Goal: Book appointment/travel/reservation

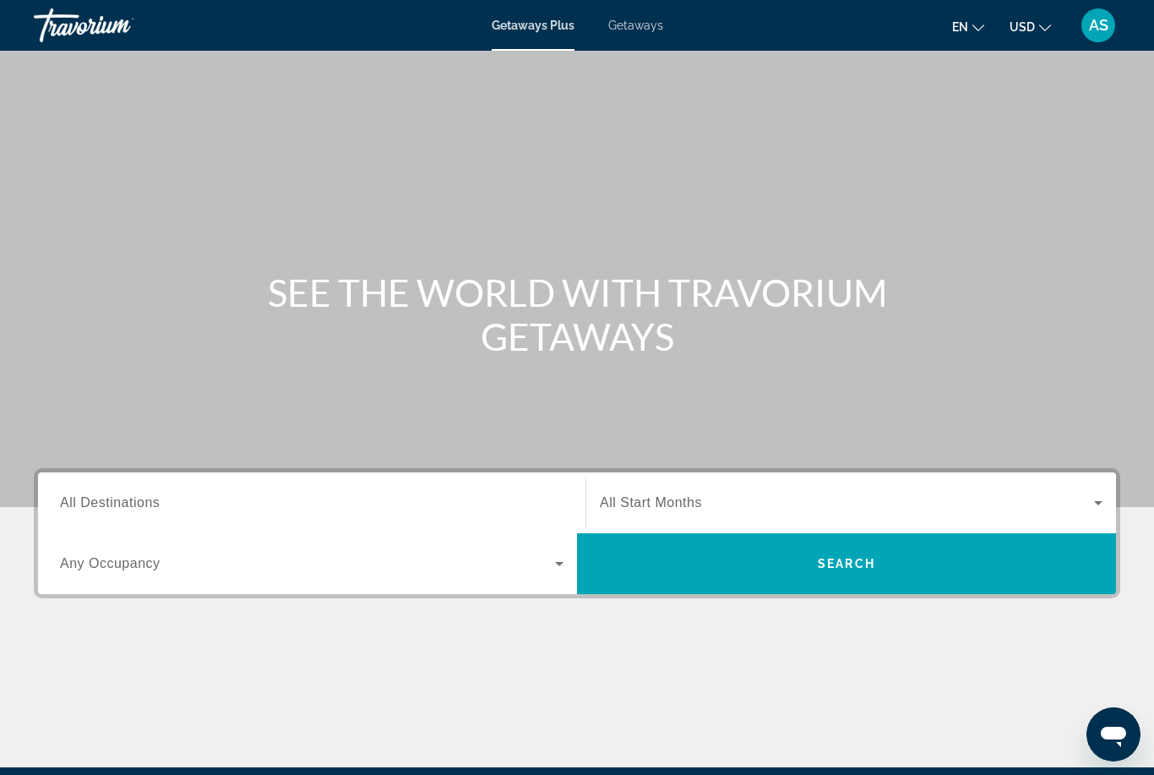
click at [471, 525] on div "Search widget" at bounding box center [312, 503] width 504 height 48
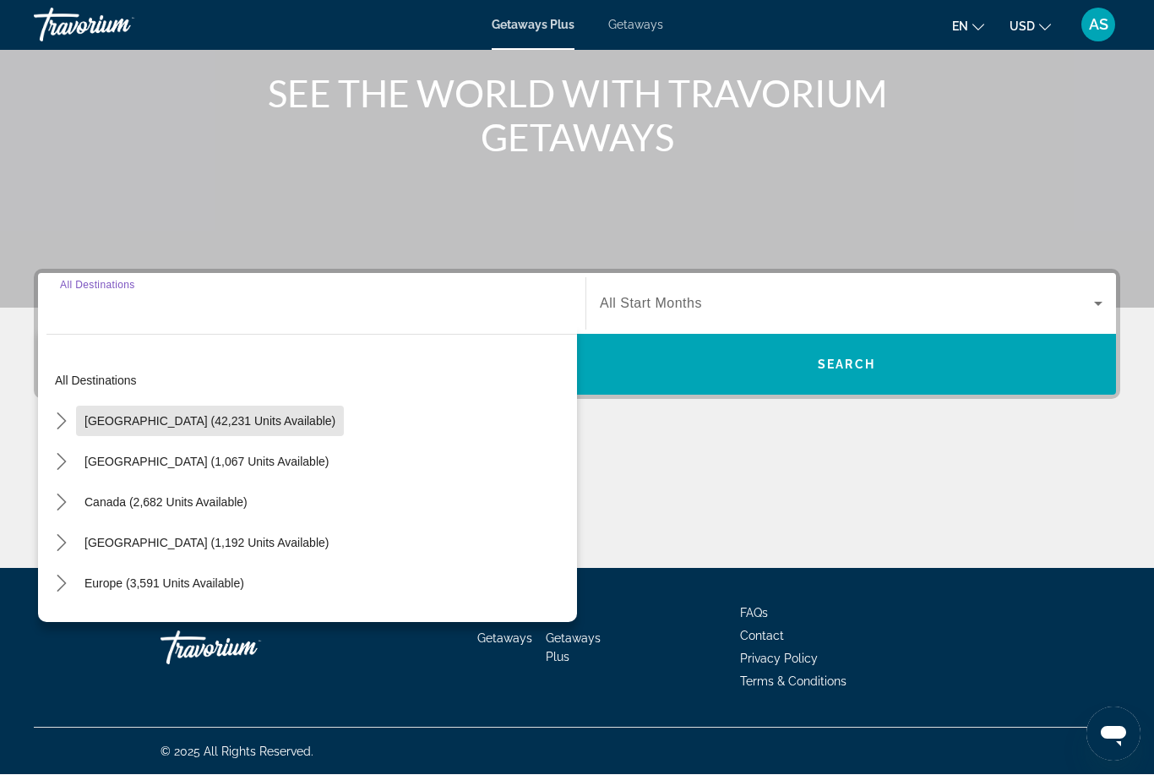
scroll to position [199, 0]
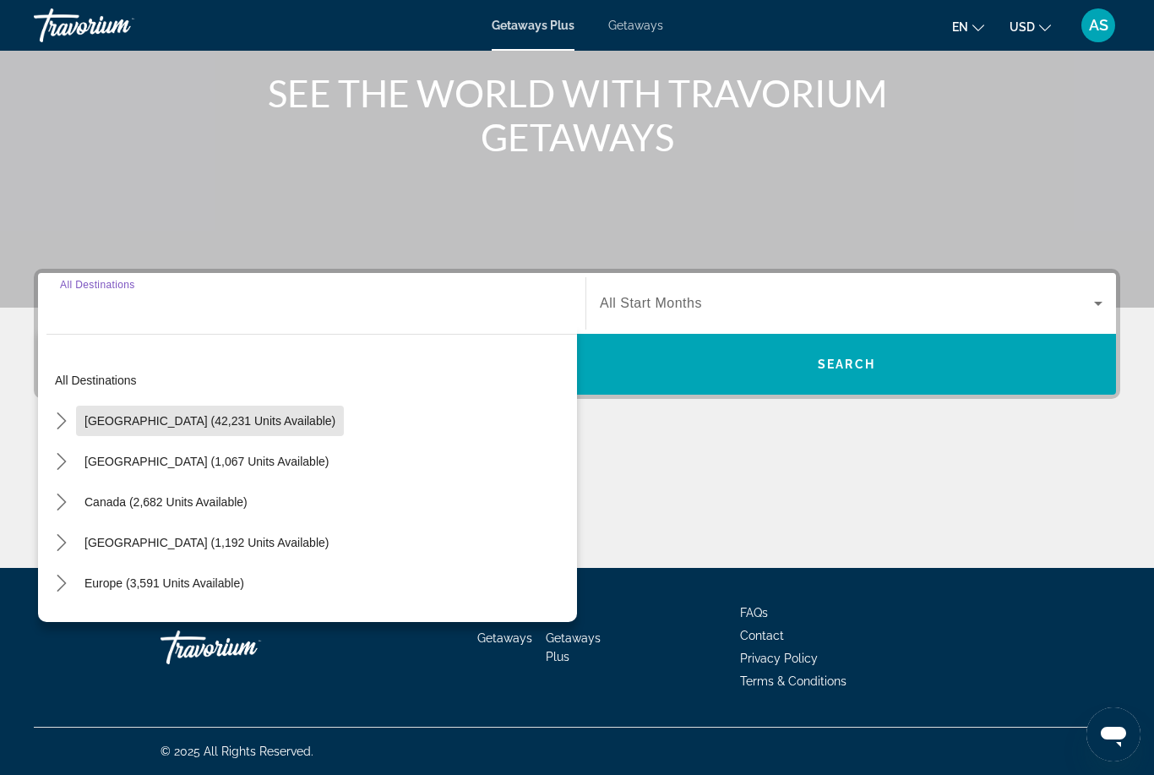
click at [264, 430] on span "Select destination: United States (42,231 units available)" at bounding box center [210, 420] width 268 height 41
type input "**********"
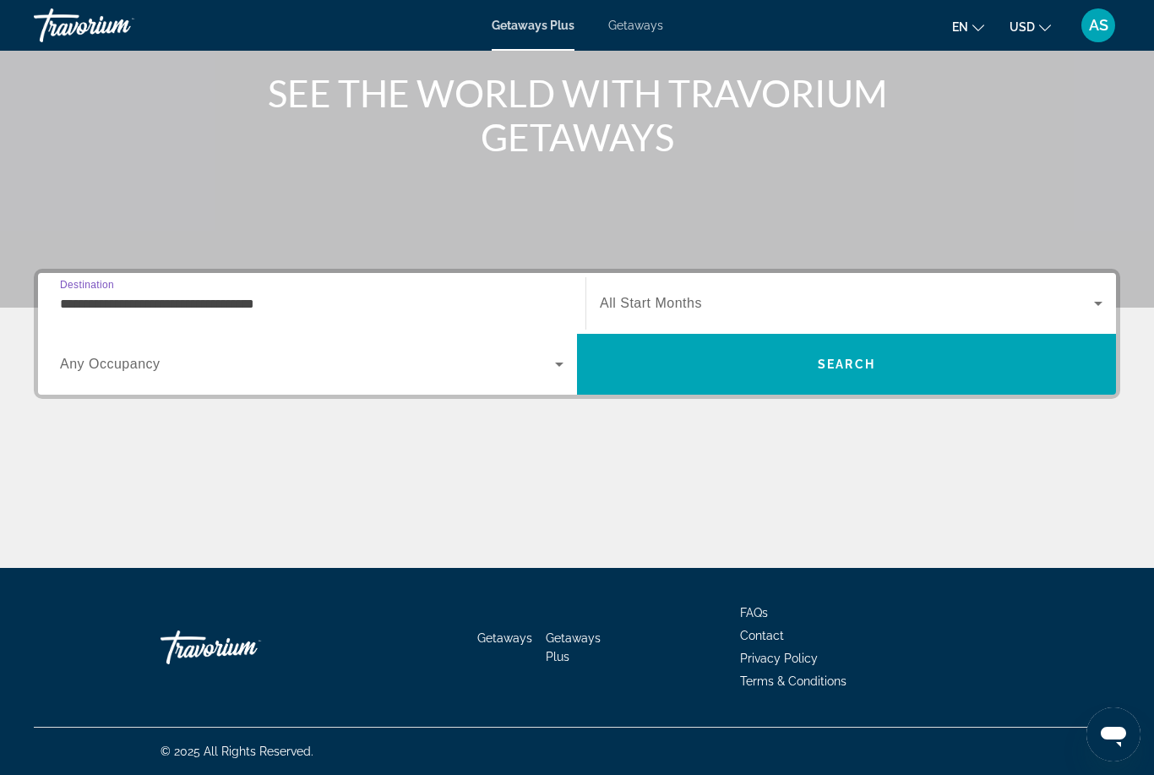
click at [889, 305] on span "Search widget" at bounding box center [847, 303] width 494 height 20
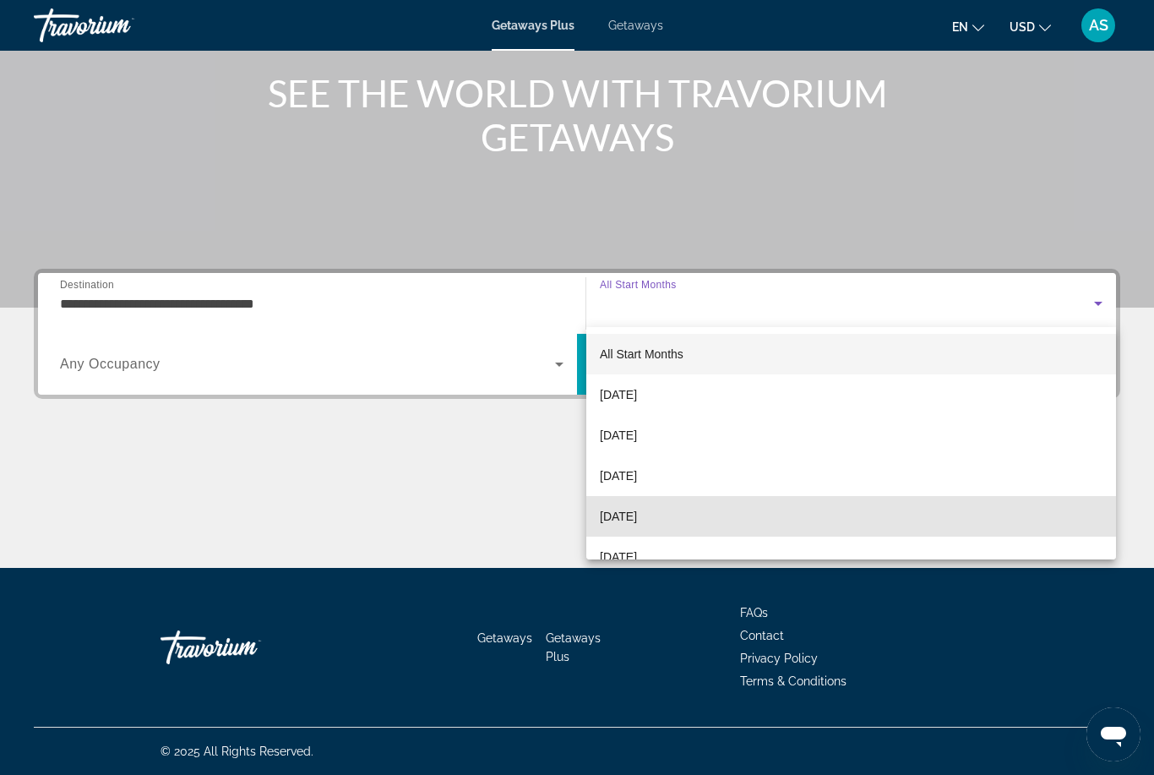
click at [787, 516] on mat-option "[DATE]" at bounding box center [851, 516] width 530 height 41
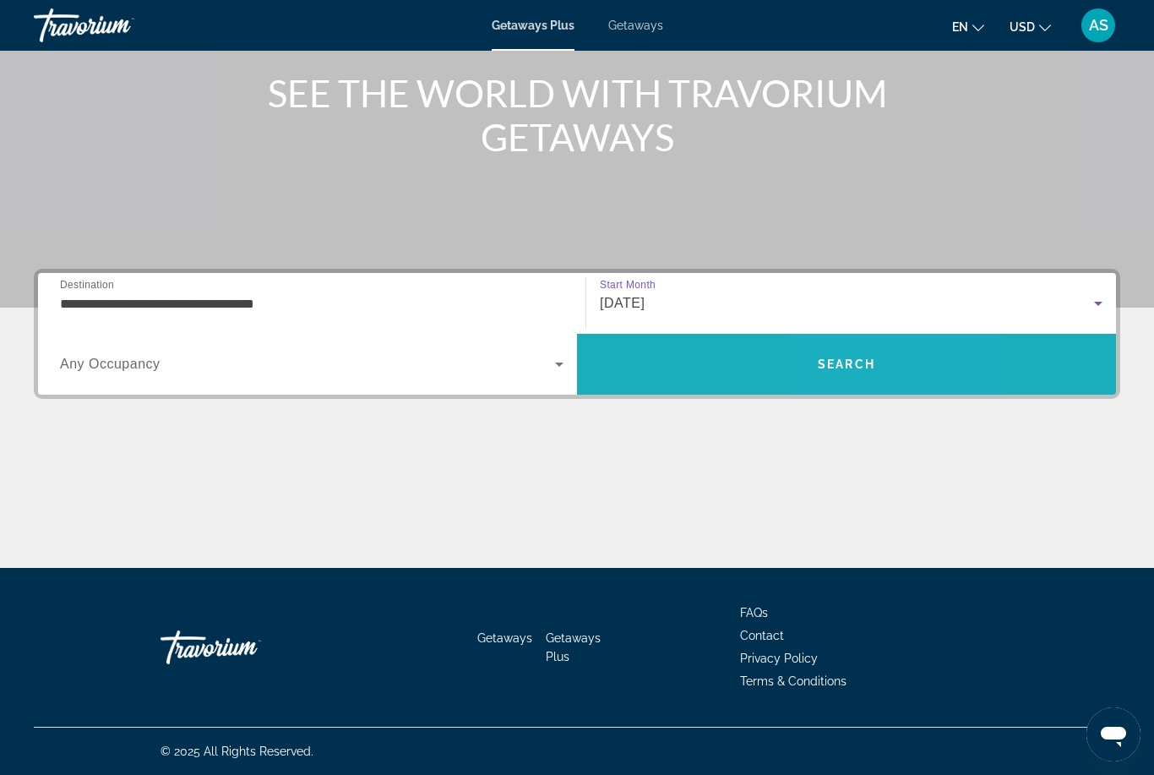
click at [876, 373] on span "Search" at bounding box center [846, 364] width 539 height 41
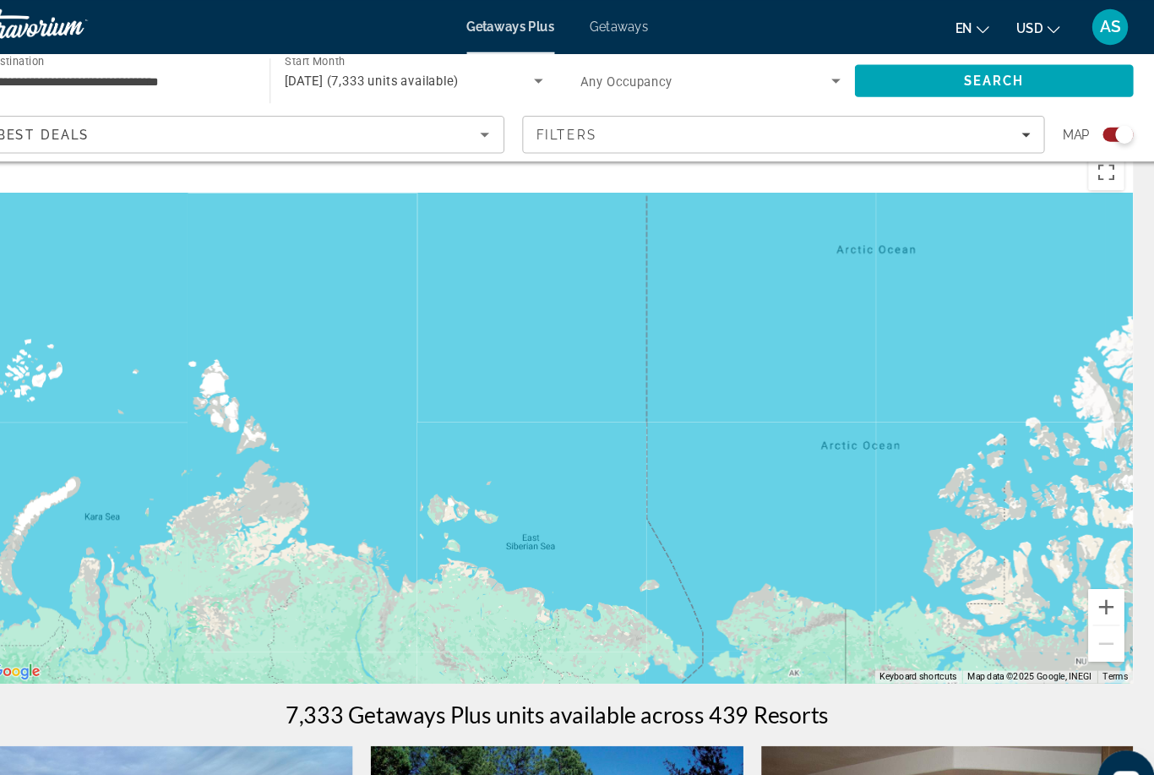
scroll to position [14, 0]
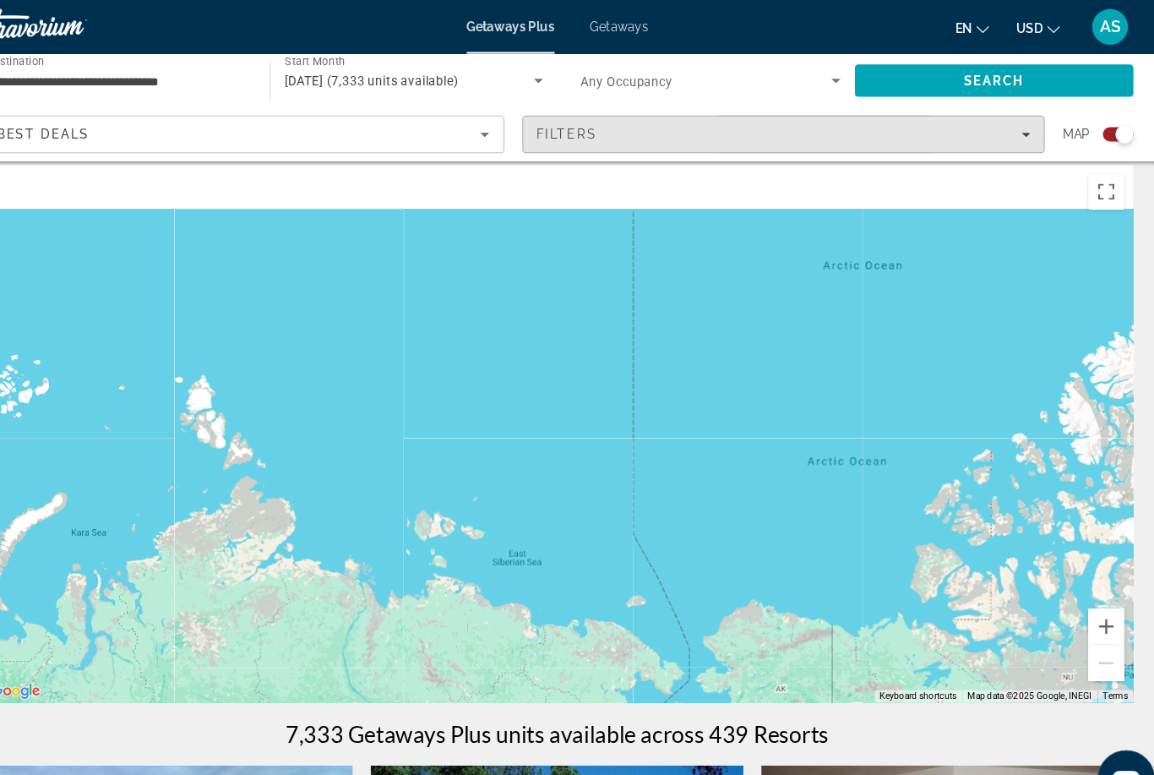
click at [629, 136] on span "Filters" at bounding box center [791, 126] width 492 height 41
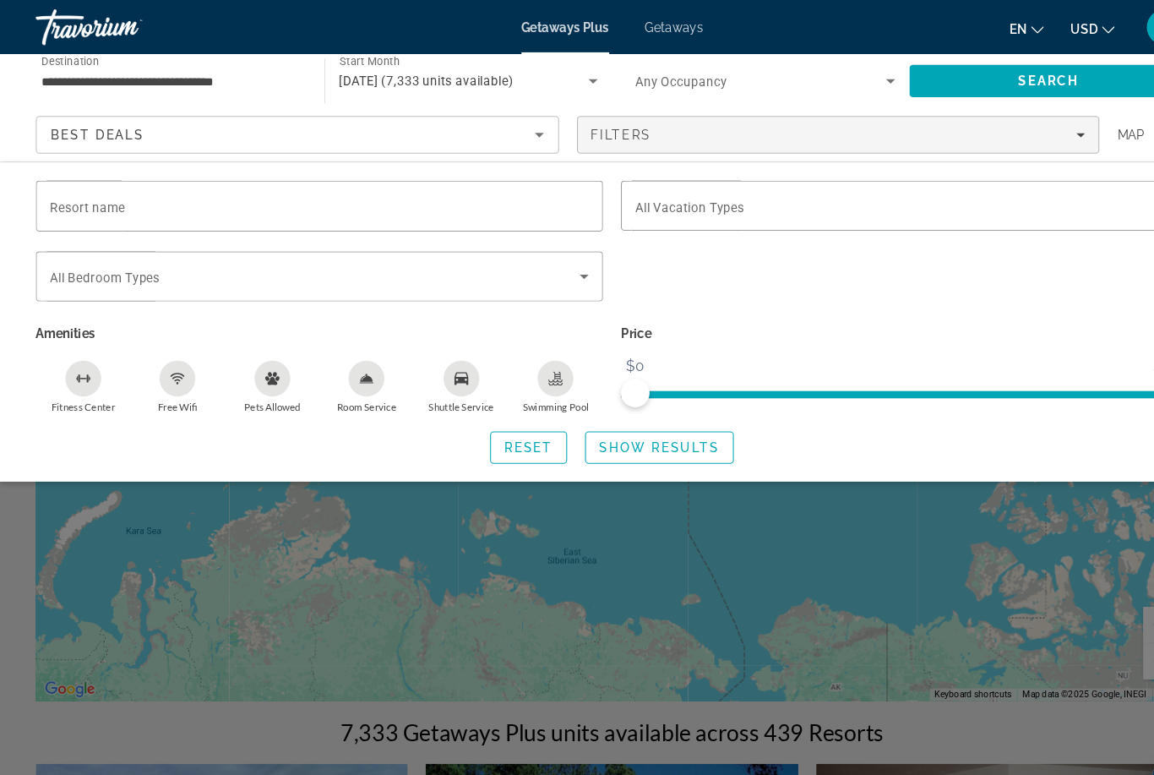
scroll to position [14, 0]
click at [824, 190] on span "Search widget" at bounding box center [848, 193] width 499 height 20
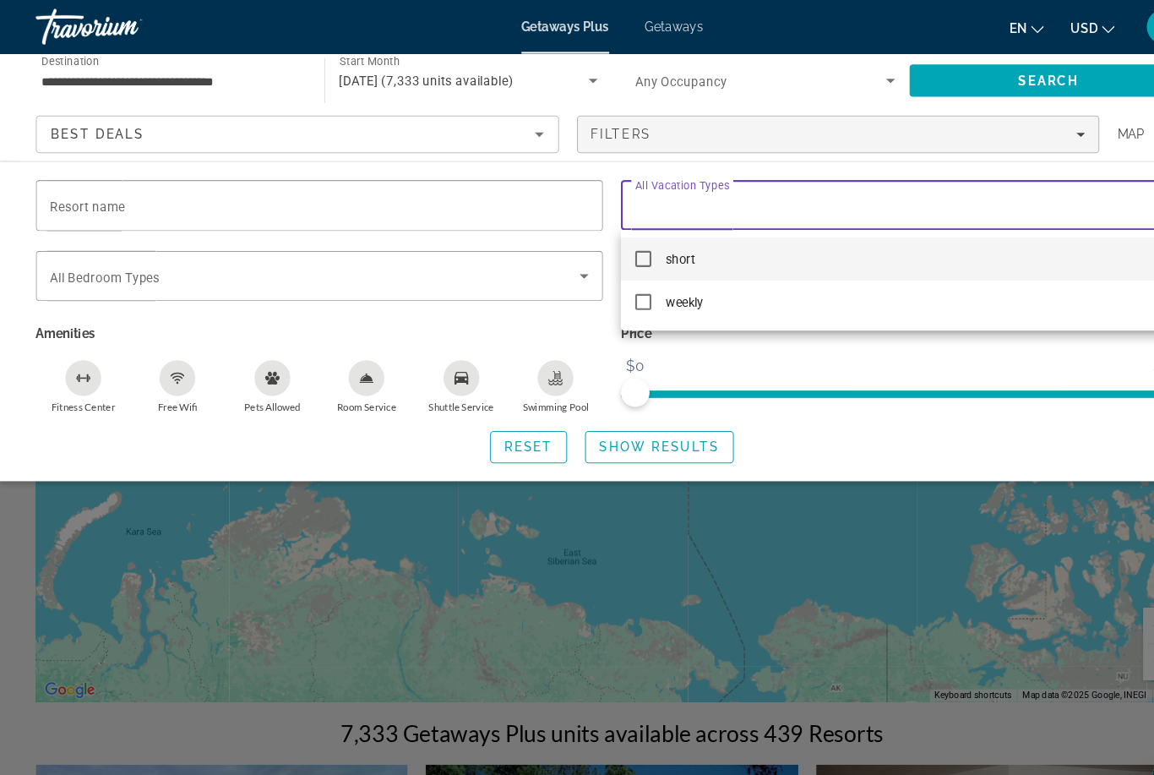
click at [830, 194] on div at bounding box center [577, 387] width 1154 height 775
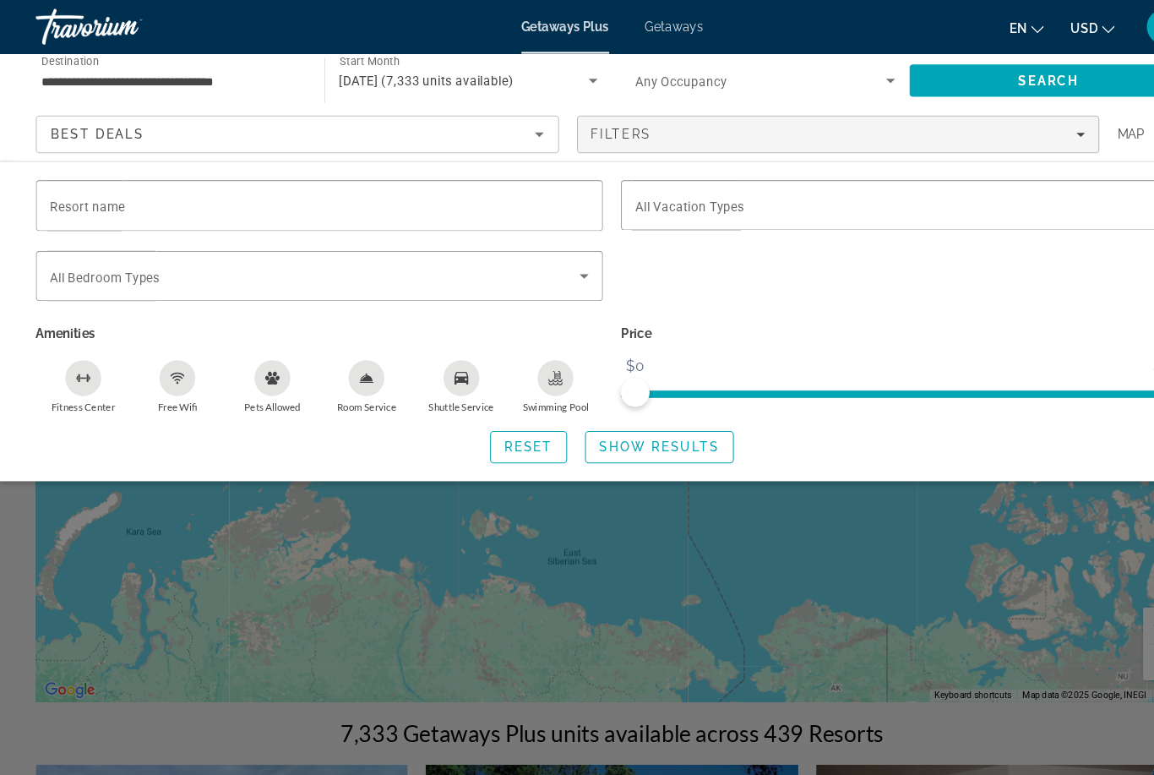
click at [503, 132] on icon "Sort by" at bounding box center [508, 127] width 20 height 20
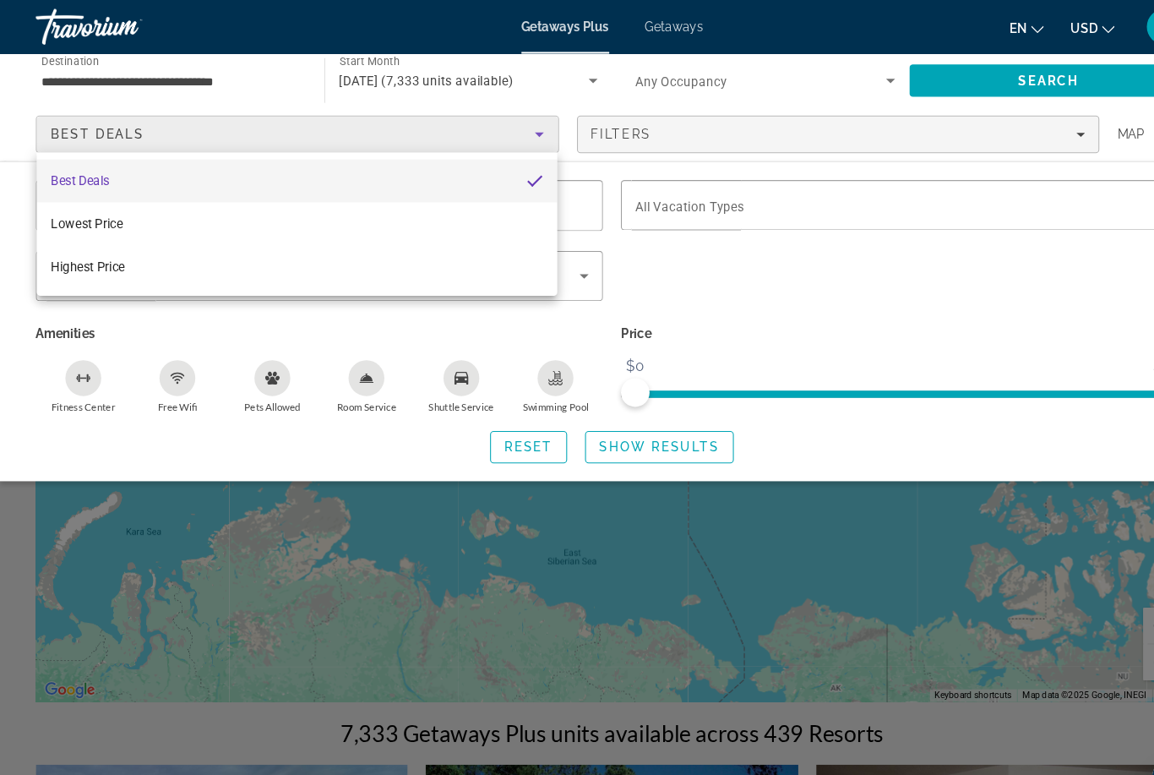
click at [498, 135] on div at bounding box center [577, 387] width 1154 height 775
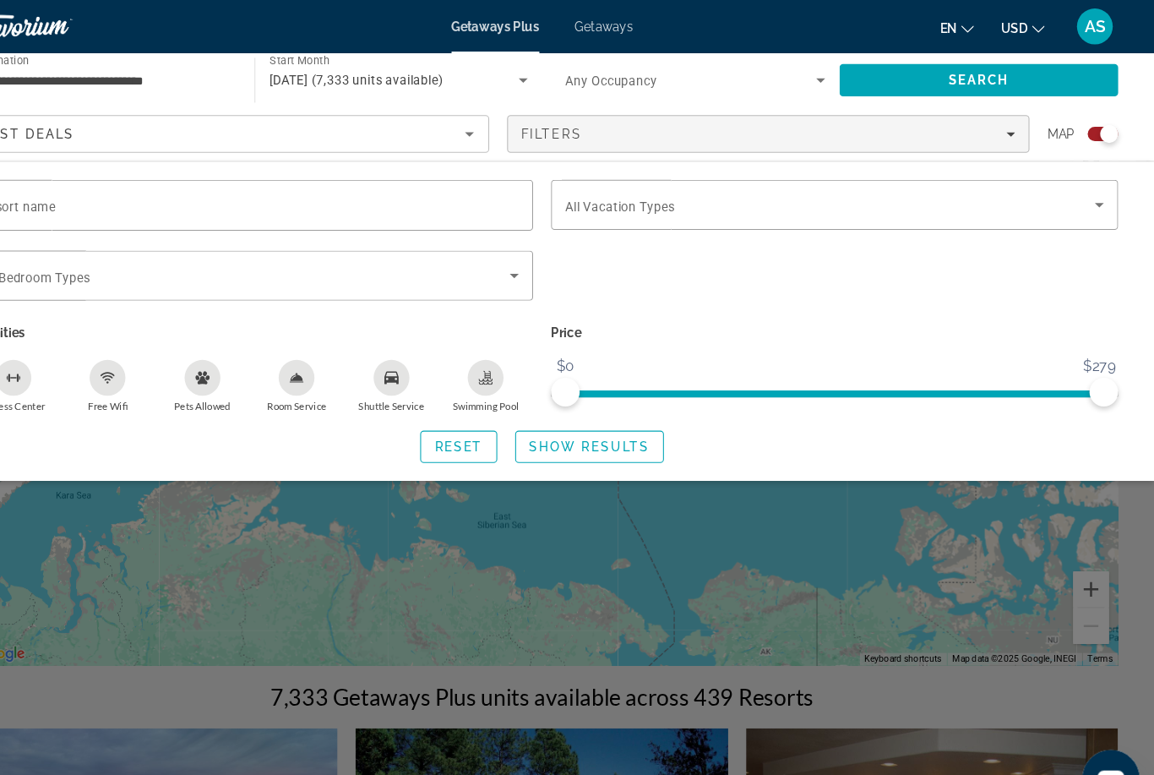
scroll to position [48, 0]
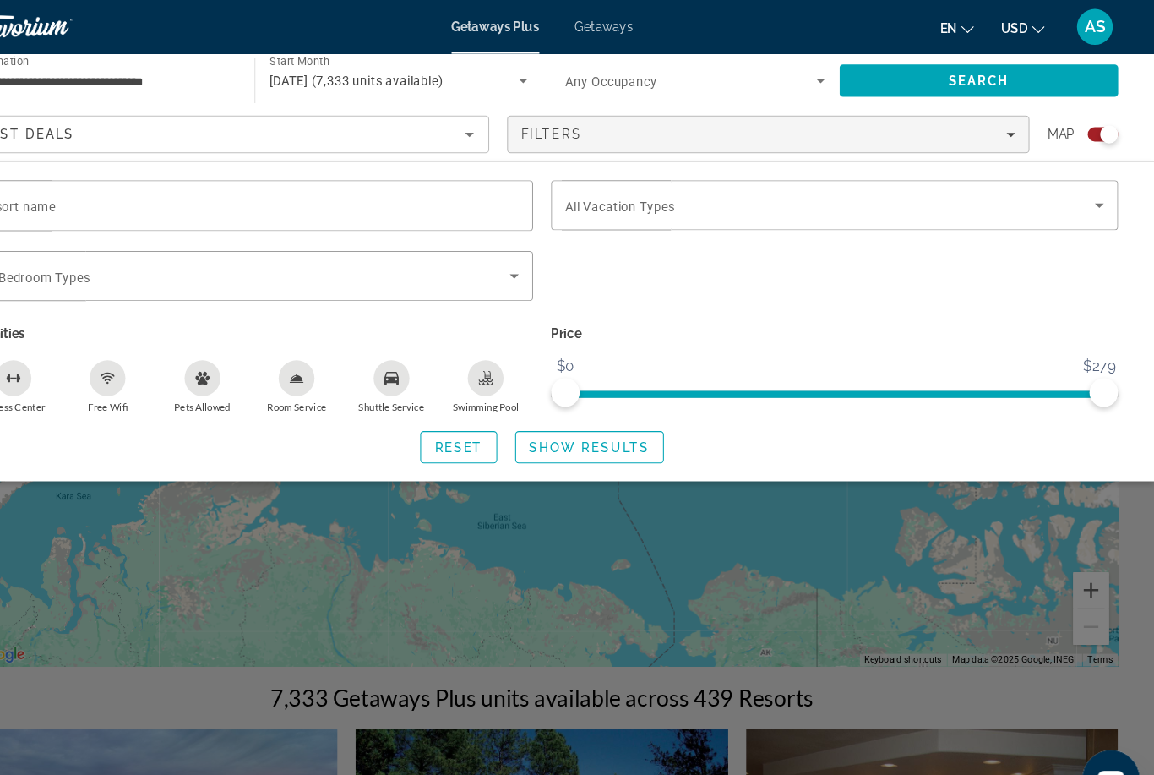
click at [1092, 127] on div "Search widget" at bounding box center [1106, 127] width 29 height 14
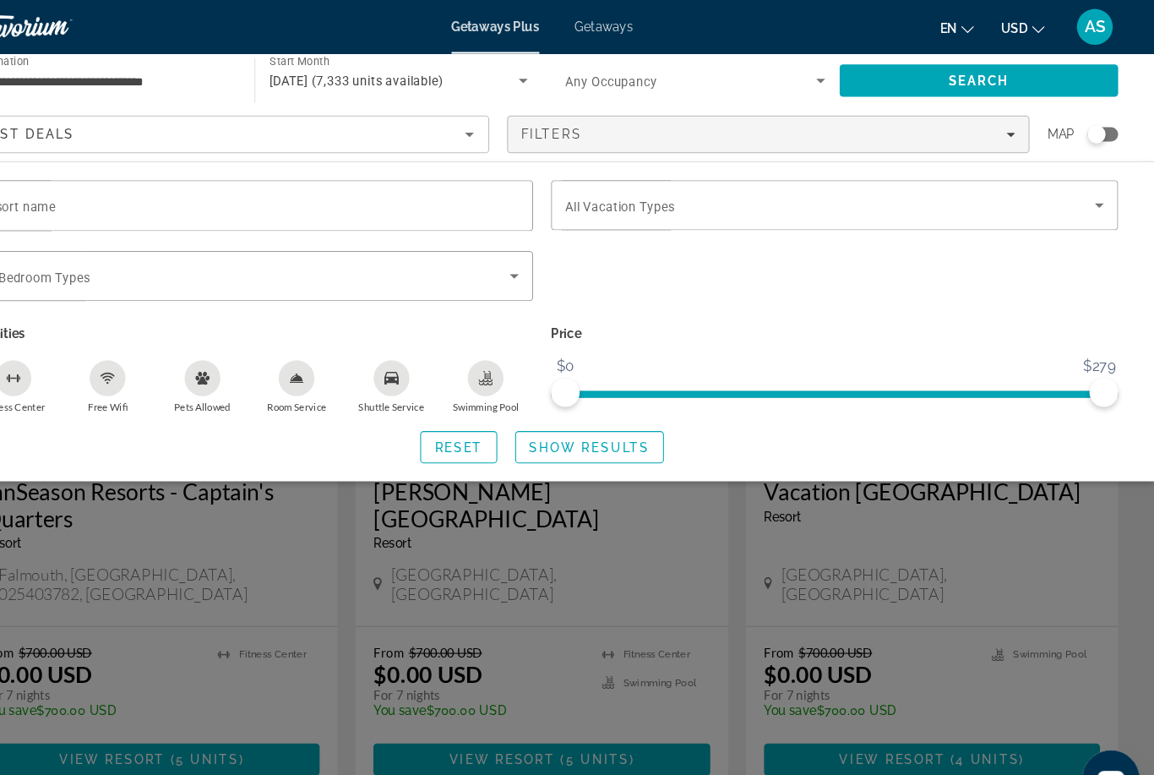
click at [1092, 127] on div "Search widget" at bounding box center [1100, 126] width 17 height 17
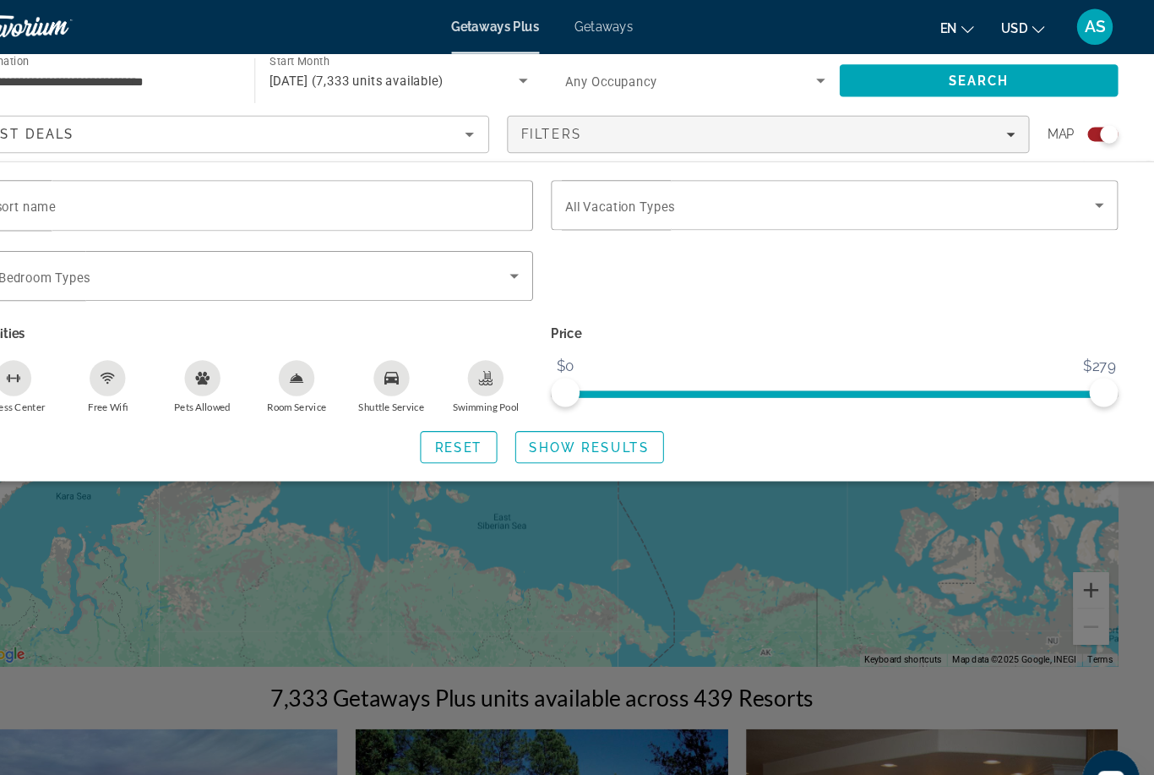
click at [1023, 95] on span "Search" at bounding box center [989, 76] width 264 height 41
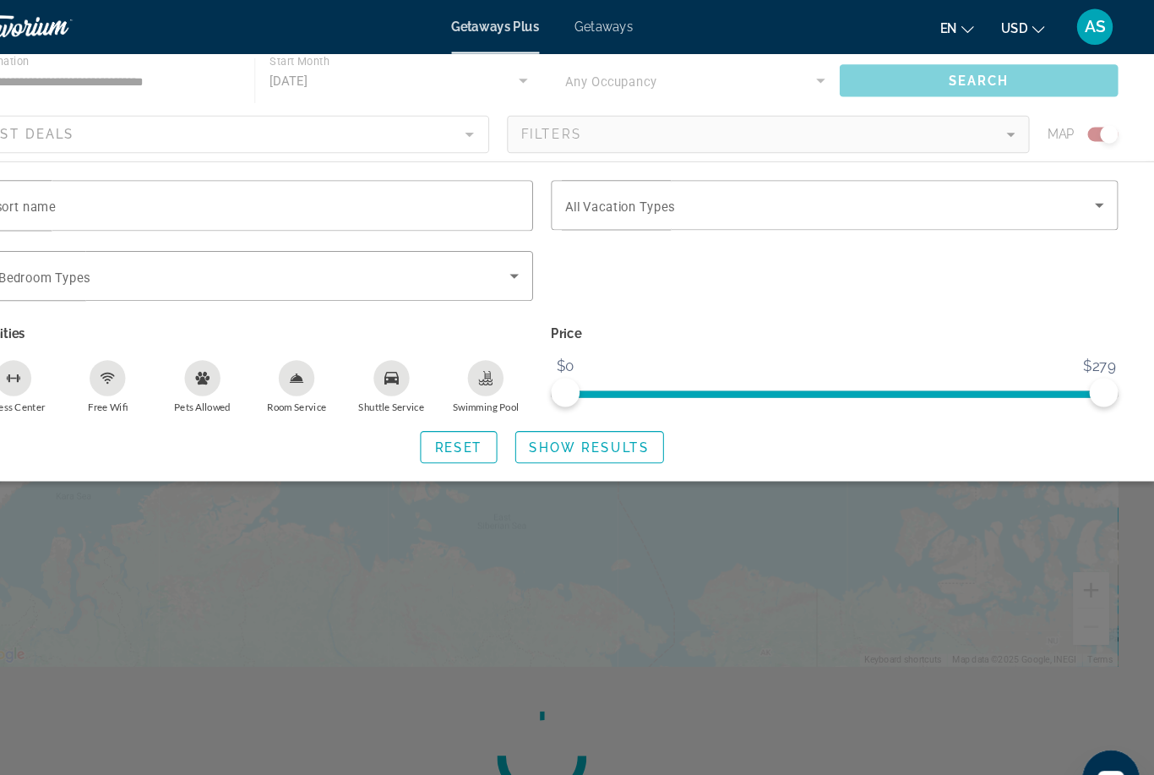
scroll to position [0, 0]
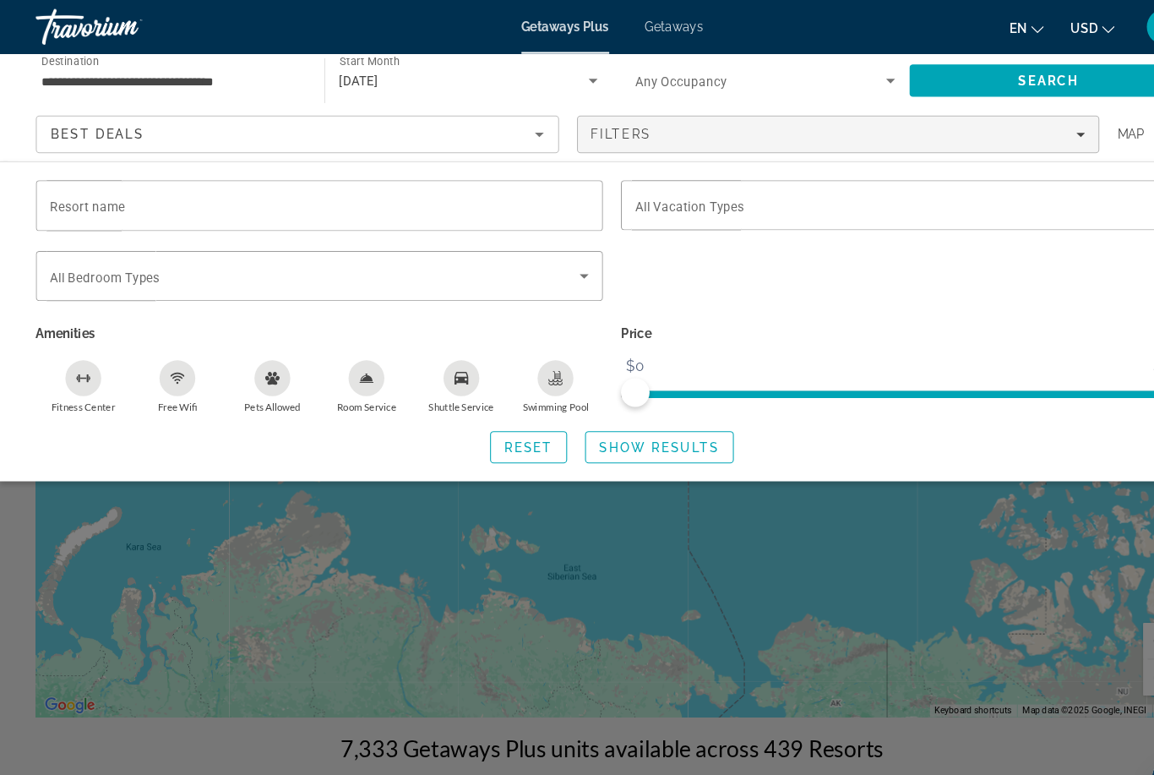
click at [630, 425] on span "Show Results" at bounding box center [621, 422] width 113 height 14
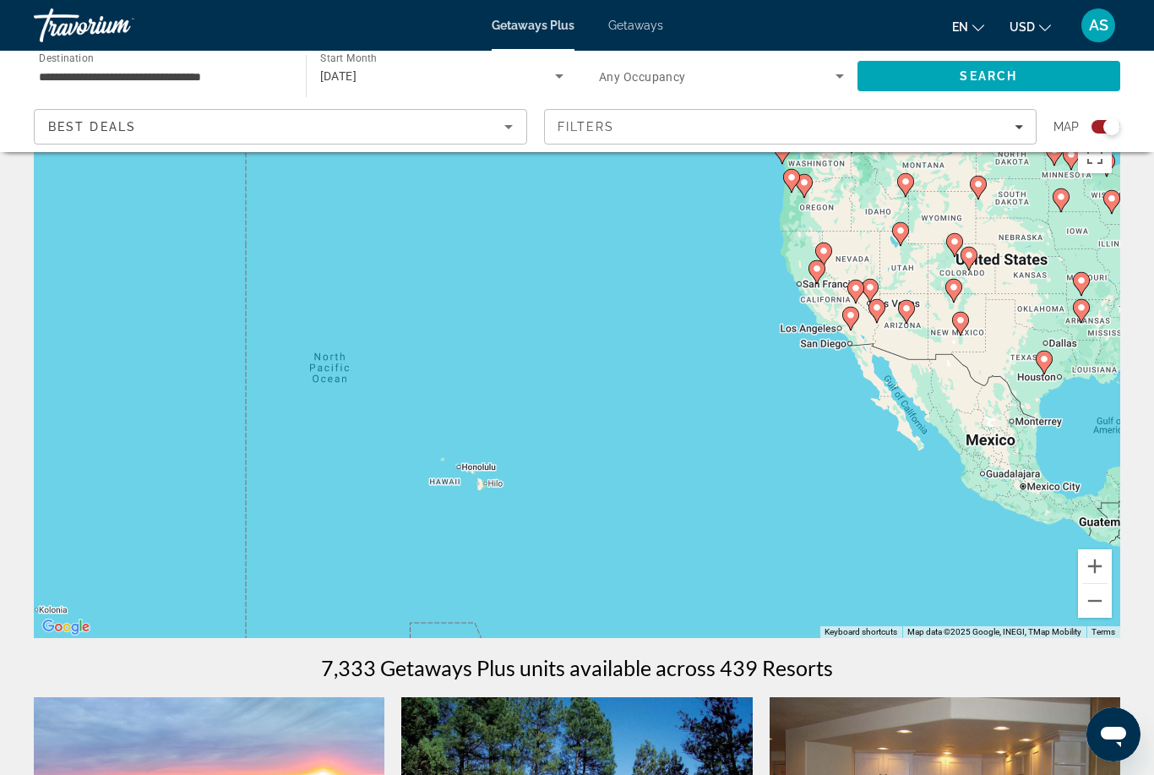
scroll to position [39, 0]
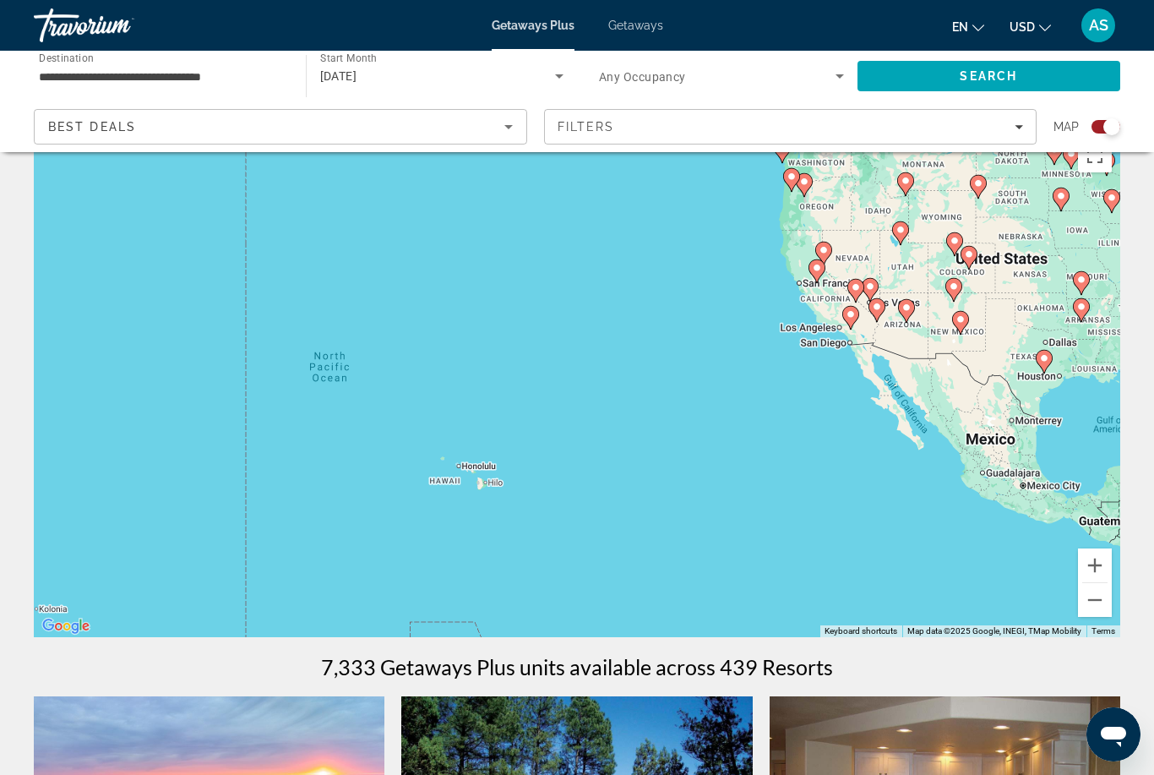
click at [1097, 567] on button "Zoom in" at bounding box center [1095, 565] width 34 height 34
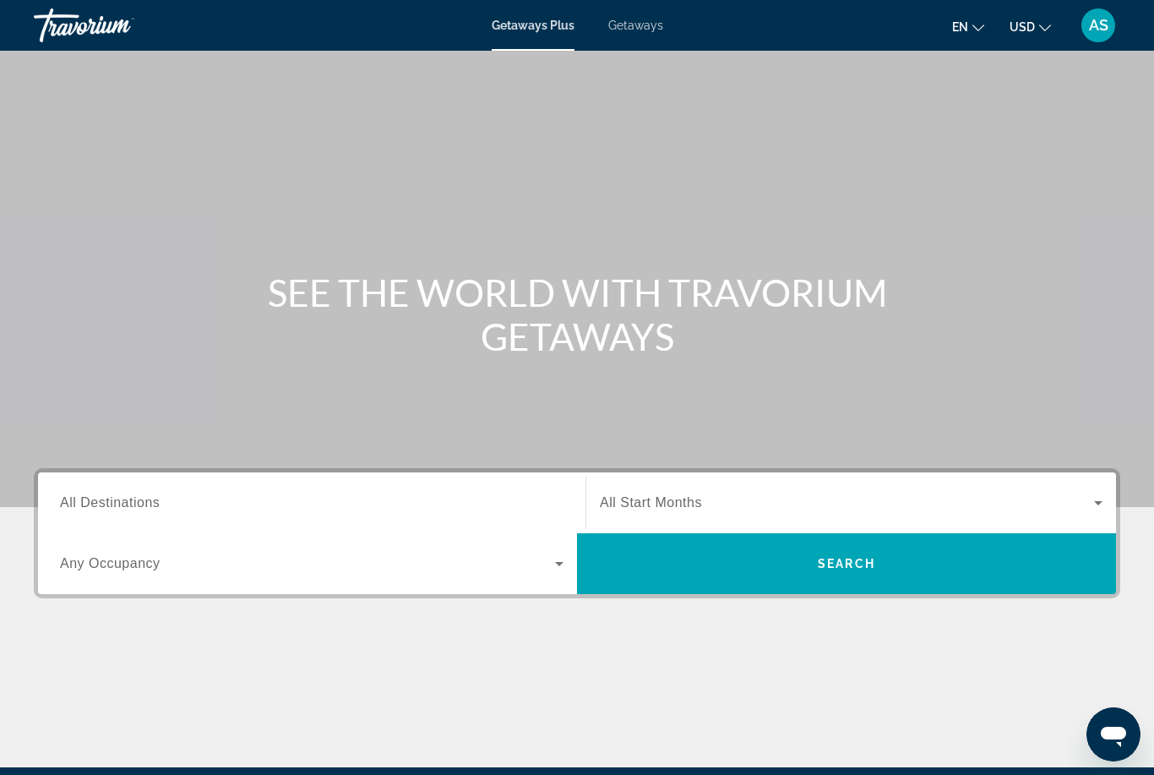
click at [1097, 504] on icon "Search widget" at bounding box center [1098, 503] width 8 height 4
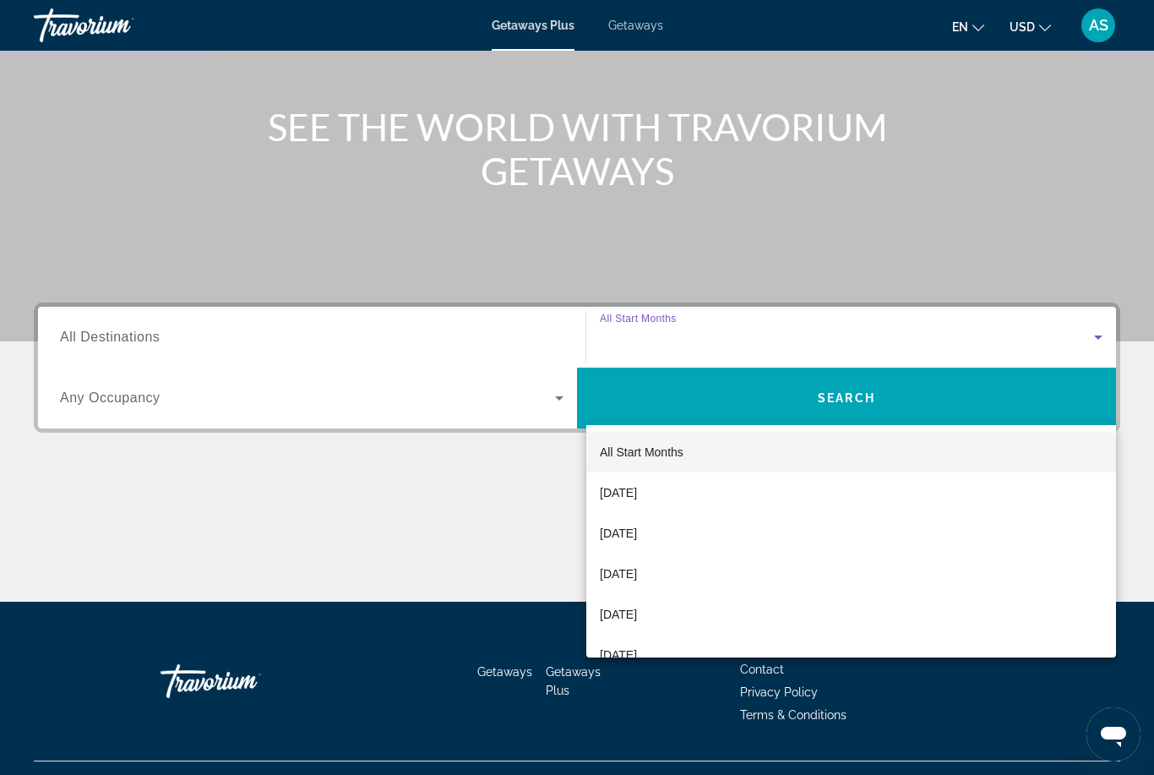
scroll to position [199, 0]
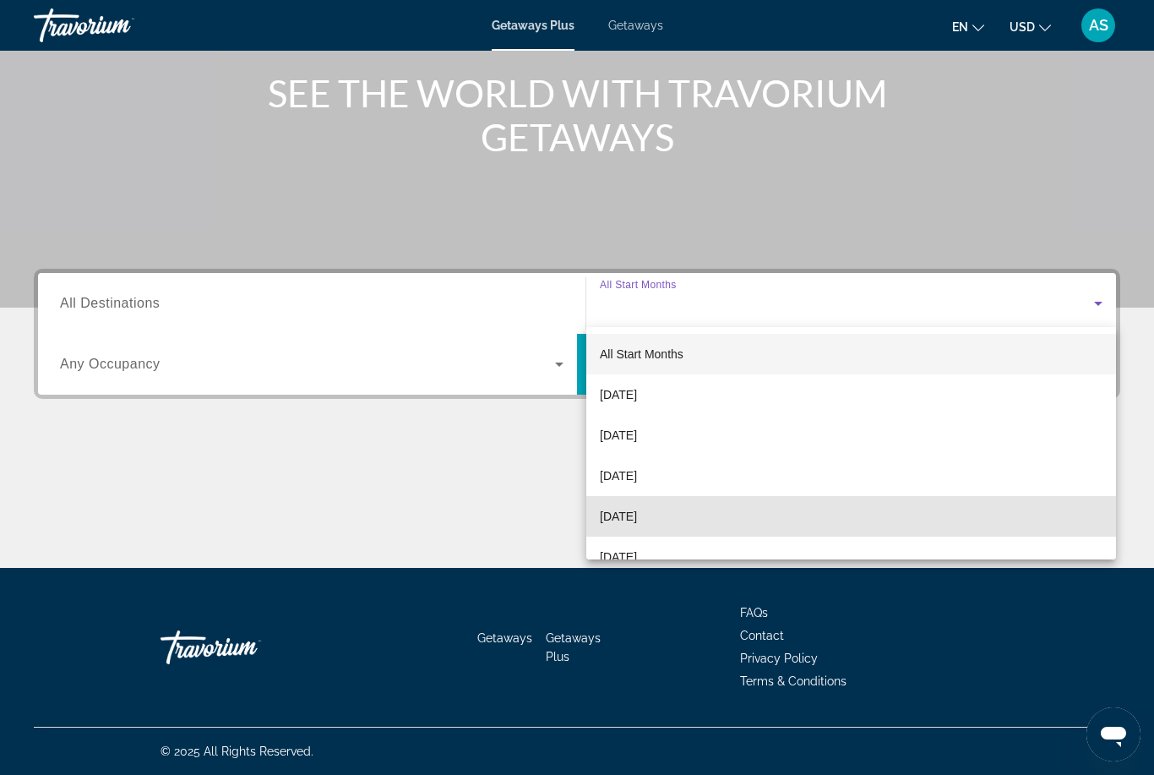
click at [637, 516] on span "[DATE]" at bounding box center [618, 516] width 37 height 20
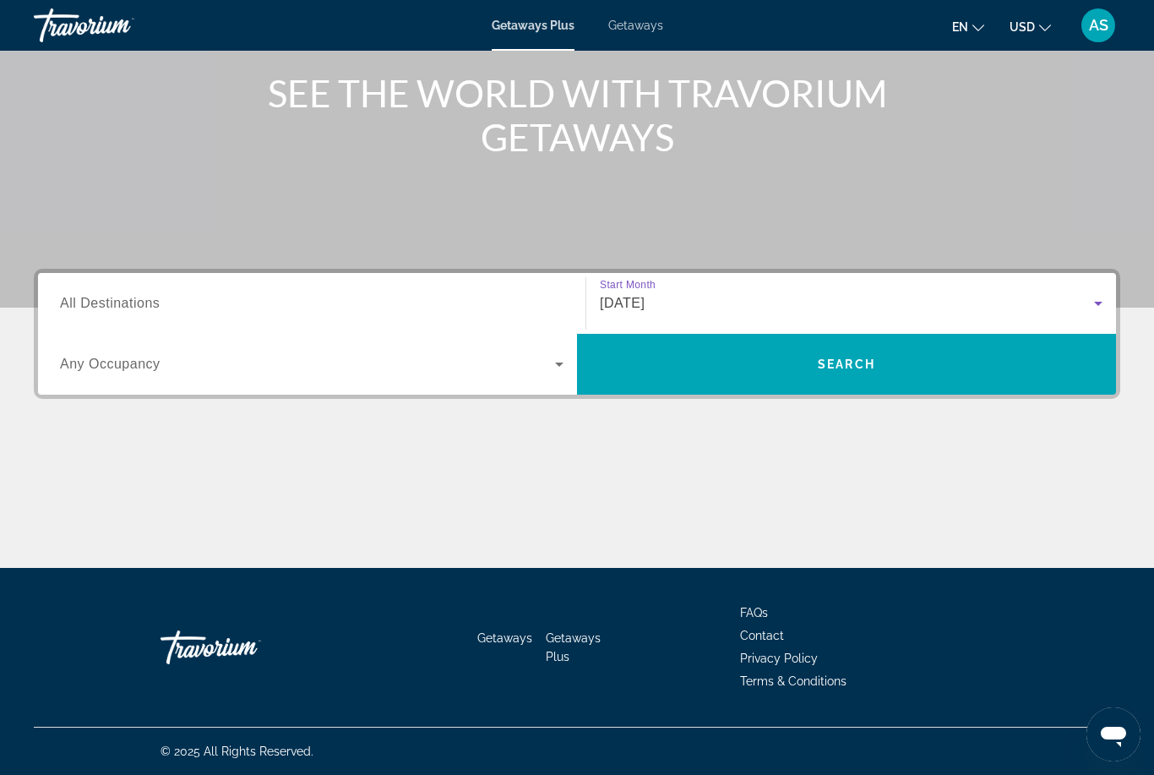
click at [551, 359] on icon "Search widget" at bounding box center [559, 364] width 20 height 20
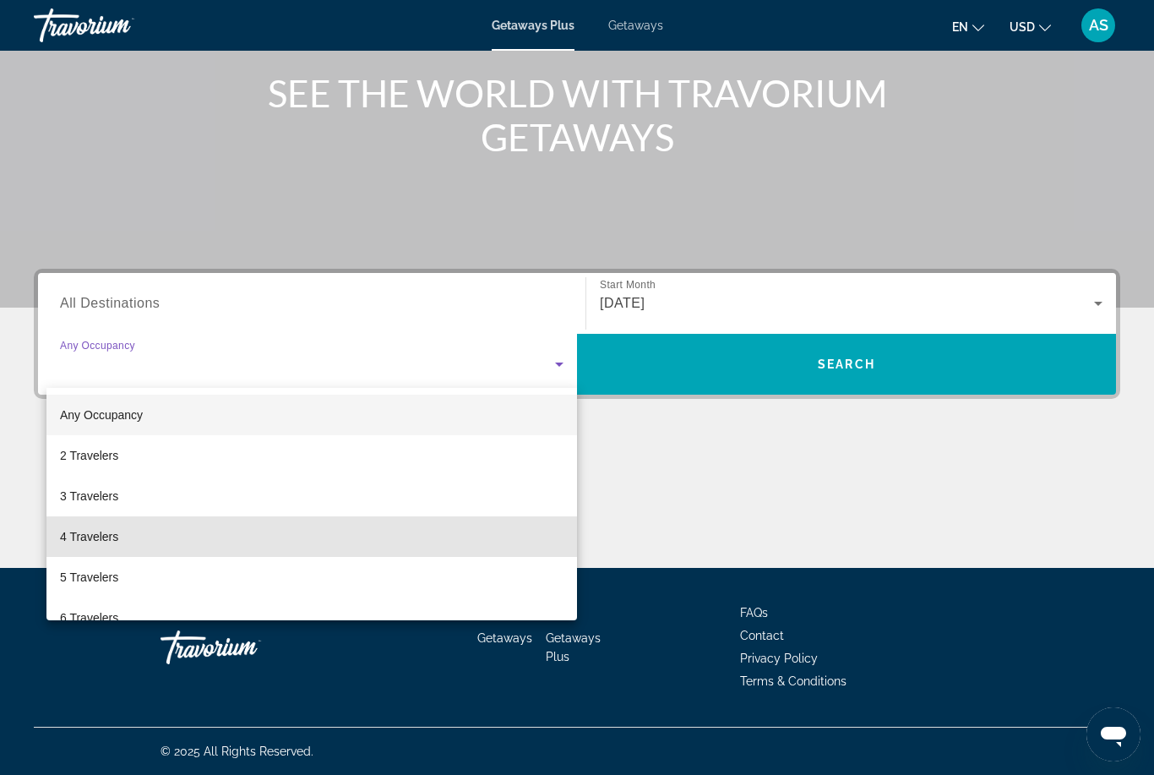
click at [103, 534] on span "4 Travelers" at bounding box center [89, 536] width 58 height 20
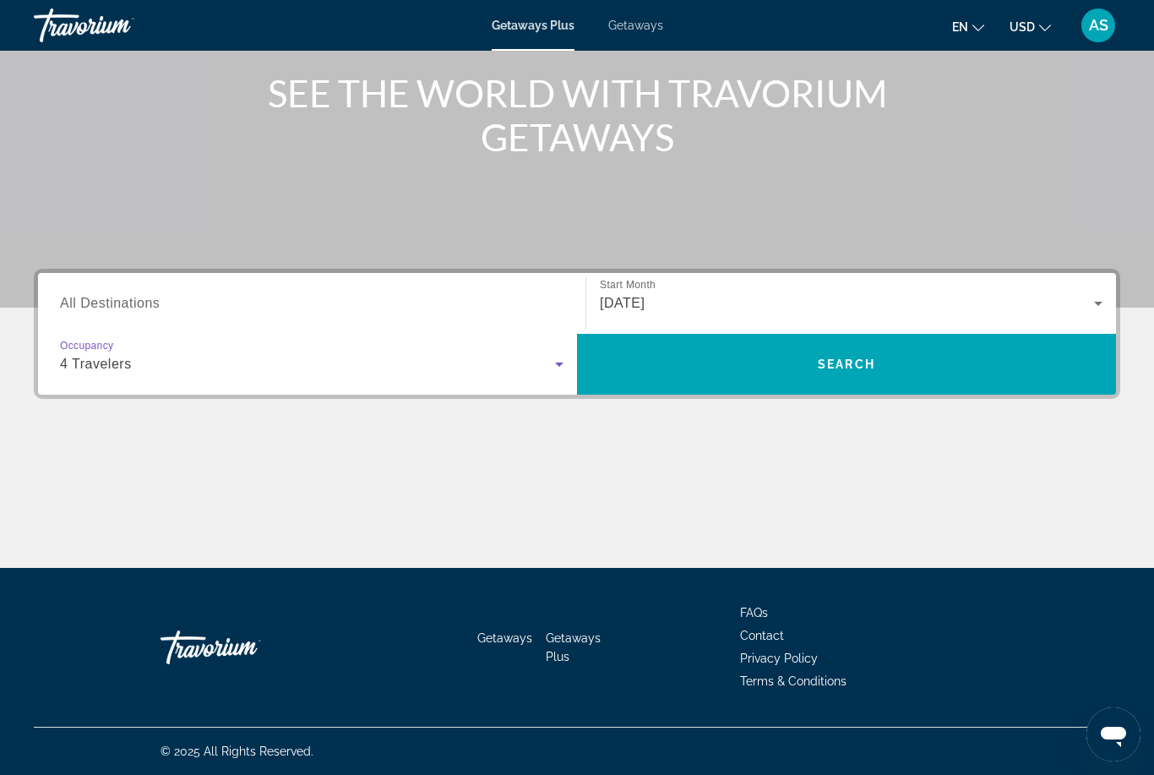
click at [1043, 373] on span "Search" at bounding box center [846, 364] width 539 height 41
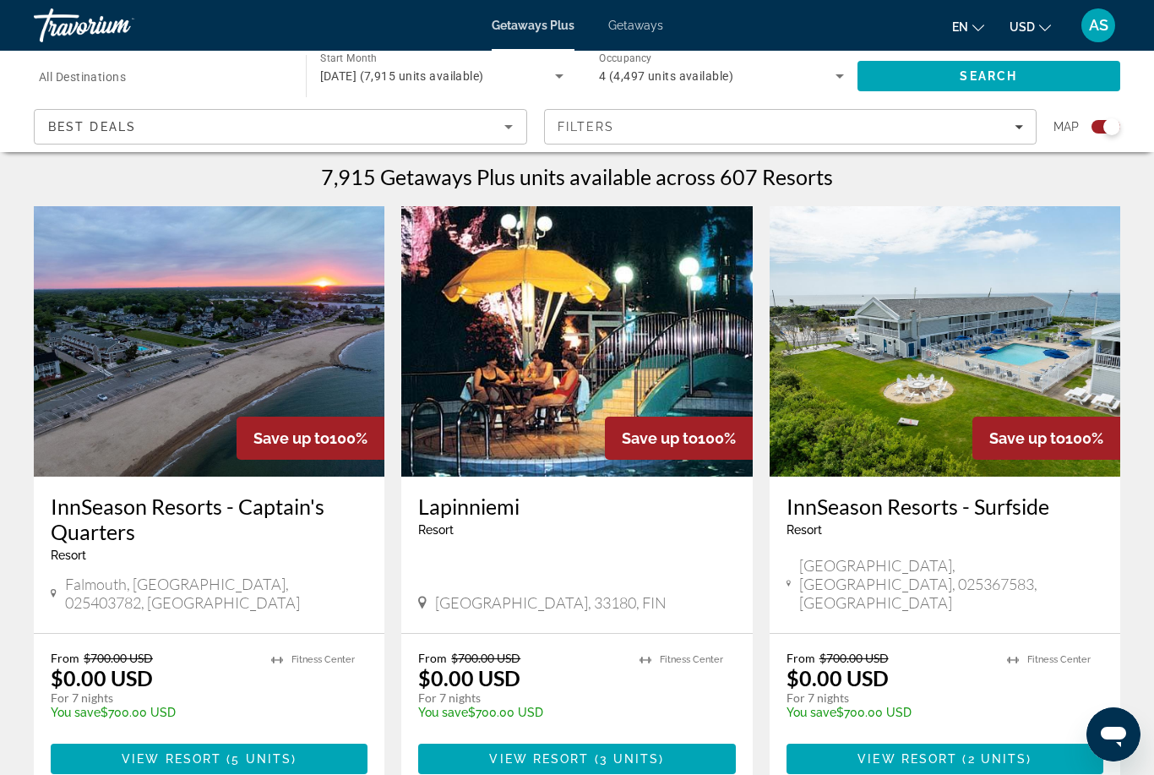
scroll to position [520, 0]
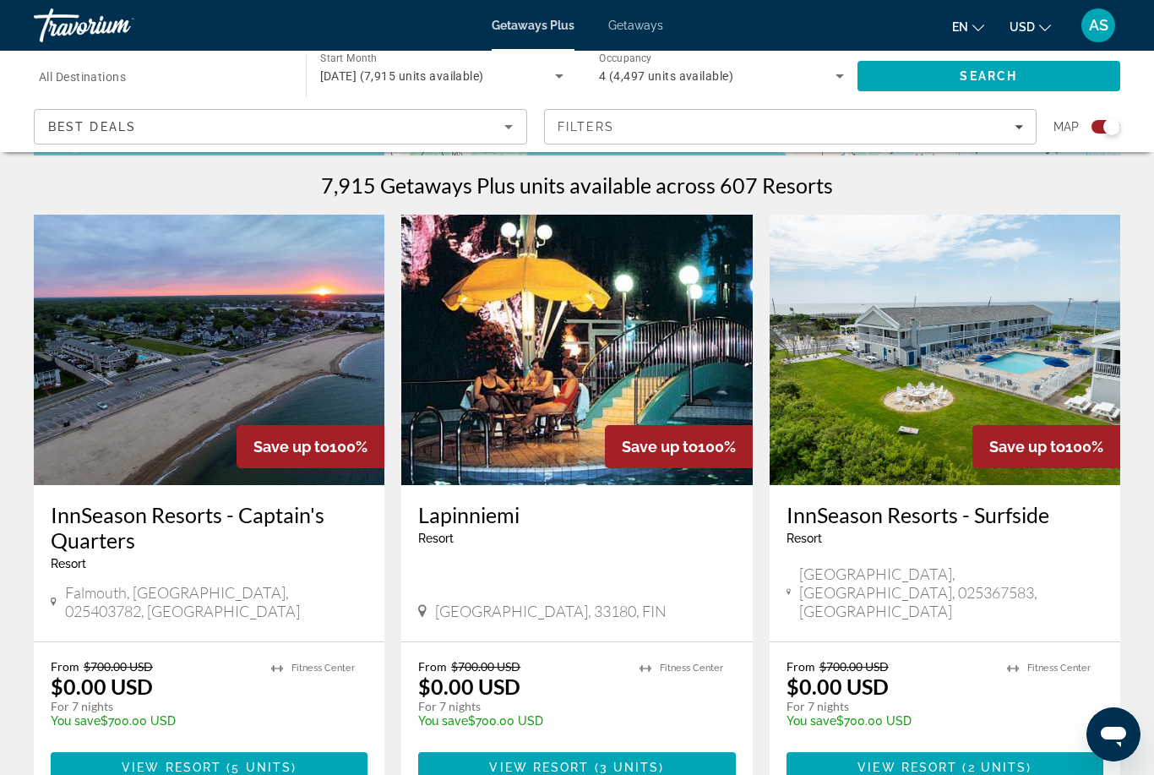
click at [122, 38] on div "Travorium" at bounding box center [118, 25] width 169 height 44
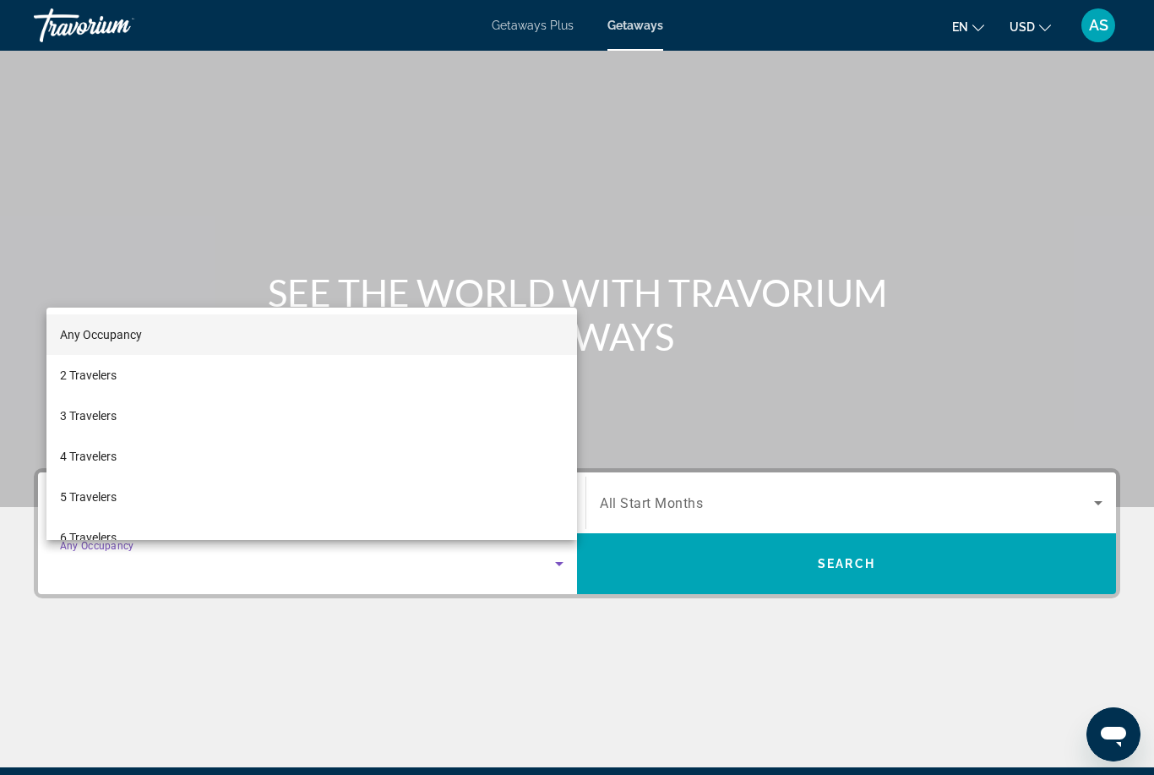
click at [106, 39] on div at bounding box center [577, 387] width 1154 height 775
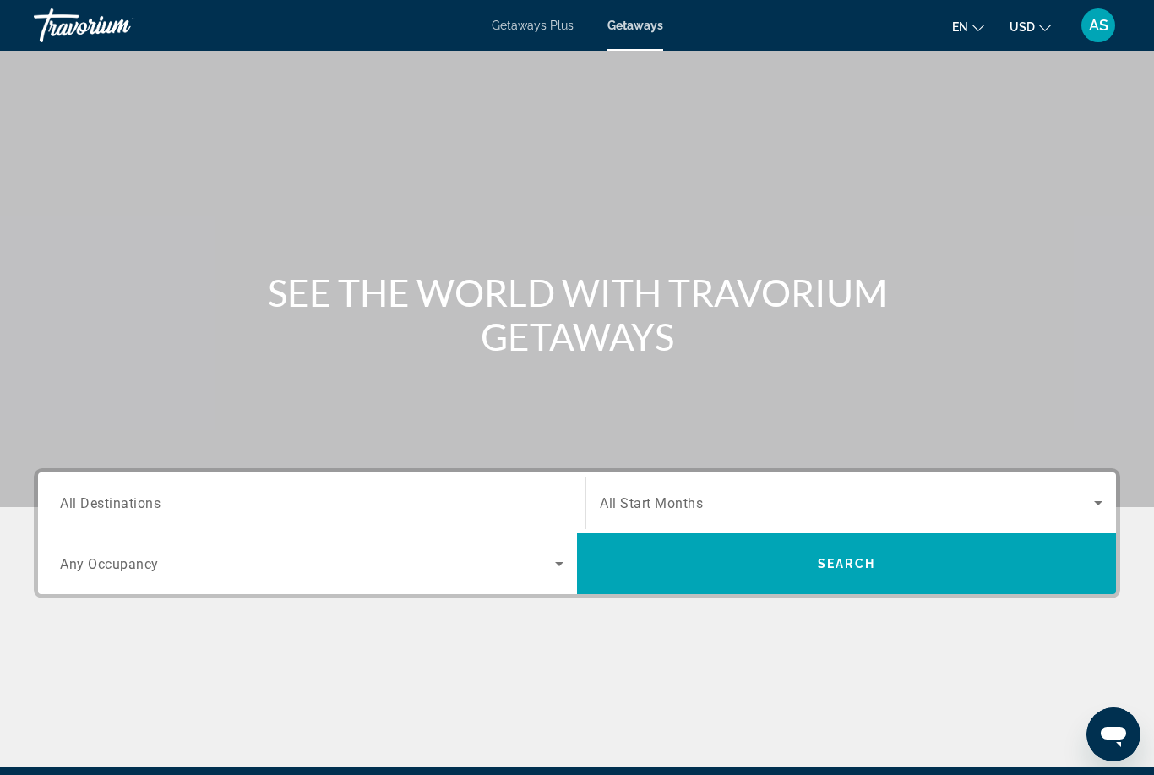
click at [1086, 3] on mat-toolbar "Getaways Plus Getaways en English Español Français Italiano Português русский U…" at bounding box center [577, 25] width 1154 height 51
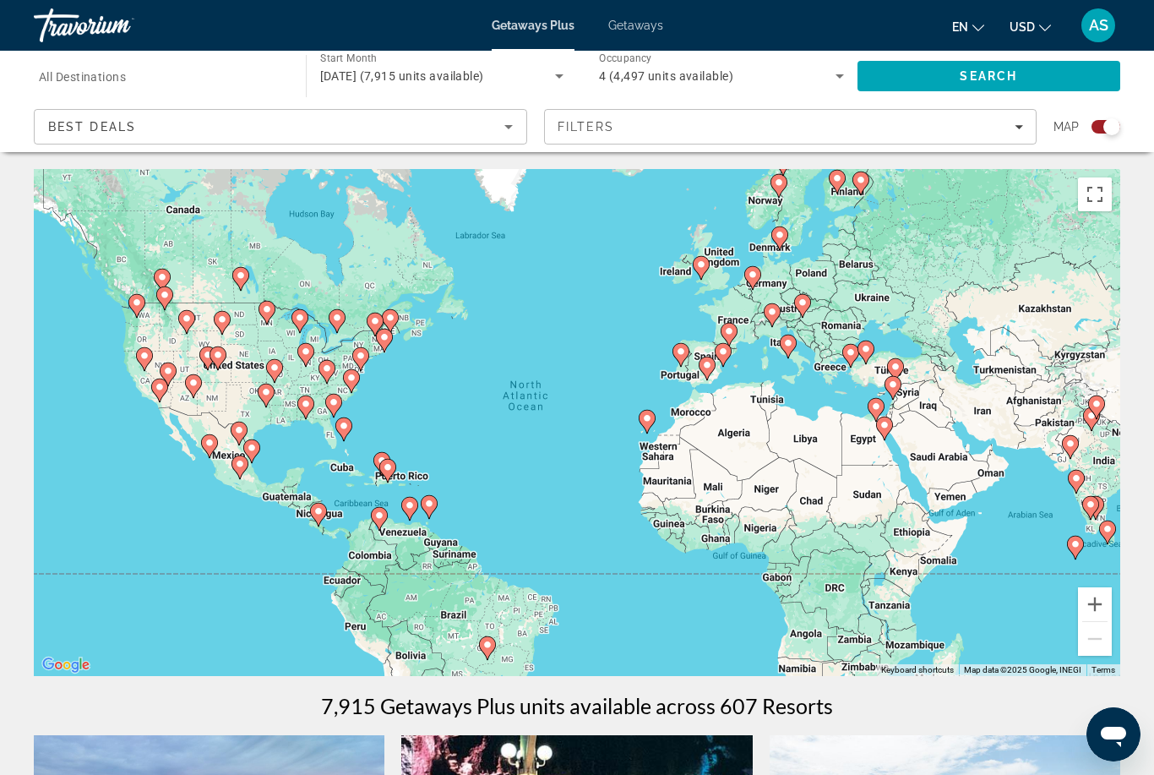
click at [542, 73] on div "[DATE] (7,915 units available)" at bounding box center [438, 76] width 236 height 20
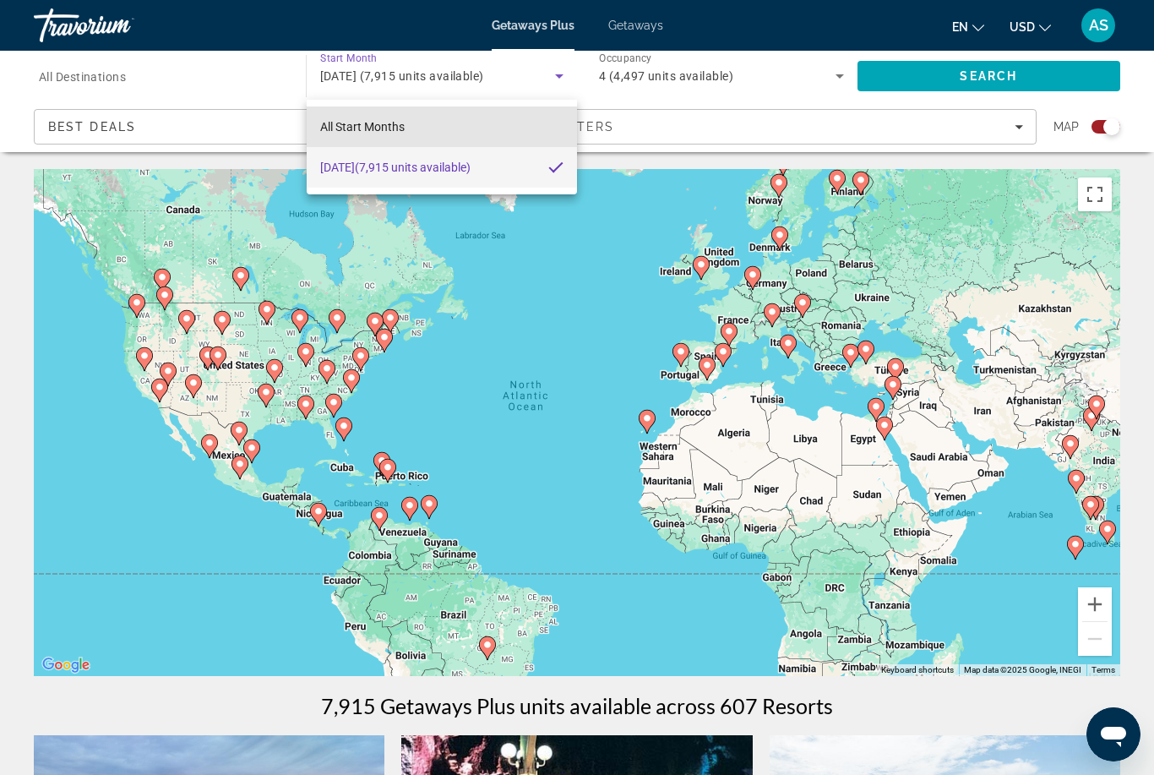
click at [513, 129] on mat-option "All Start Months" at bounding box center [442, 126] width 271 height 41
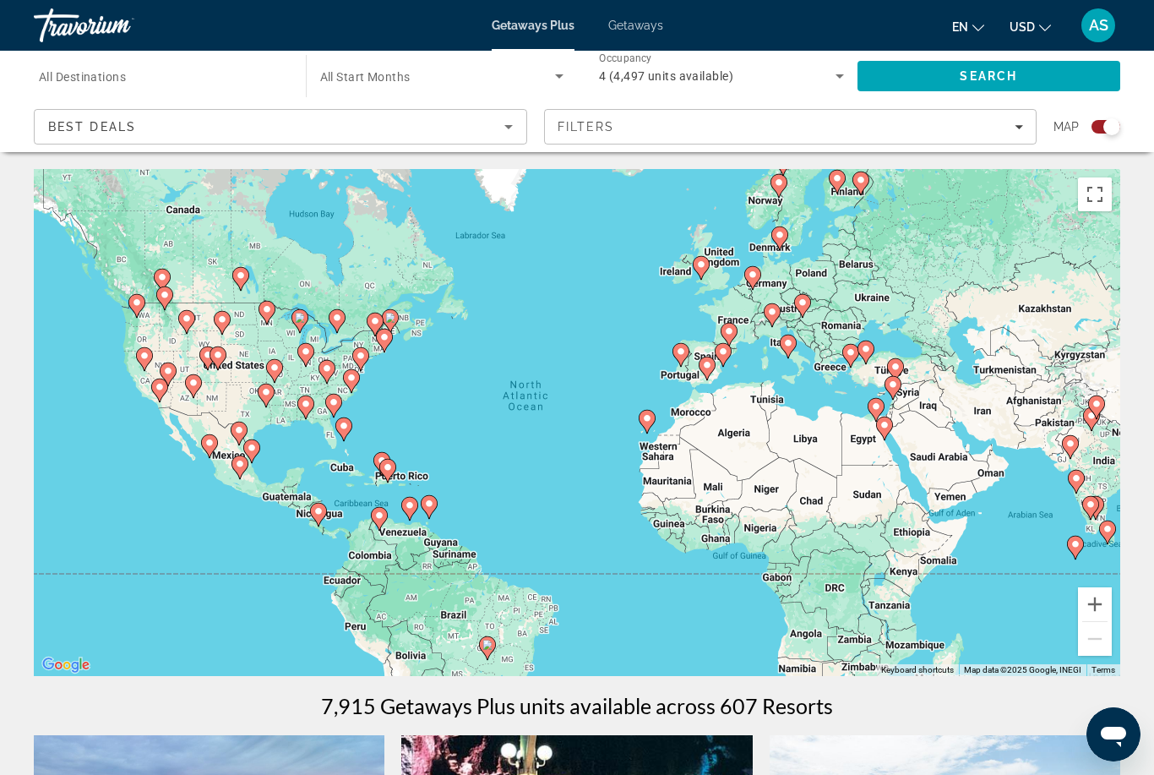
click at [254, 84] on input "Destination All Destinations" at bounding box center [161, 77] width 245 height 20
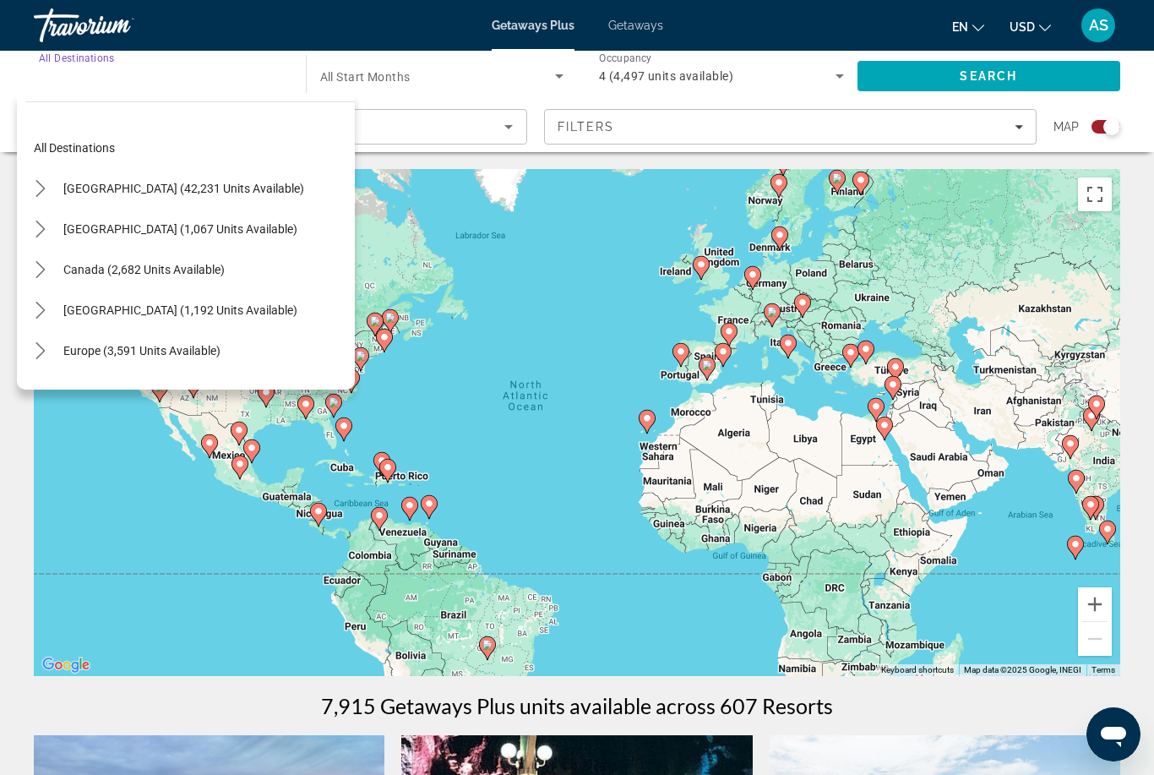
click at [236, 190] on span "[GEOGRAPHIC_DATA] (42,231 units available)" at bounding box center [183, 189] width 241 height 14
type input "**********"
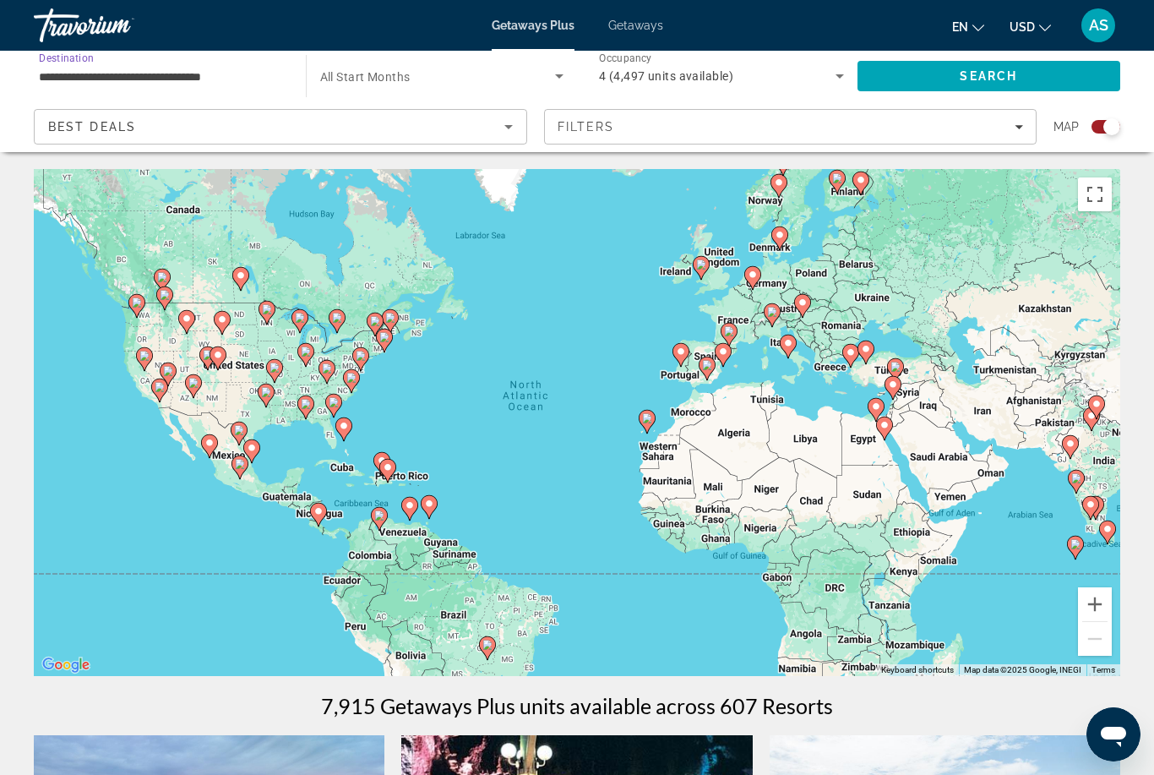
click at [531, 84] on span "Search widget" at bounding box center [438, 76] width 236 height 20
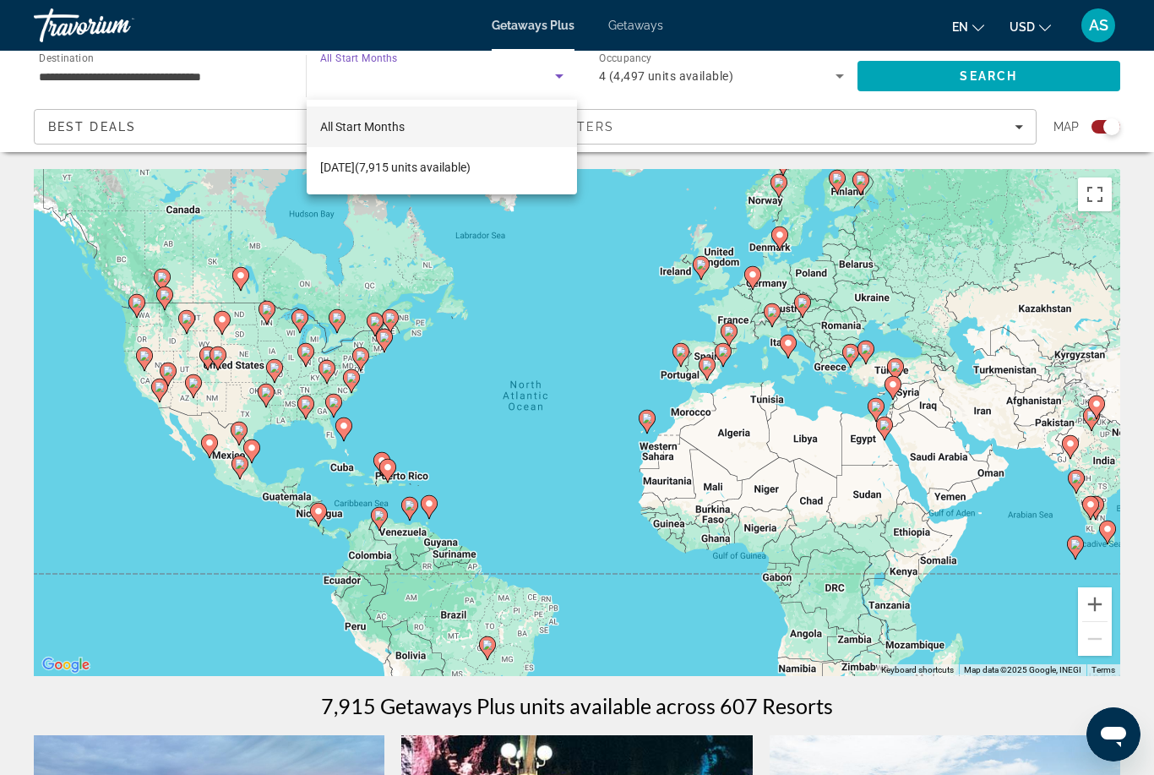
click at [717, 115] on div at bounding box center [577, 387] width 1154 height 775
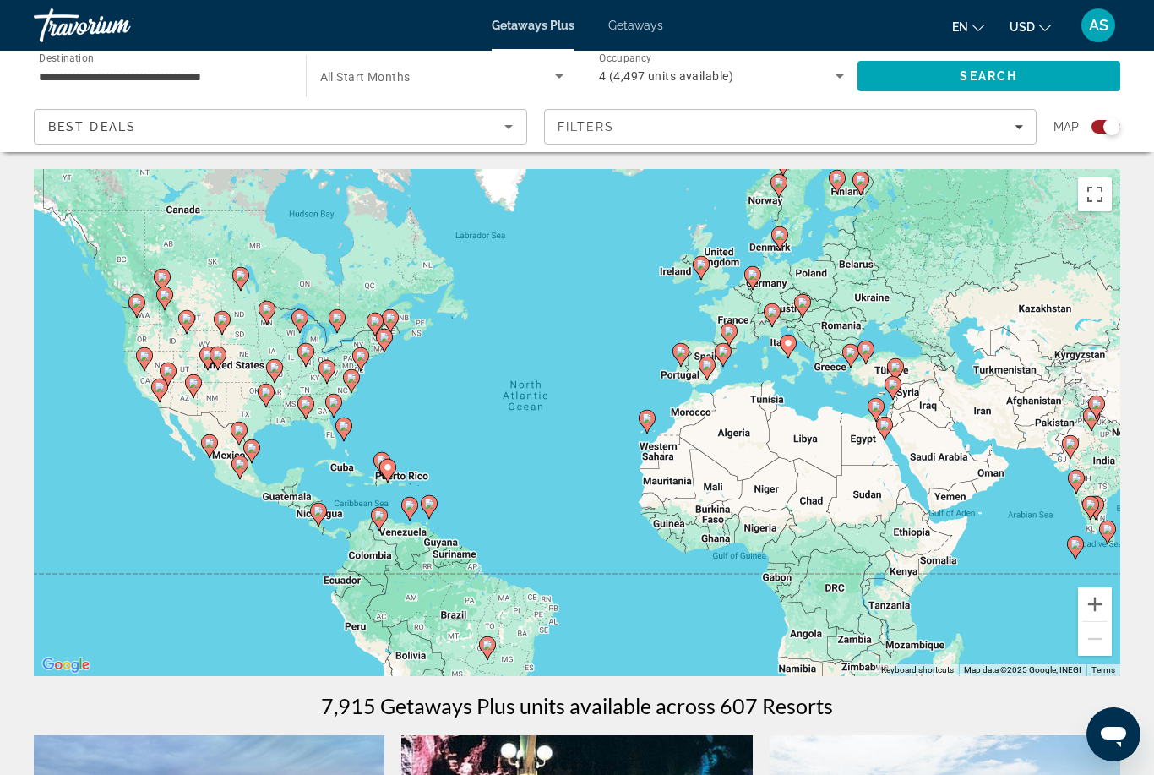
click at [824, 83] on div "4 (4,497 units available)" at bounding box center [717, 76] width 237 height 20
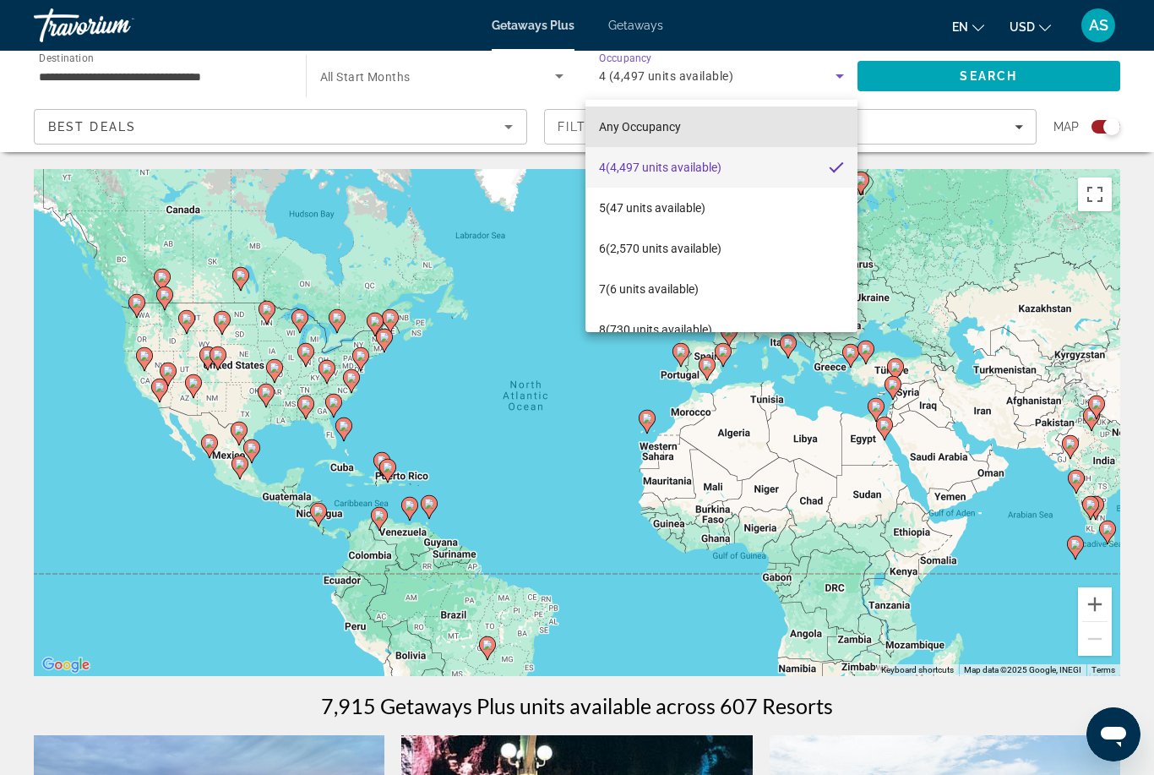
click at [734, 141] on mat-option "Any Occupancy" at bounding box center [721, 126] width 272 height 41
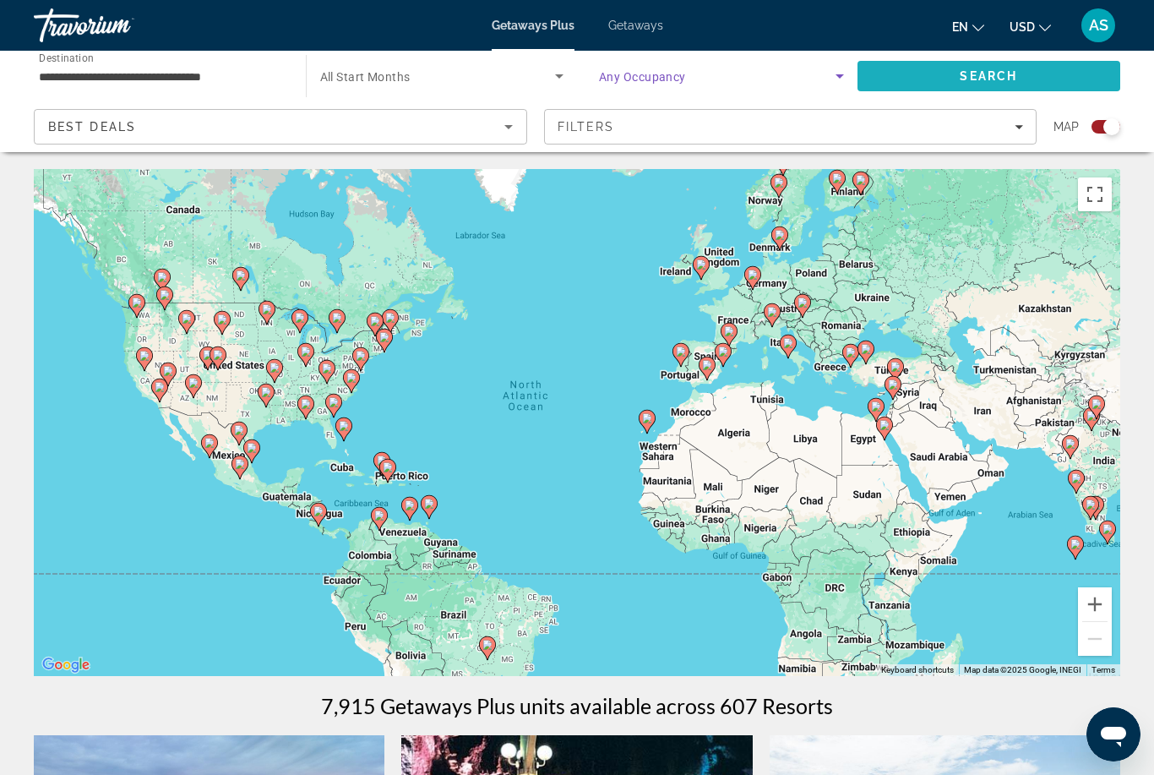
click at [1005, 80] on span "Search" at bounding box center [988, 76] width 57 height 14
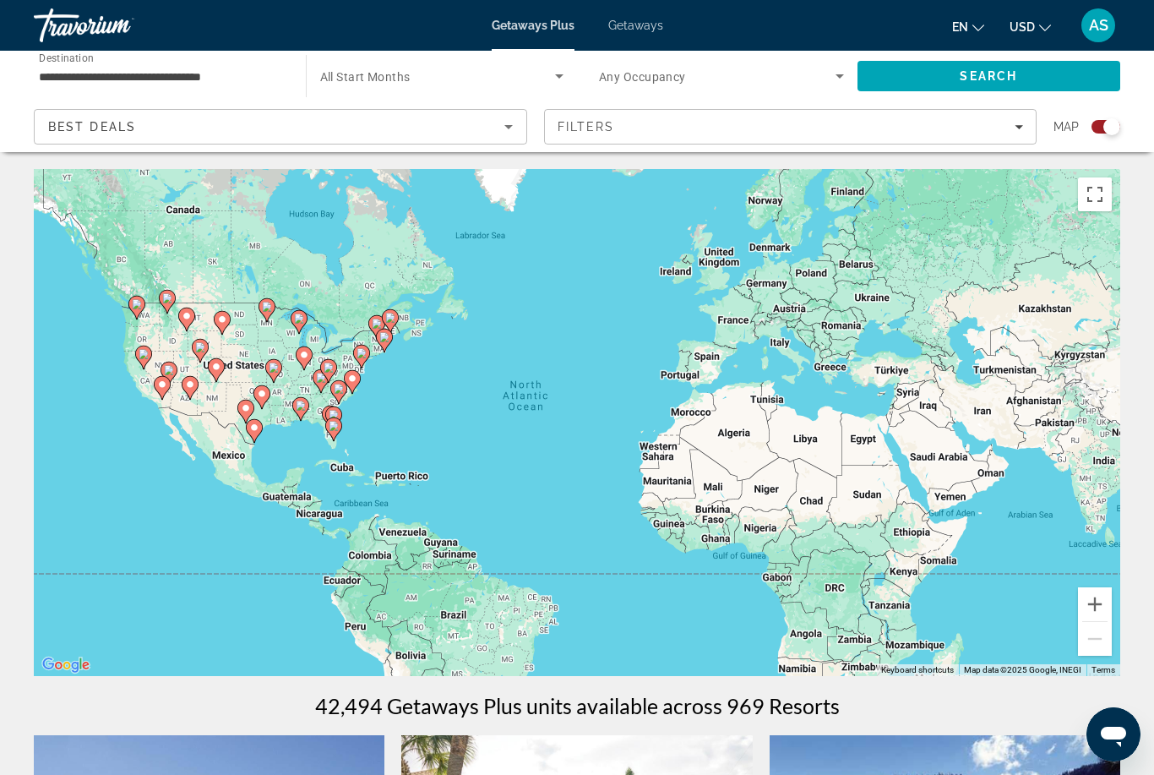
click at [652, 28] on span "Getaways" at bounding box center [635, 26] width 55 height 14
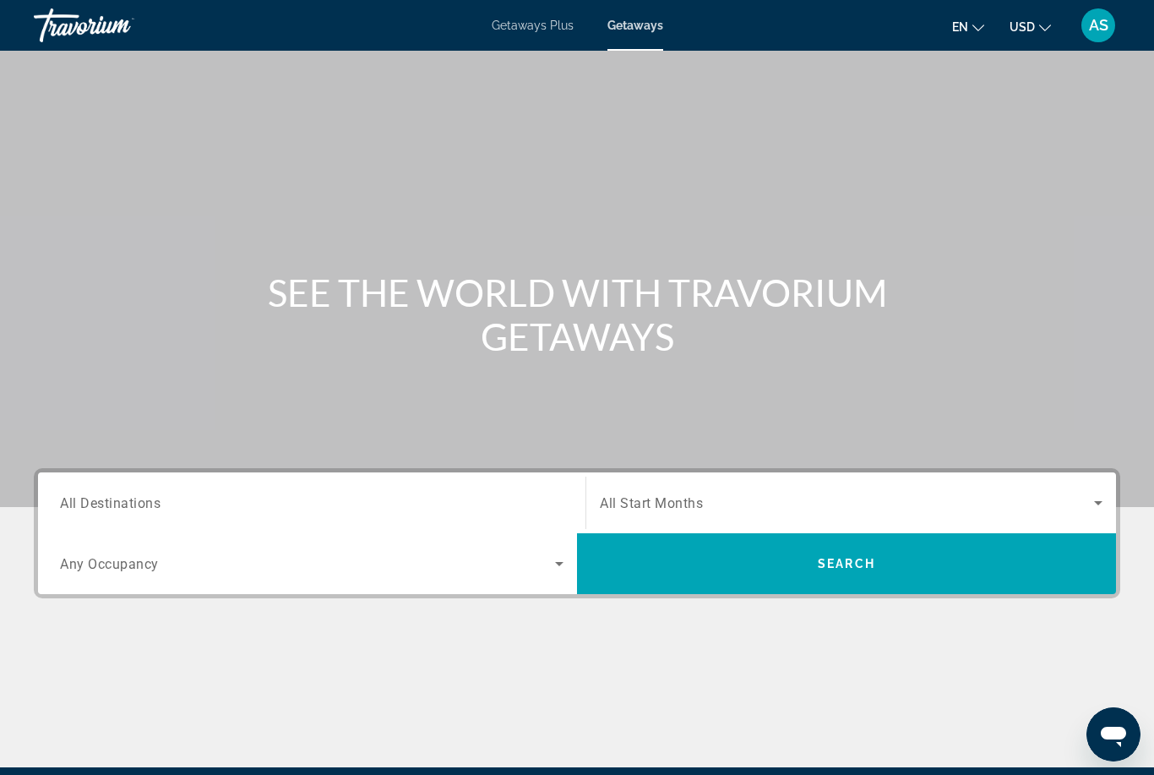
click at [548, 504] on input "Destination All Destinations" at bounding box center [312, 503] width 504 height 20
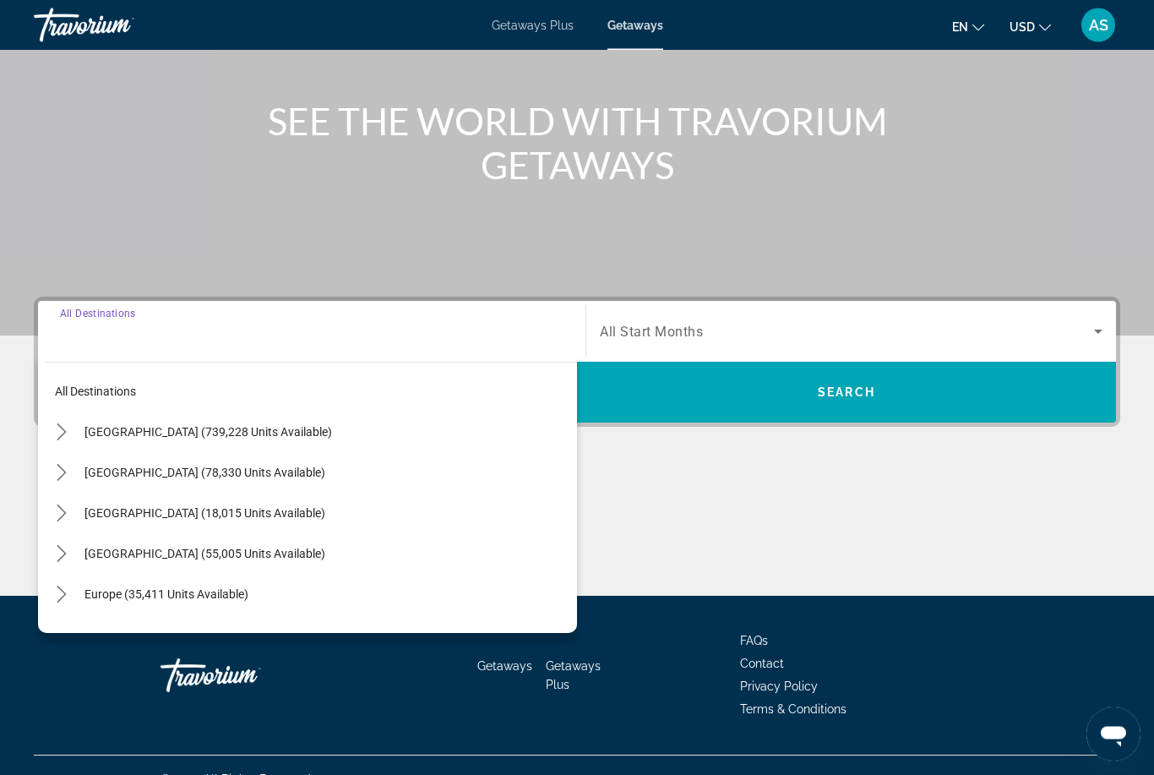
scroll to position [199, 0]
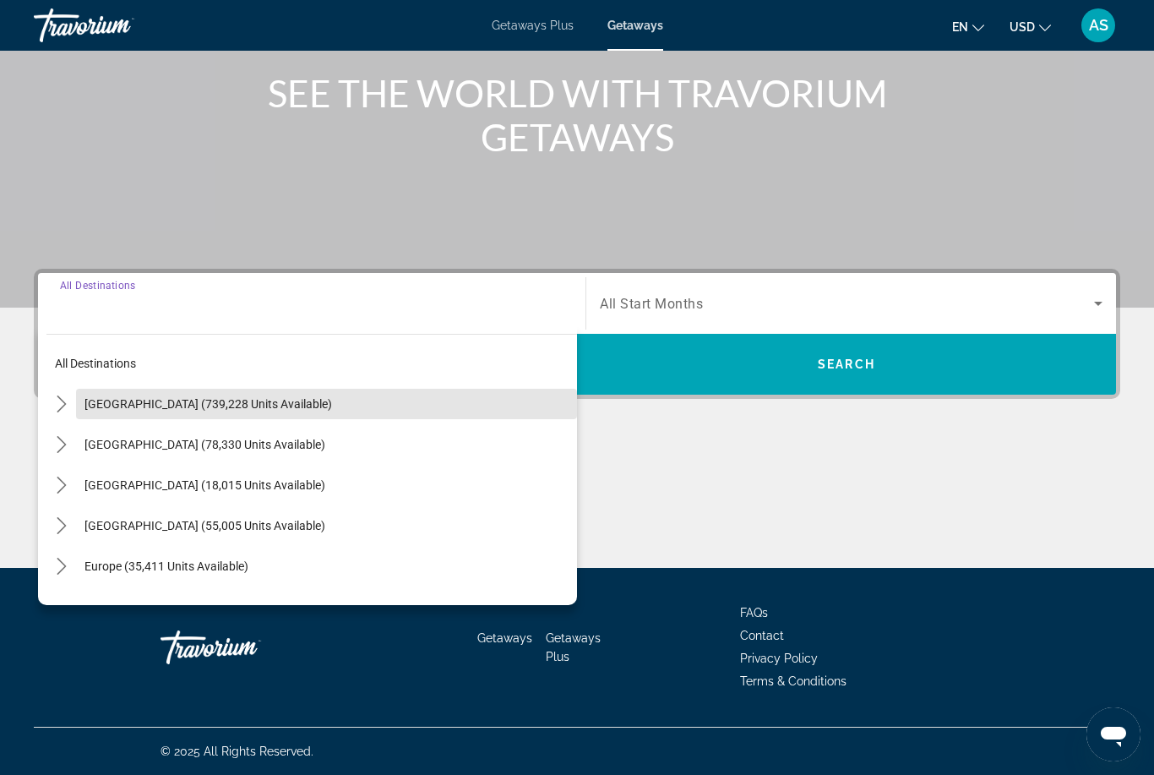
click at [346, 405] on span "Select destination: United States (739,228 units available)" at bounding box center [326, 404] width 501 height 41
type input "**********"
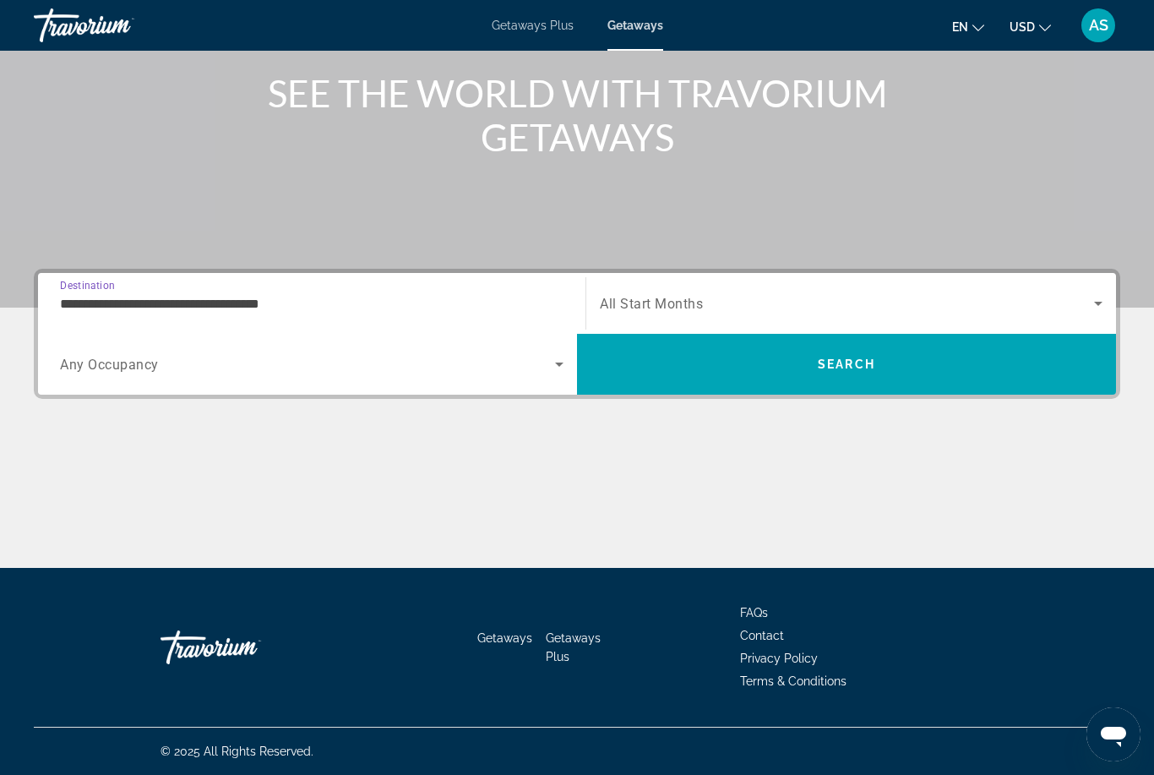
click at [786, 305] on span "Search widget" at bounding box center [847, 303] width 494 height 20
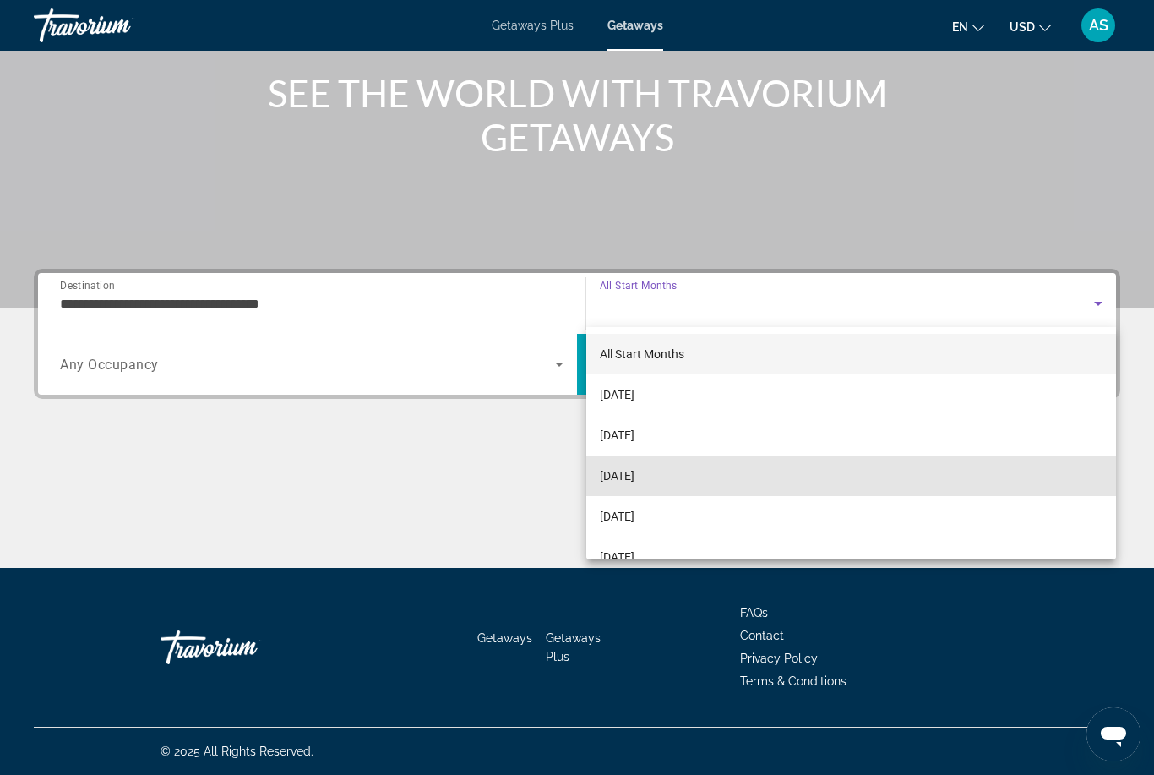
click at [765, 479] on mat-option "[DATE]" at bounding box center [851, 475] width 530 height 41
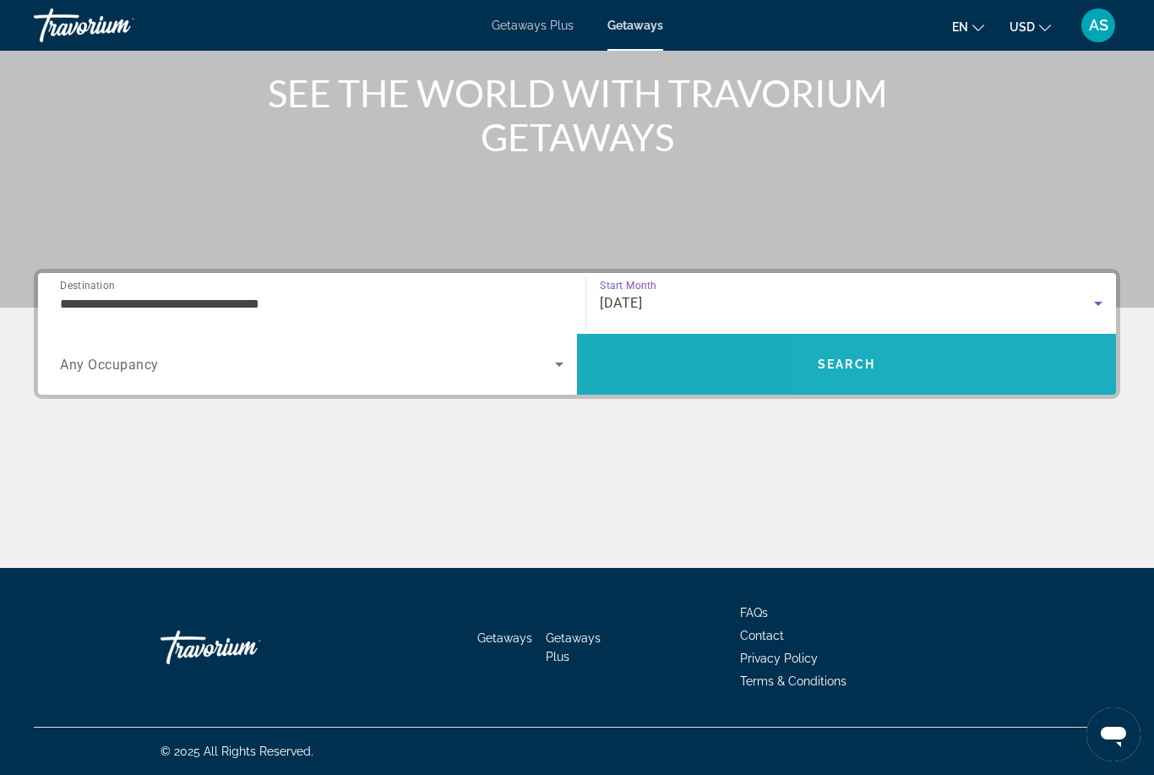
click at [924, 381] on span "Search" at bounding box center [846, 364] width 539 height 41
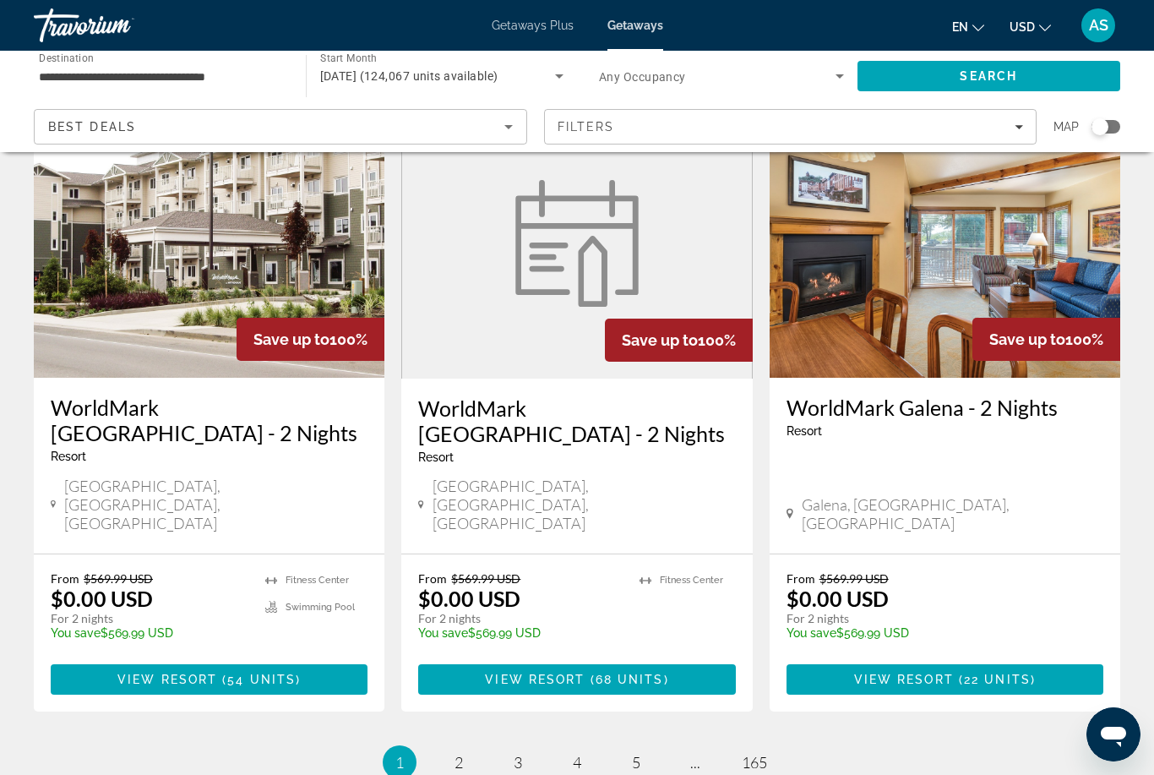
scroll to position [2059, 0]
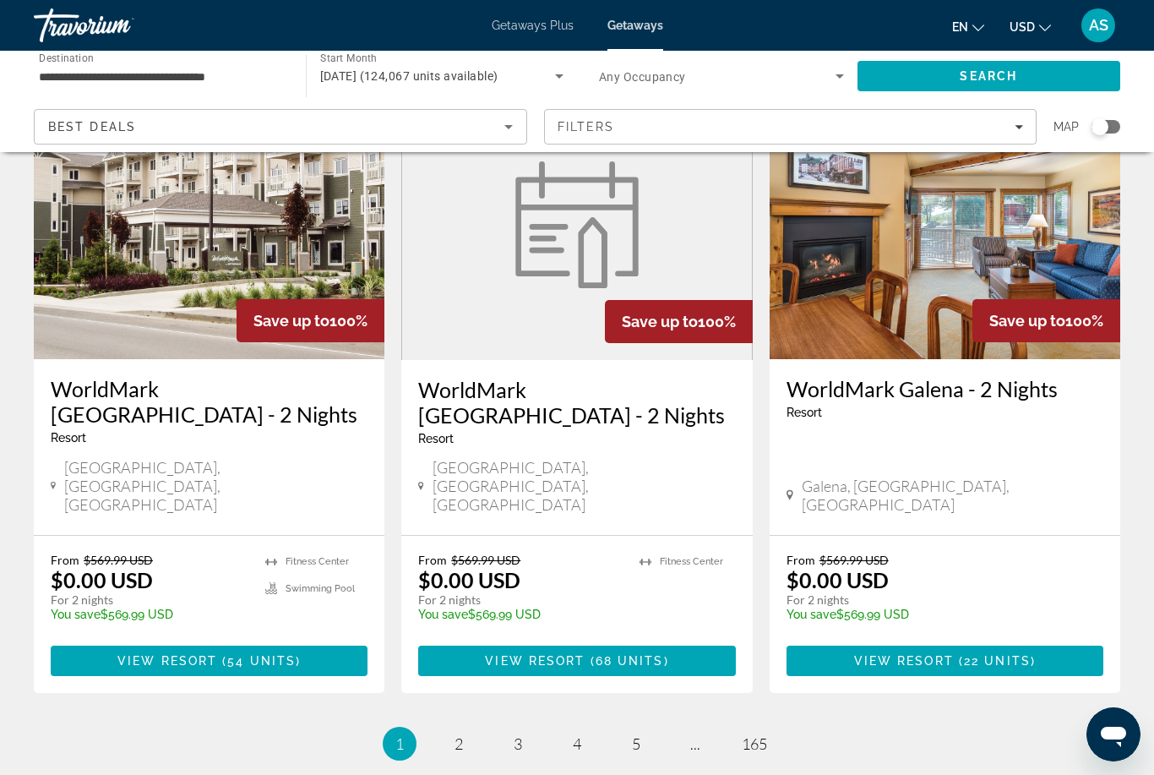
click at [1108, 132] on div "Search widget" at bounding box center [1106, 127] width 29 height 14
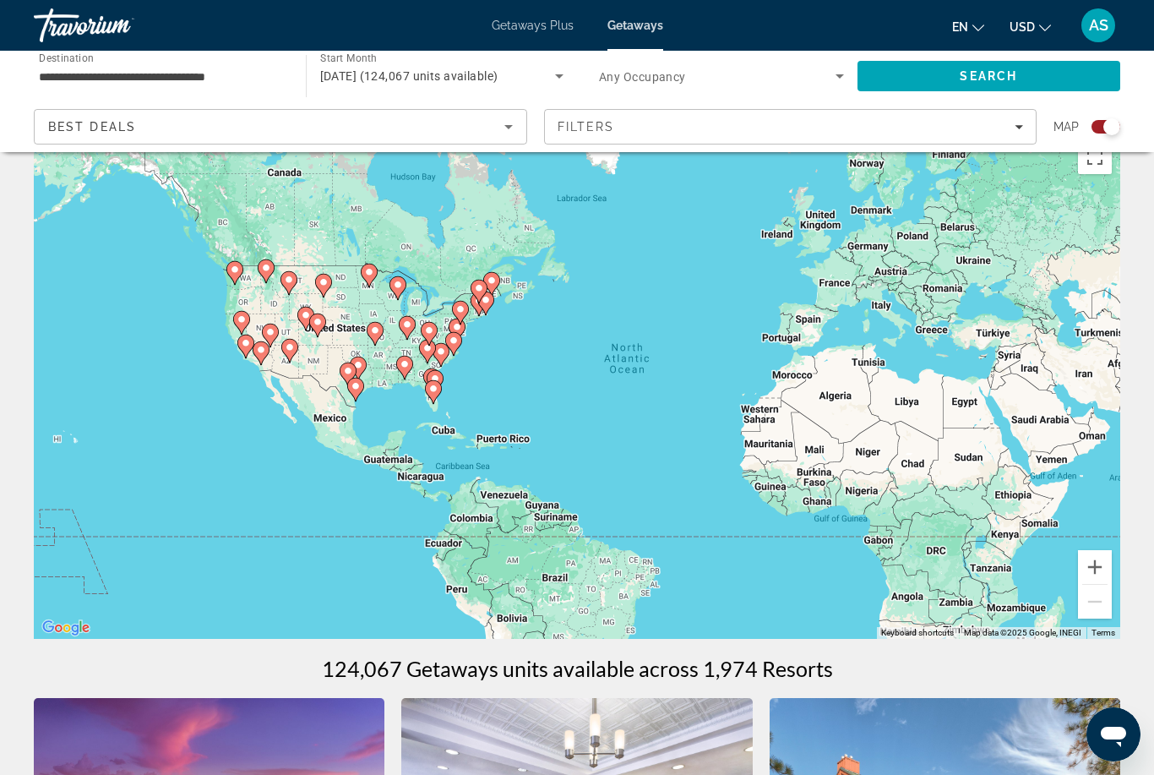
scroll to position [38, 0]
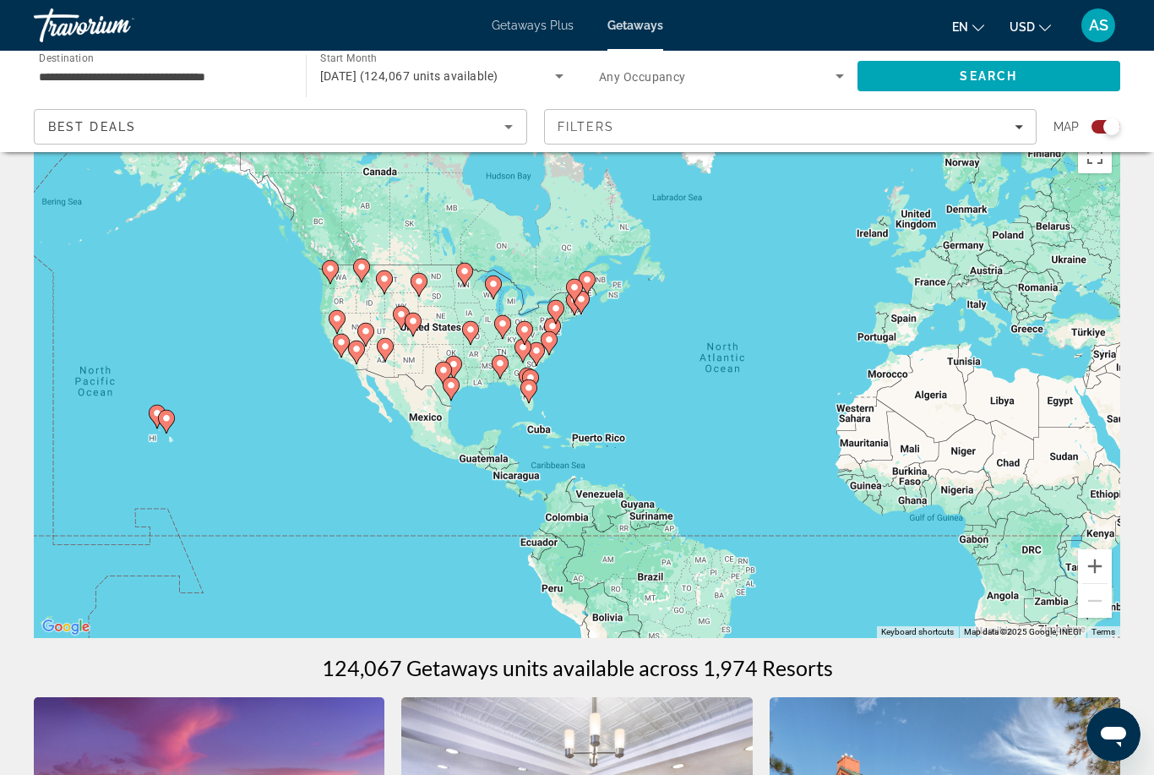
click at [1095, 557] on button "Zoom in" at bounding box center [1095, 566] width 34 height 34
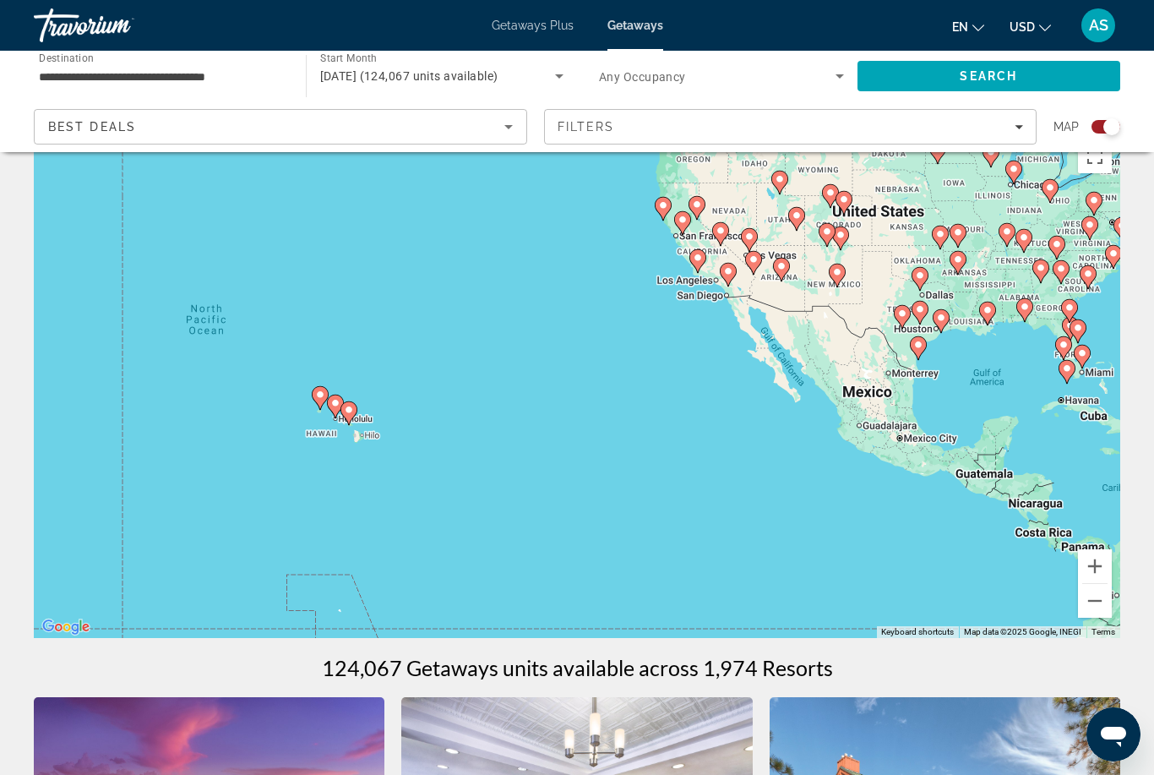
click at [1097, 567] on button "Zoom in" at bounding box center [1095, 566] width 34 height 34
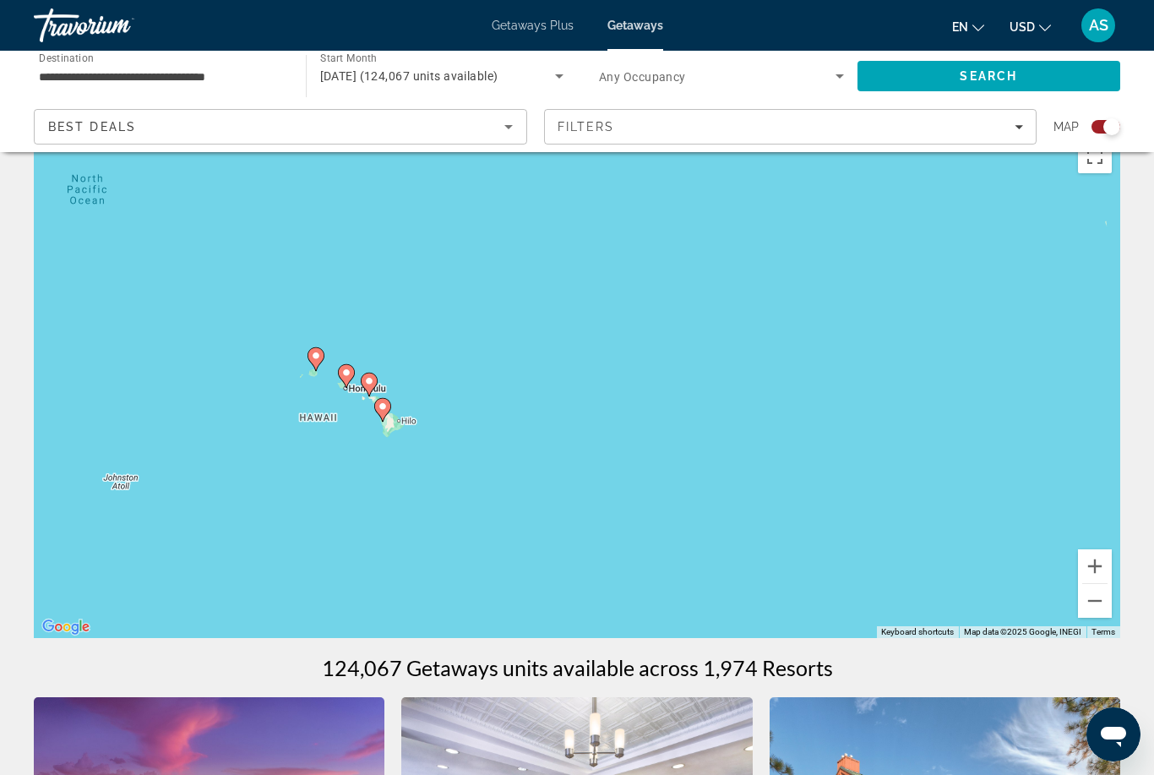
click at [1105, 563] on button "Zoom in" at bounding box center [1095, 566] width 34 height 34
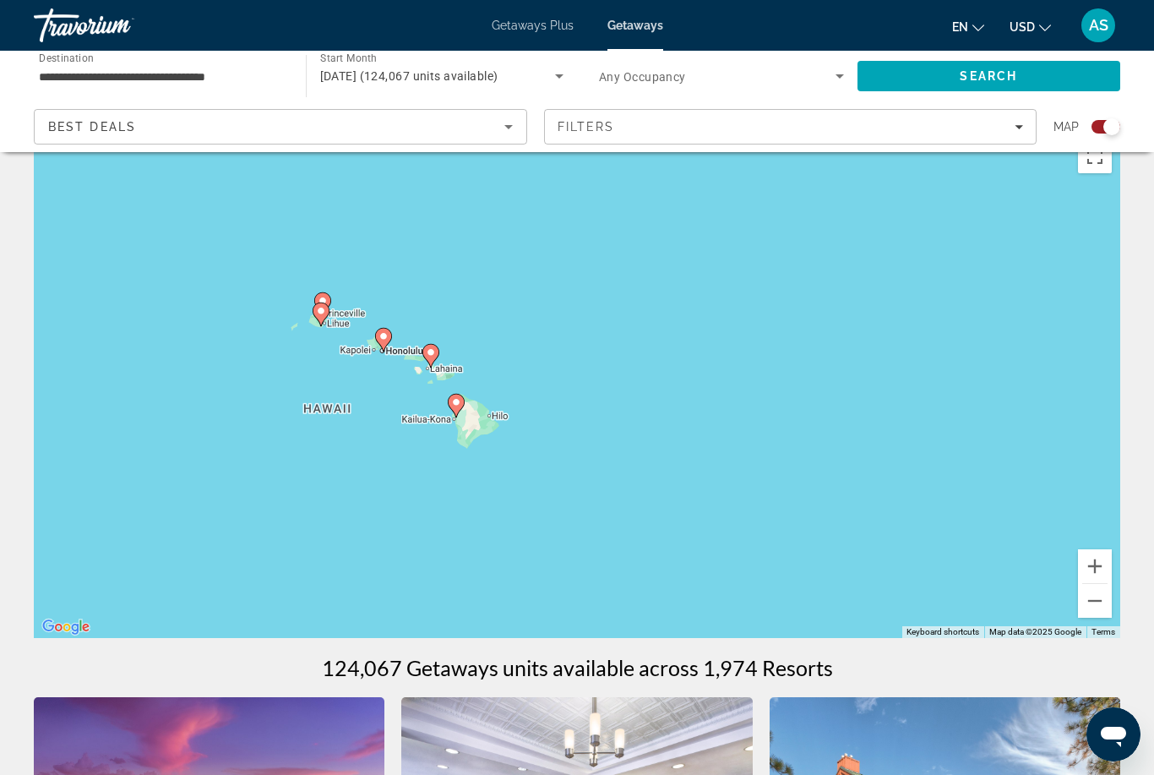
click at [1096, 571] on button "Zoom in" at bounding box center [1095, 566] width 34 height 34
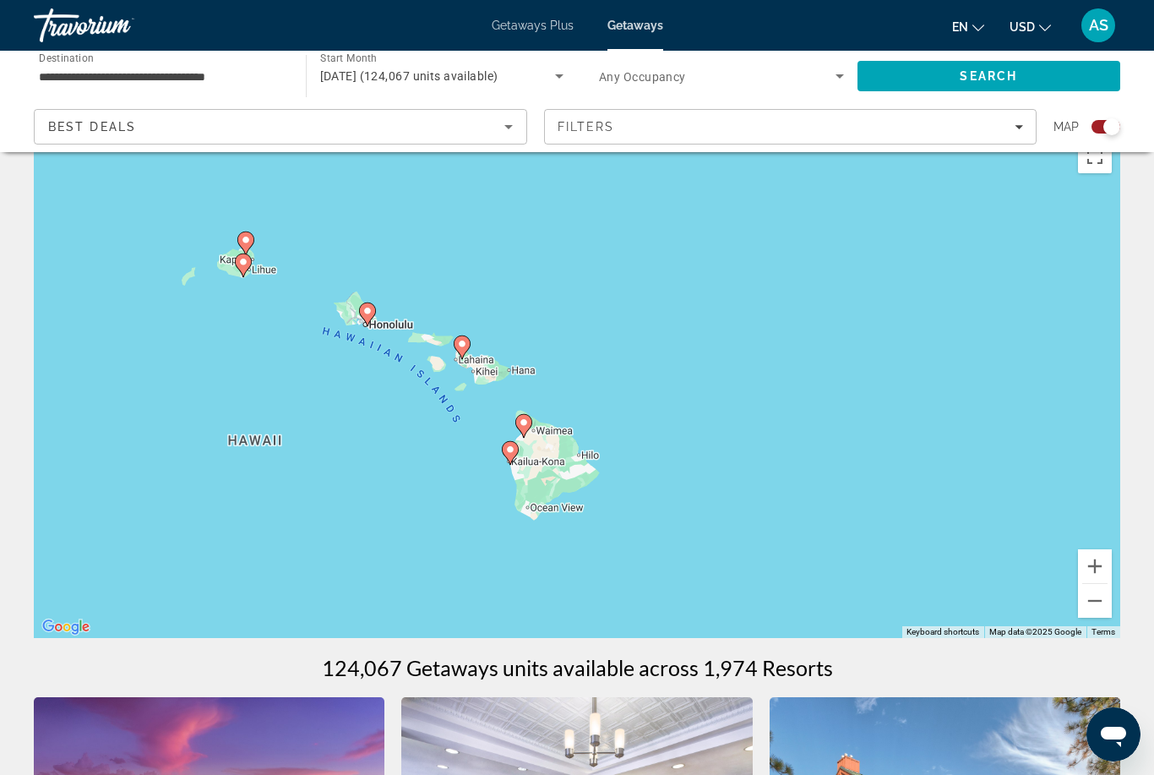
click at [1093, 569] on button "Zoom in" at bounding box center [1095, 566] width 34 height 34
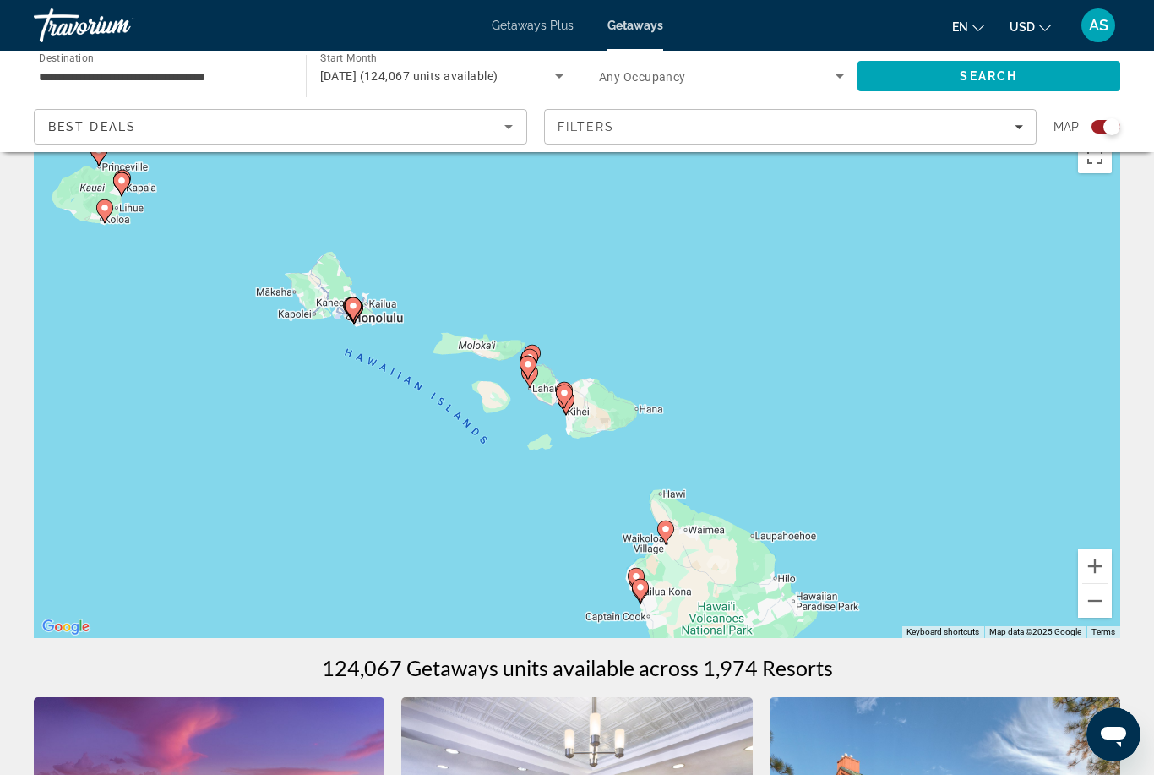
click at [1093, 561] on button "Zoom in" at bounding box center [1095, 566] width 34 height 34
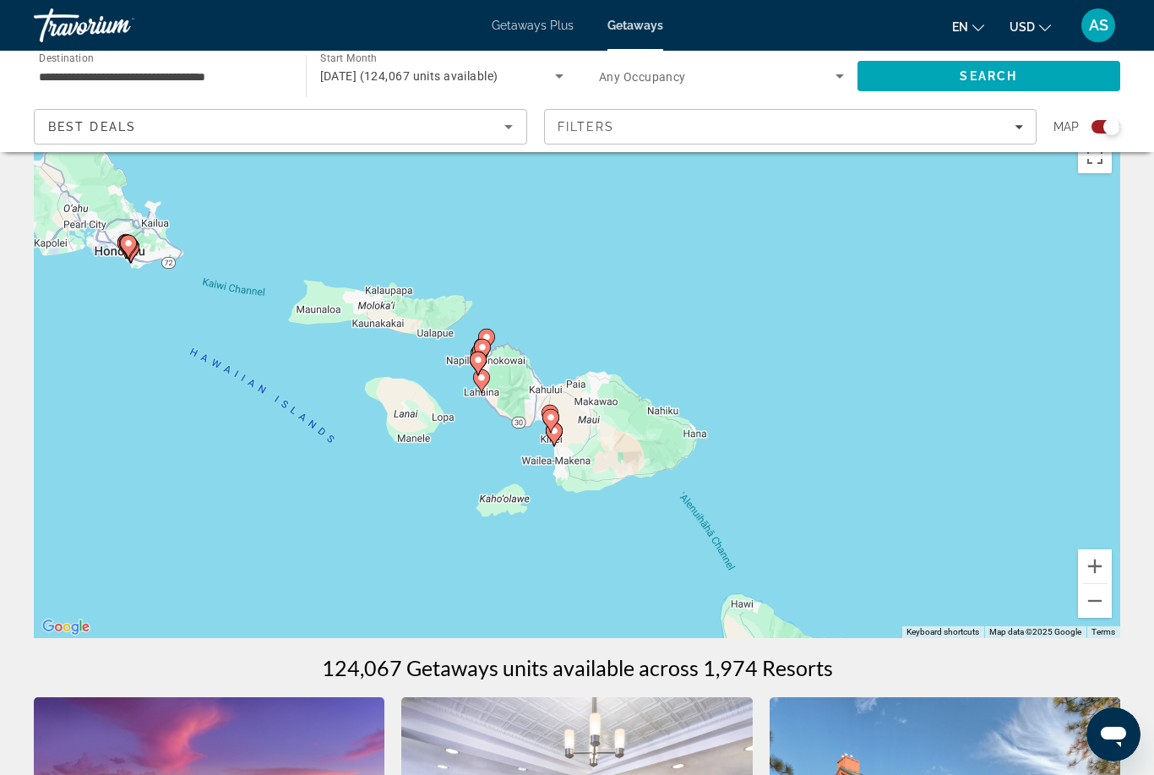
click at [1095, 558] on button "Zoom in" at bounding box center [1095, 566] width 34 height 34
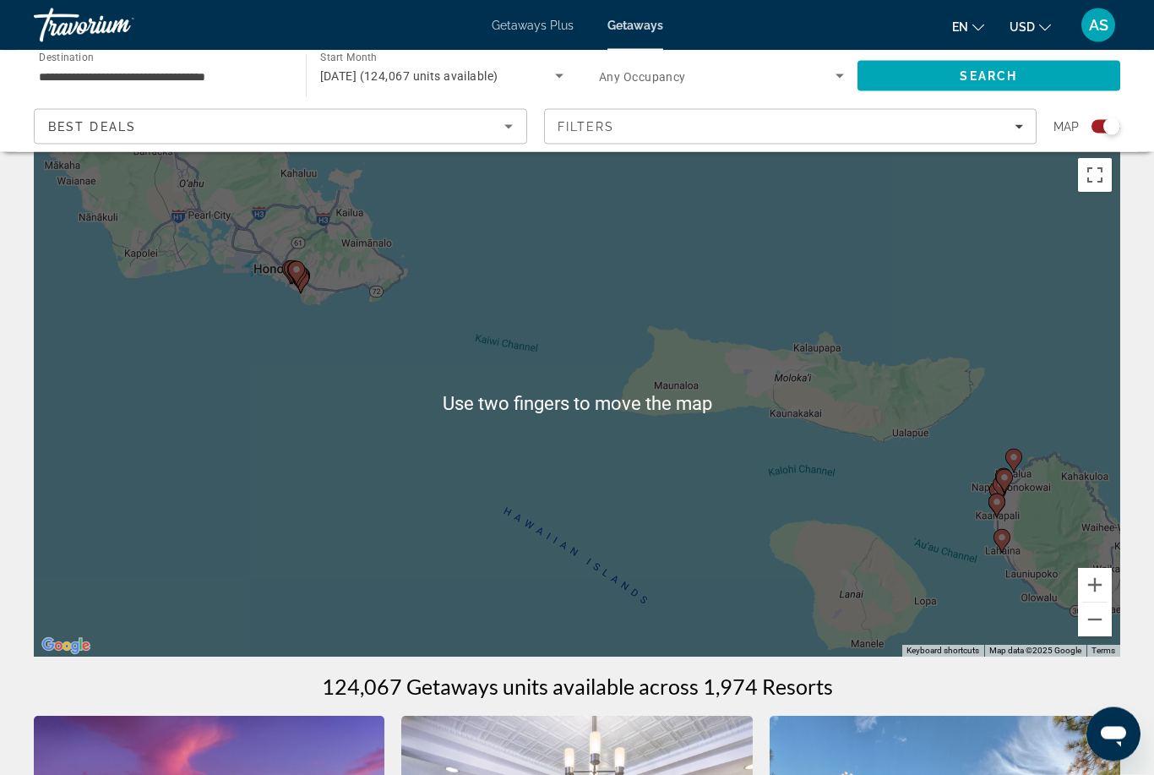
scroll to position [0, 0]
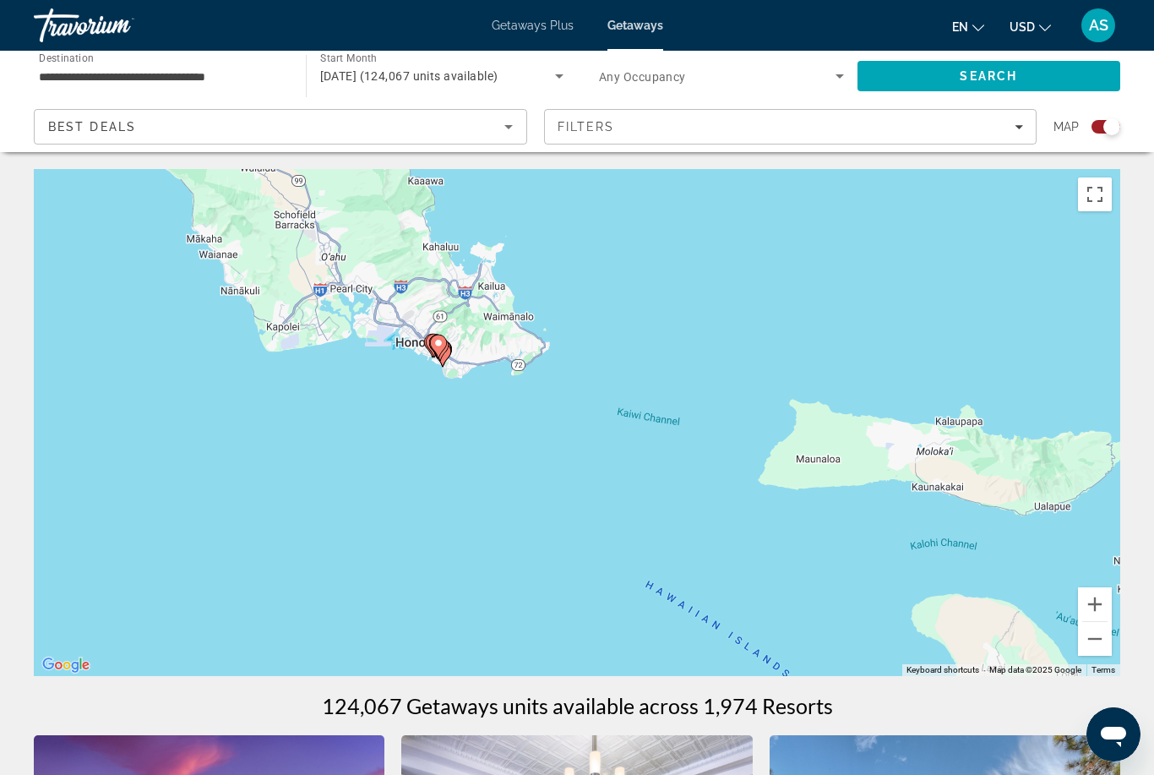
click at [1098, 596] on button "Zoom in" at bounding box center [1095, 604] width 34 height 34
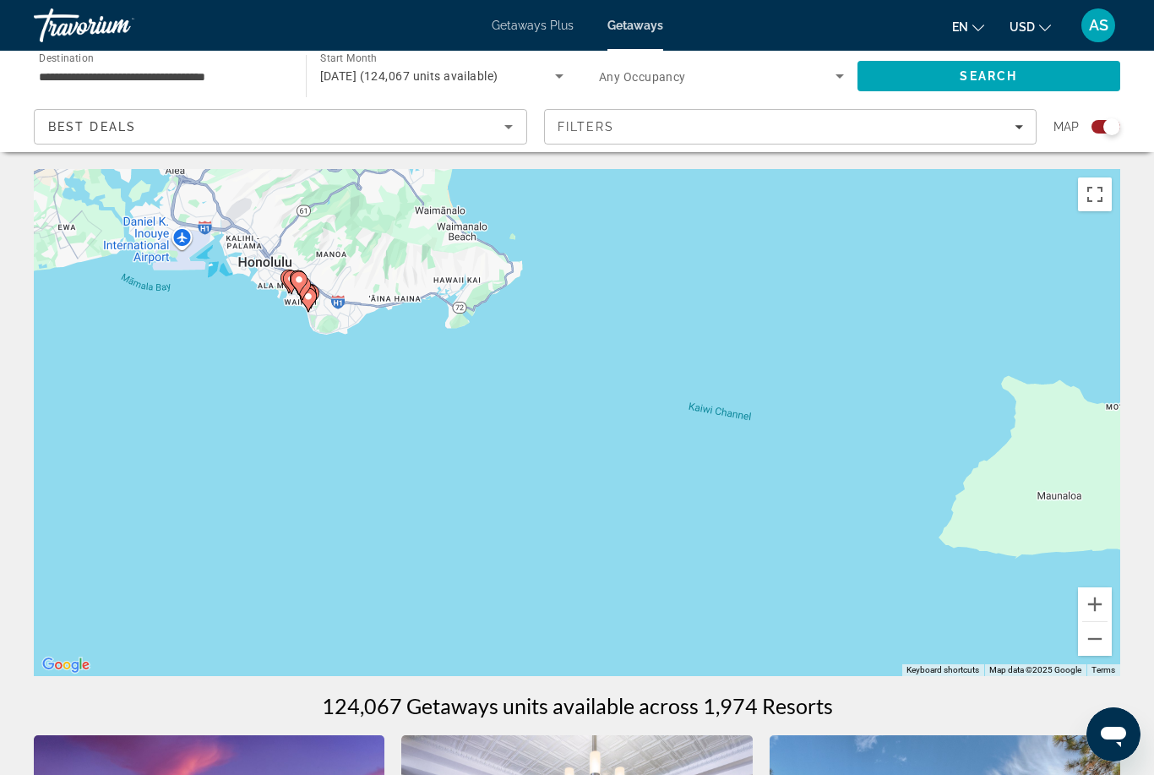
click at [1096, 594] on button "Zoom in" at bounding box center [1095, 604] width 34 height 34
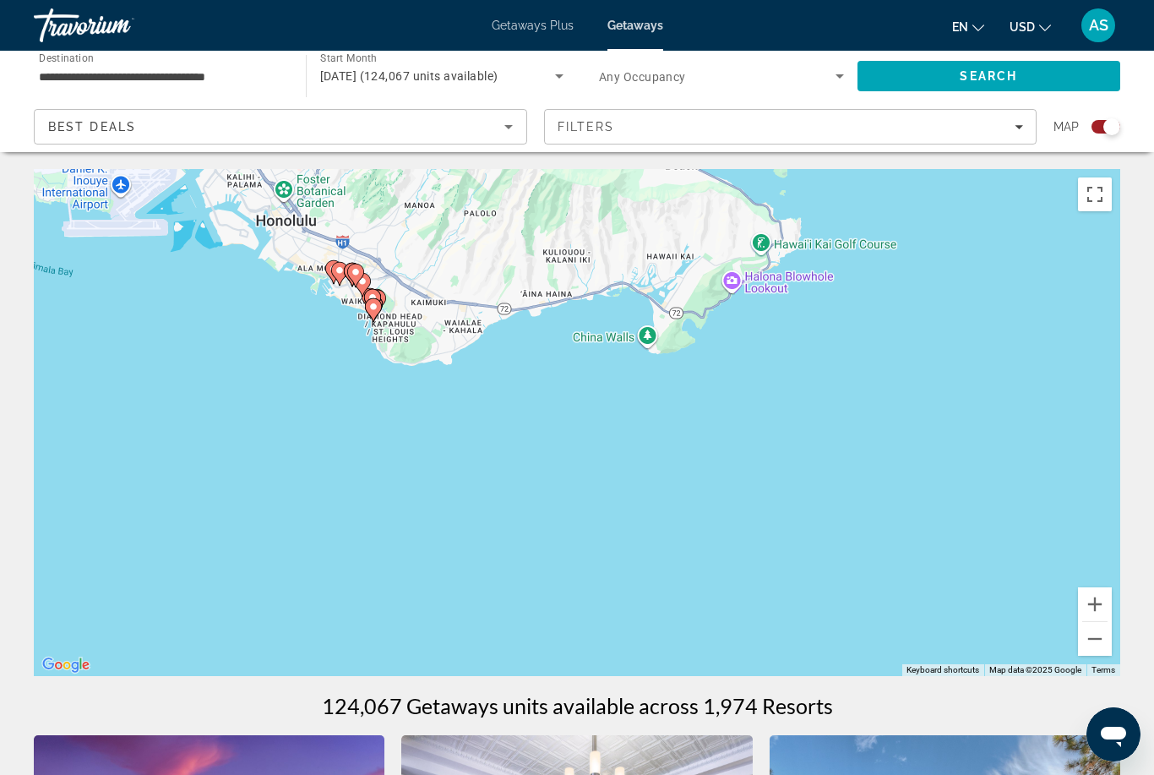
click at [1109, 601] on button "Zoom in" at bounding box center [1095, 604] width 34 height 34
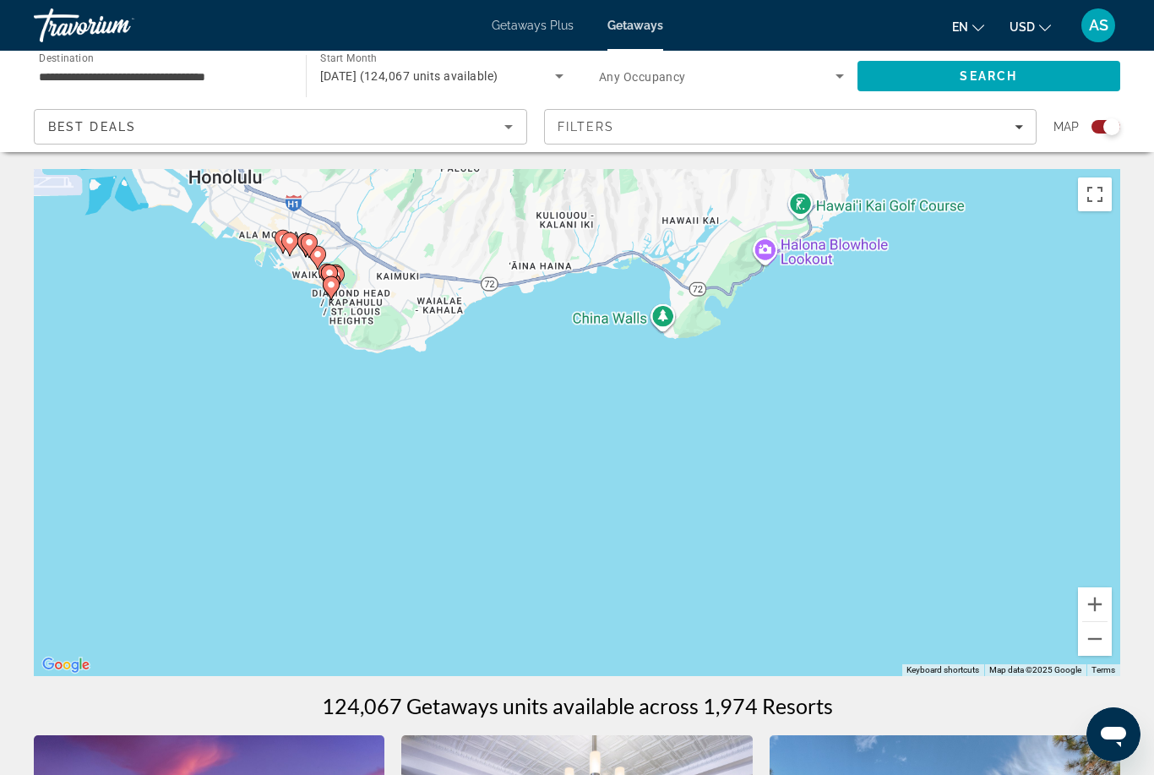
click at [1101, 601] on button "Zoom in" at bounding box center [1095, 604] width 34 height 34
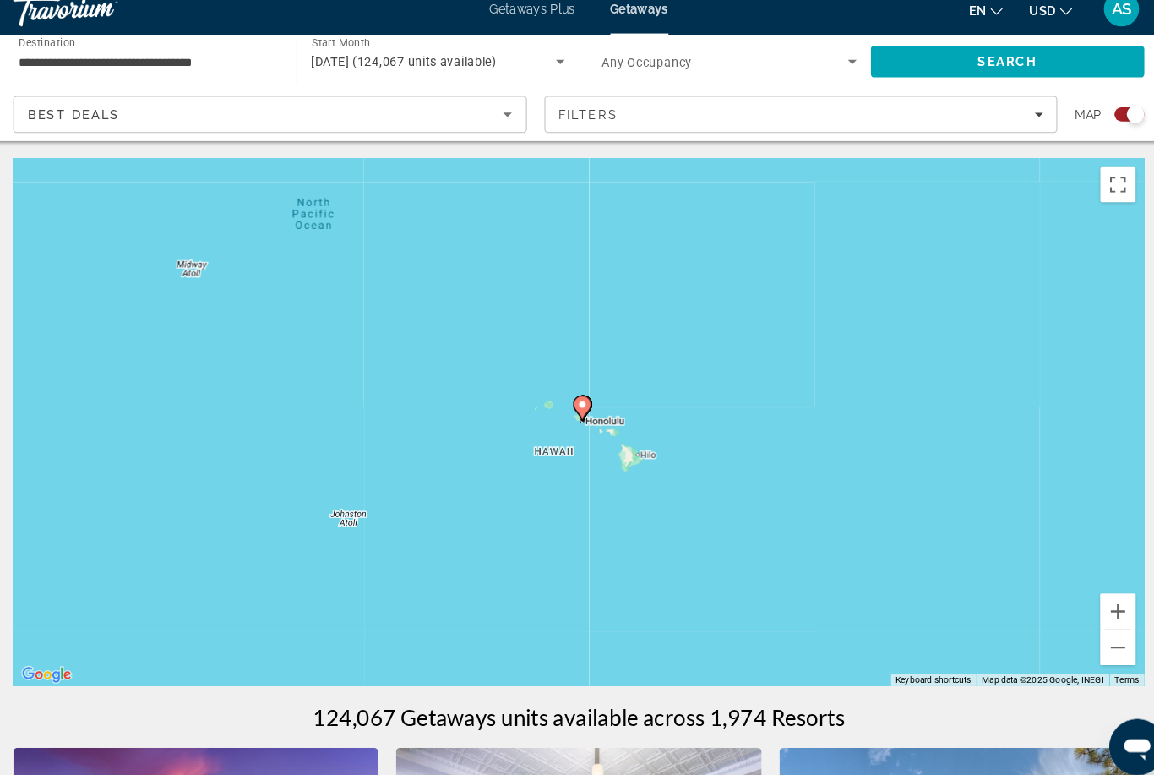
click at [1081, 587] on button "Zoom in" at bounding box center [1095, 604] width 34 height 34
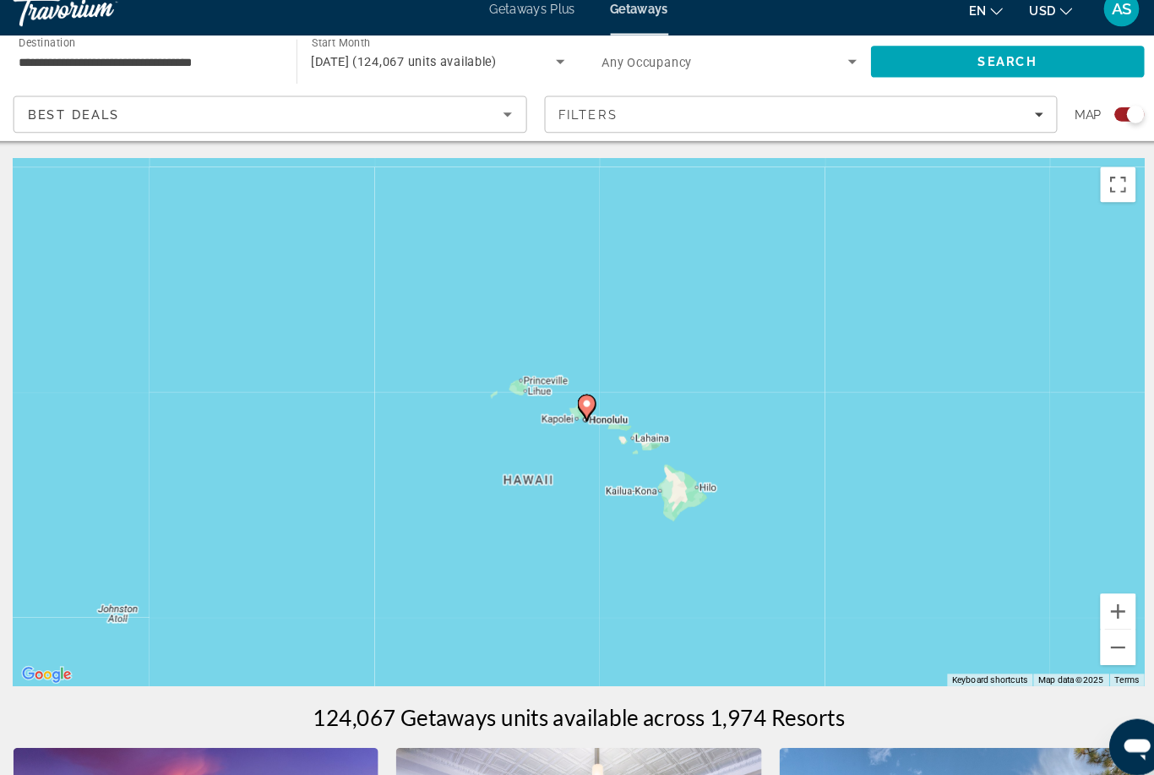
click at [1078, 587] on button "Zoom in" at bounding box center [1095, 604] width 34 height 34
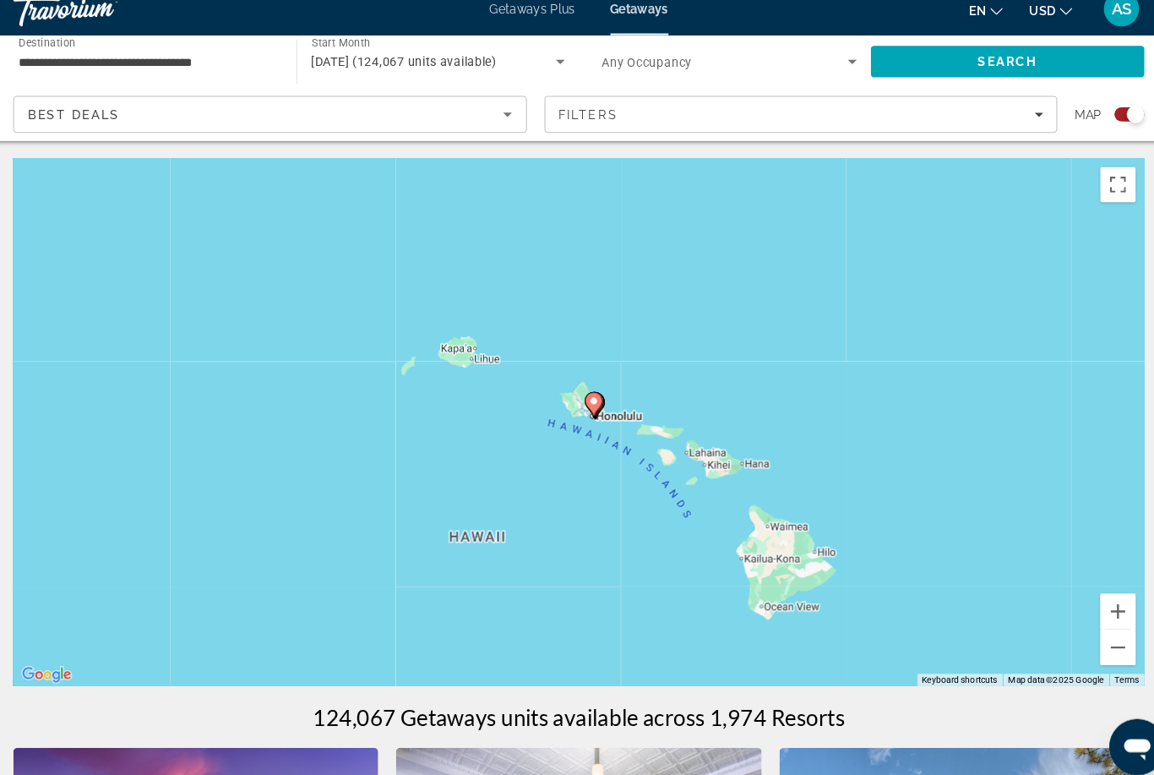
click at [1080, 587] on button "Zoom in" at bounding box center [1095, 604] width 34 height 34
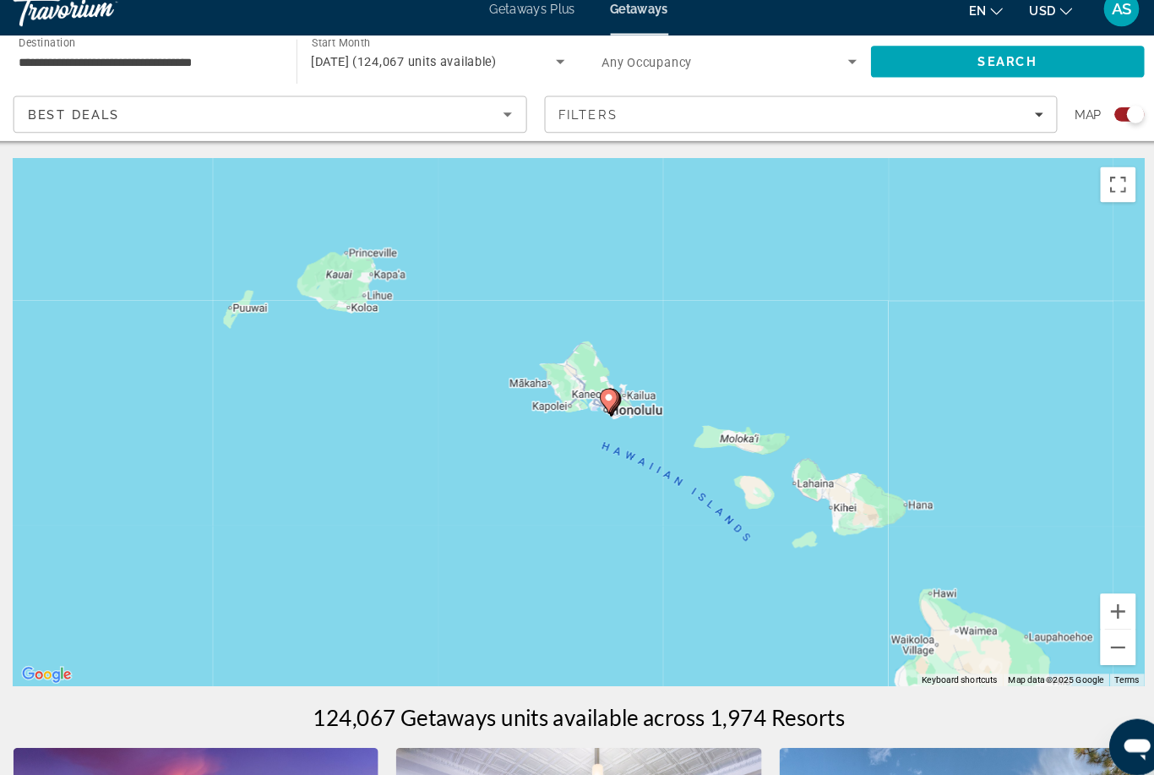
click at [1078, 587] on button "Zoom in" at bounding box center [1095, 604] width 34 height 34
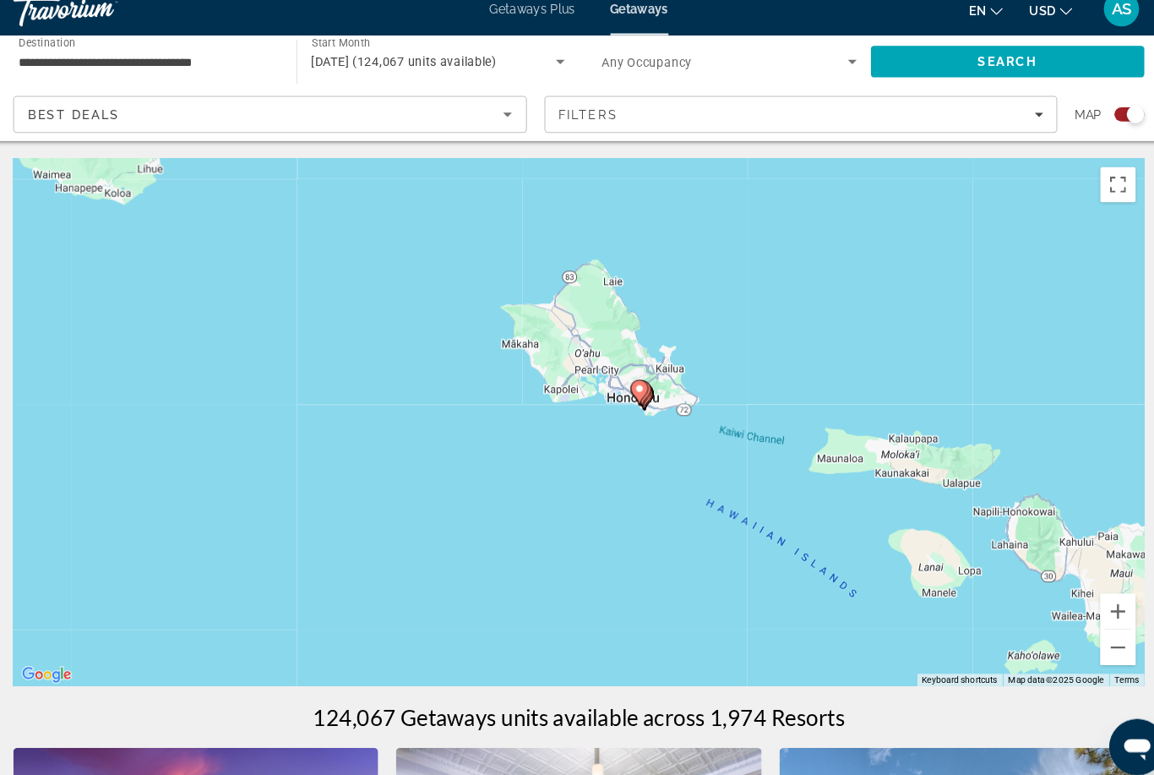
click at [1079, 587] on button "Zoom in" at bounding box center [1095, 604] width 34 height 34
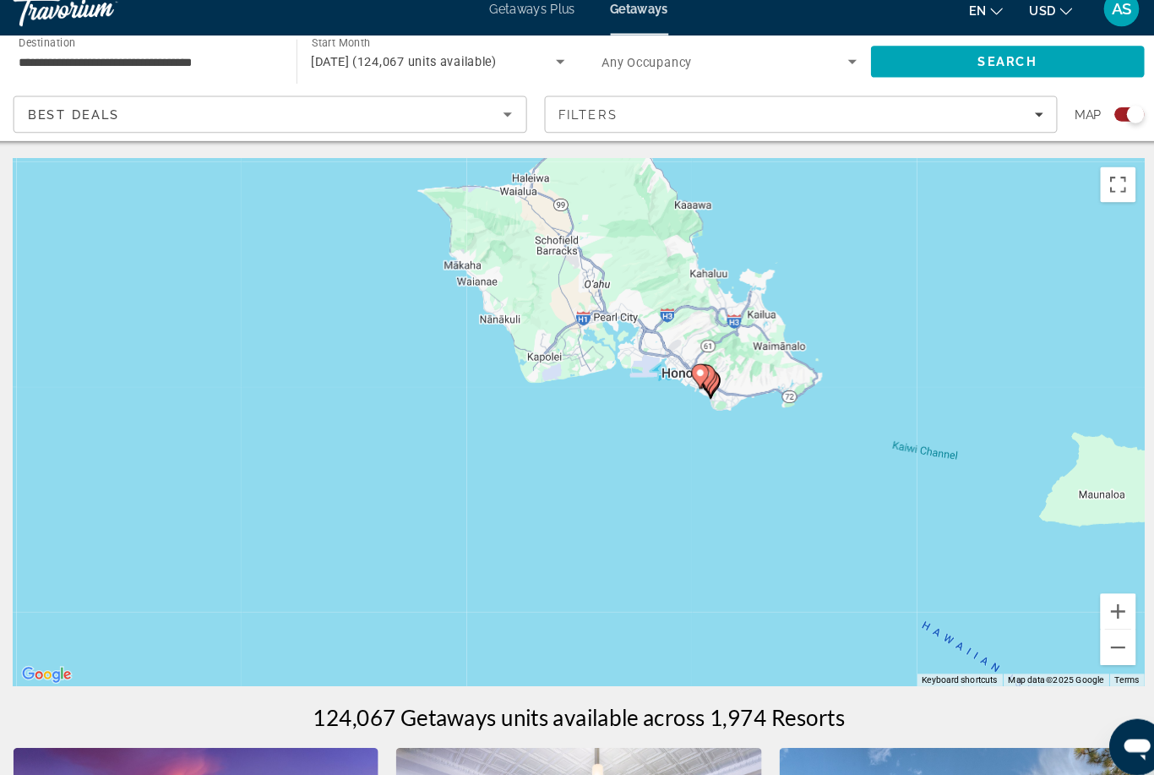
click at [1080, 587] on button "Zoom in" at bounding box center [1095, 604] width 34 height 34
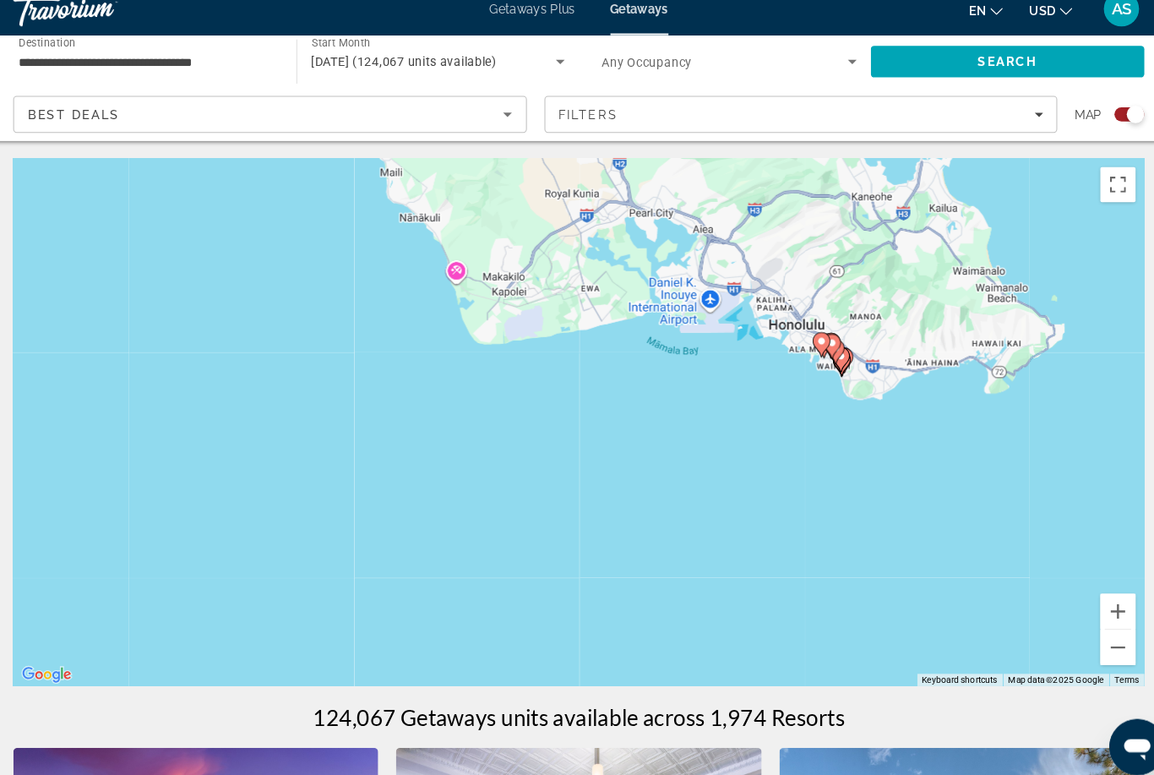
click at [1078, 587] on button "Zoom in" at bounding box center [1095, 604] width 34 height 34
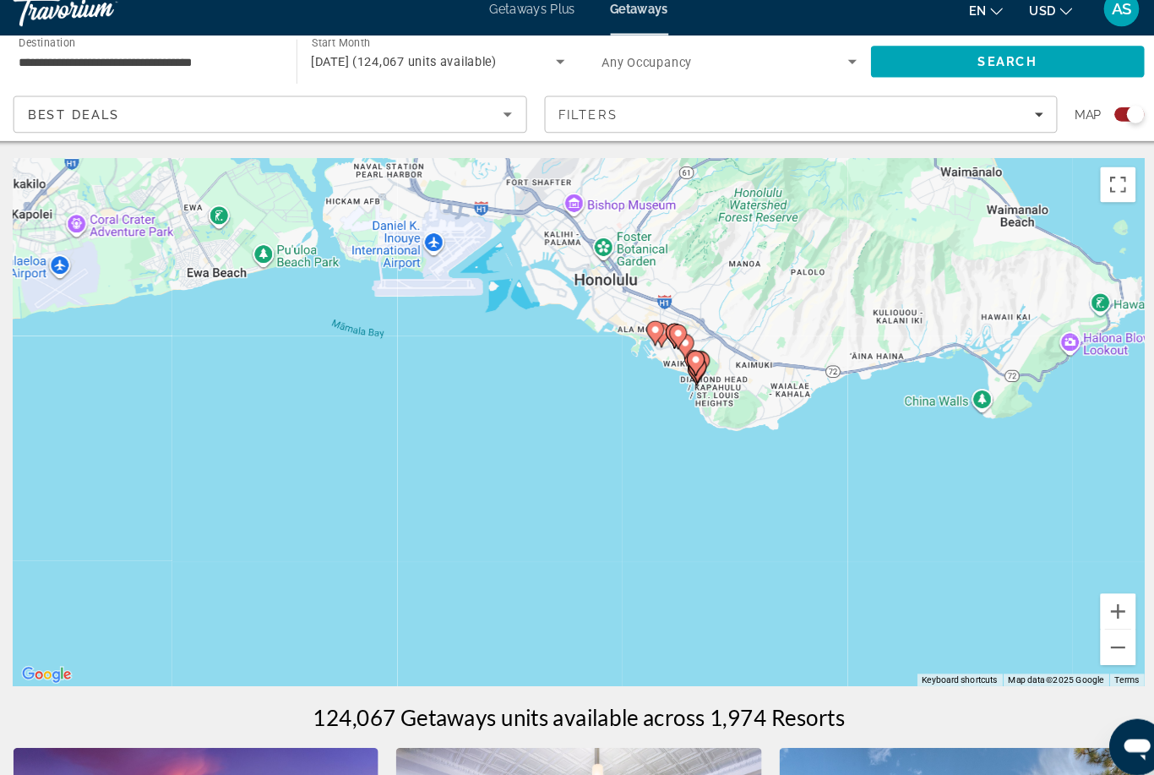
click at [1078, 587] on button "Zoom in" at bounding box center [1095, 604] width 34 height 34
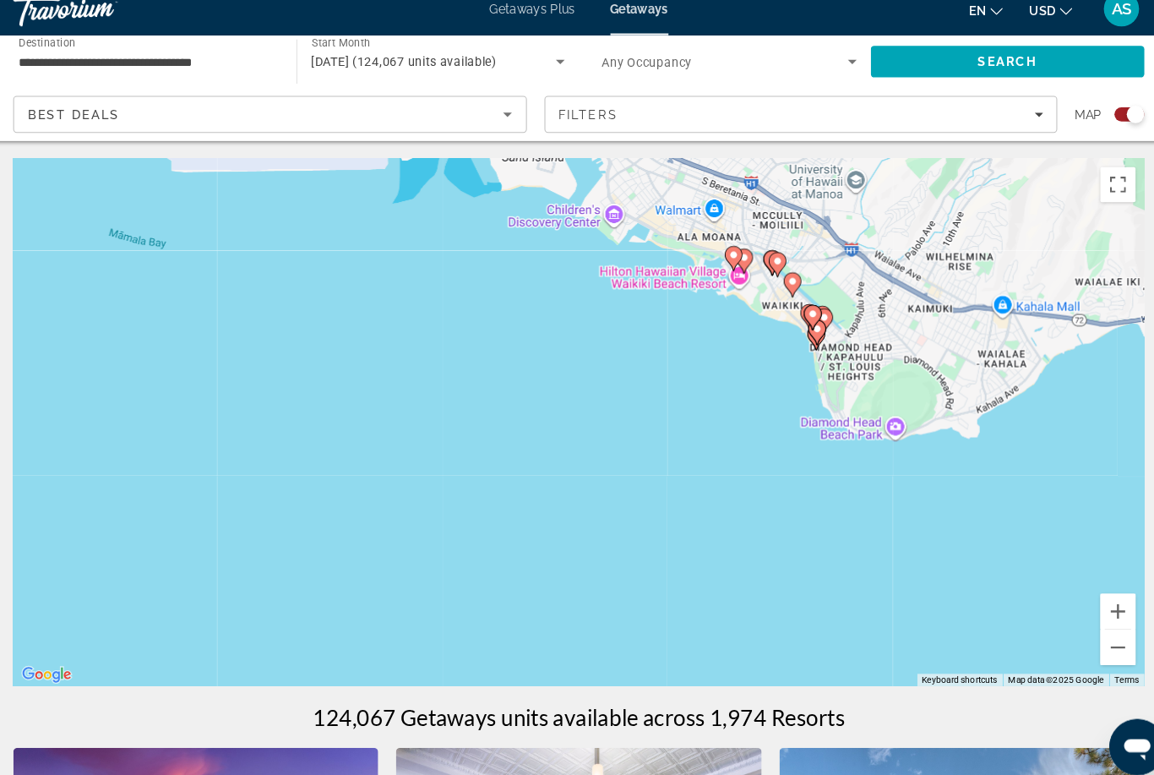
click at [1078, 587] on button "Zoom in" at bounding box center [1095, 604] width 34 height 34
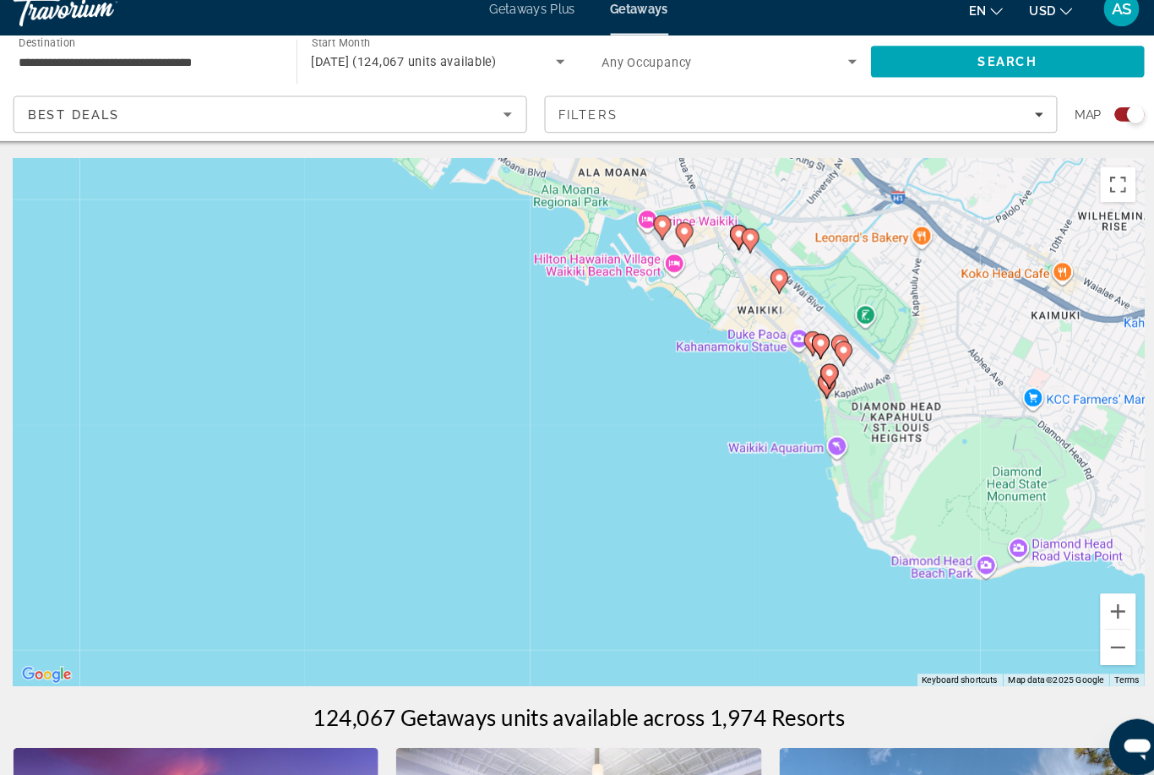
click at [1079, 587] on button "Zoom in" at bounding box center [1095, 604] width 34 height 34
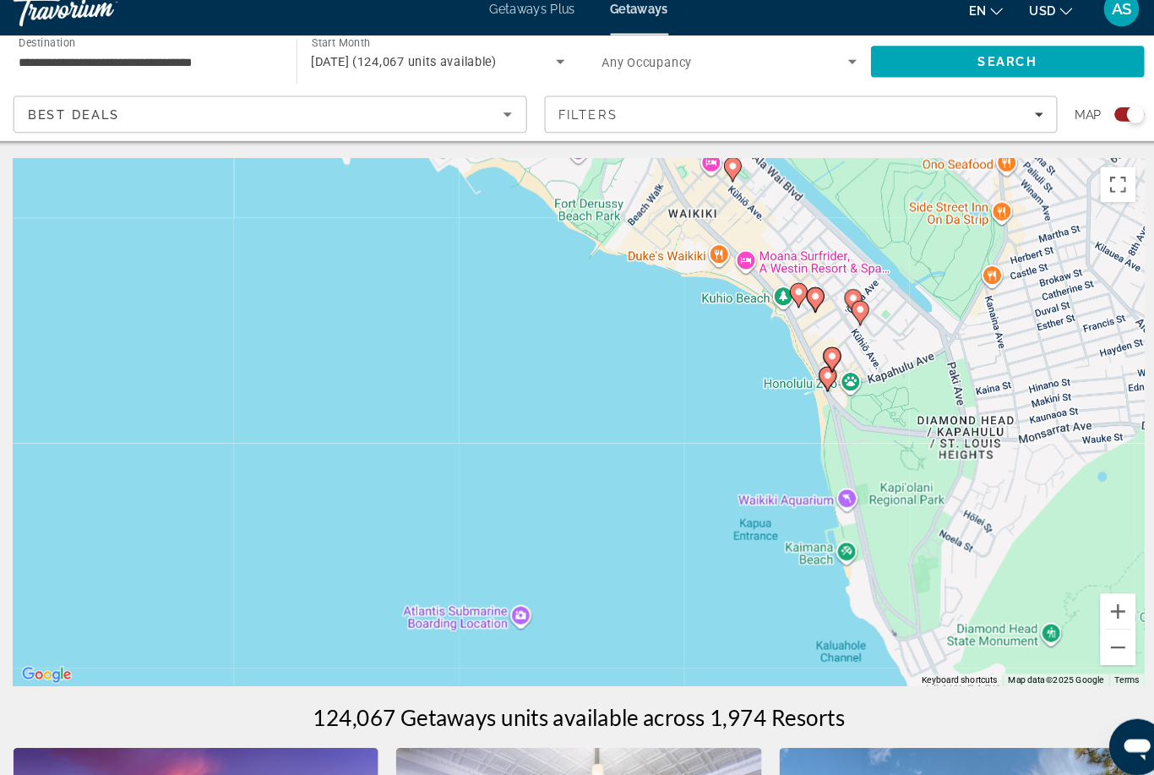
click at [1085, 587] on button "Zoom in" at bounding box center [1095, 604] width 34 height 34
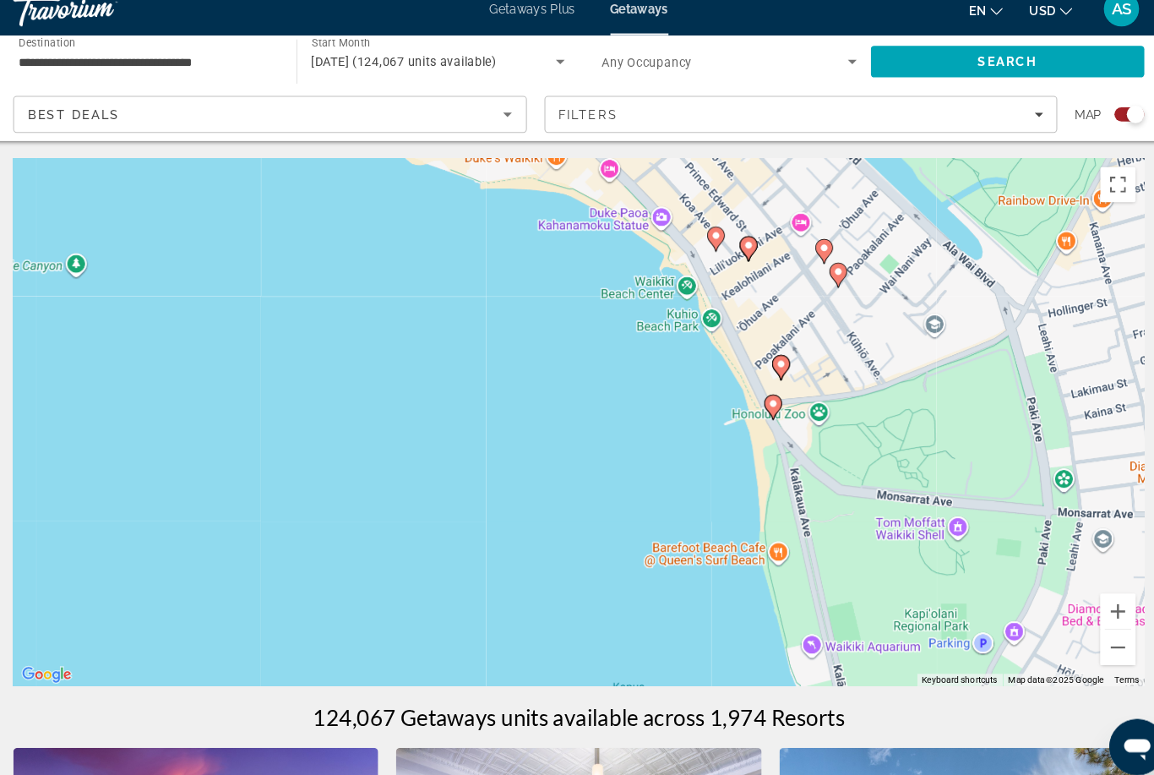
click at [763, 357] on gmp-advanced-marker "Main content" at bounding box center [771, 369] width 17 height 25
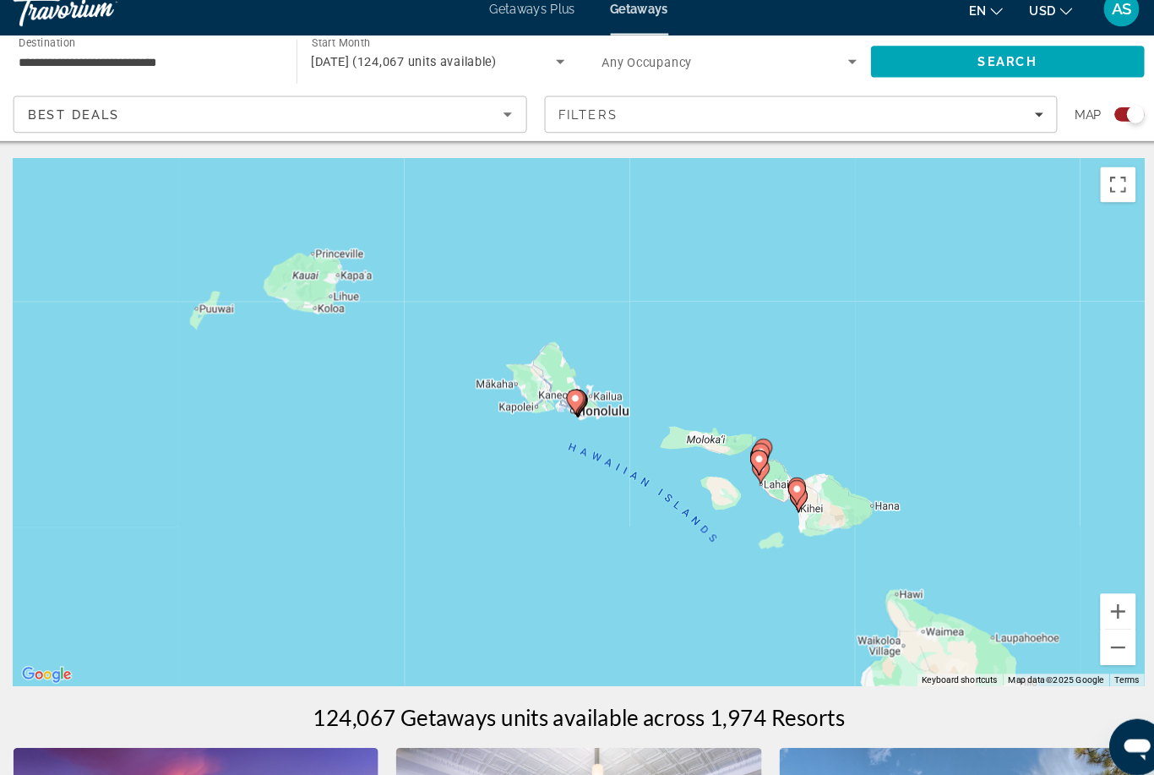
type input "**********"
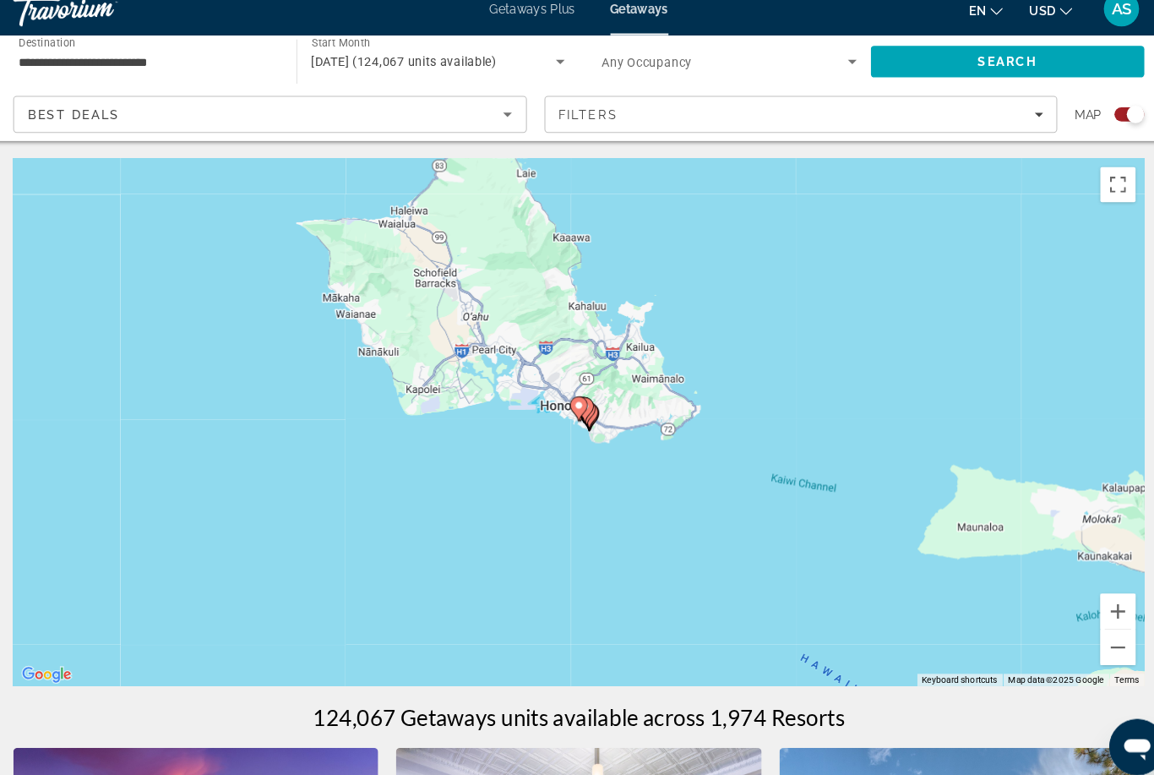
click at [579, 404] on gmp-advanced-marker "Main content" at bounding box center [587, 416] width 17 height 25
click at [988, 120] on div "Filters" at bounding box center [791, 127] width 466 height 14
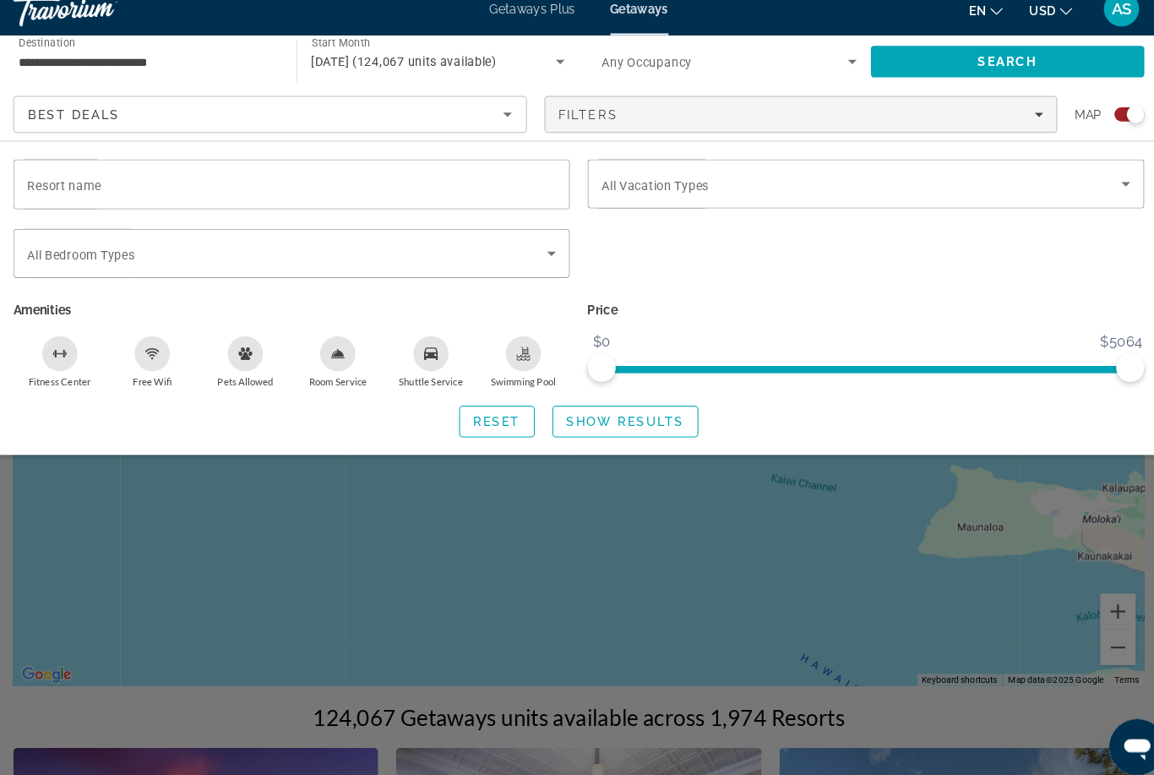
click at [595, 500] on div "Search widget" at bounding box center [577, 513] width 1154 height 521
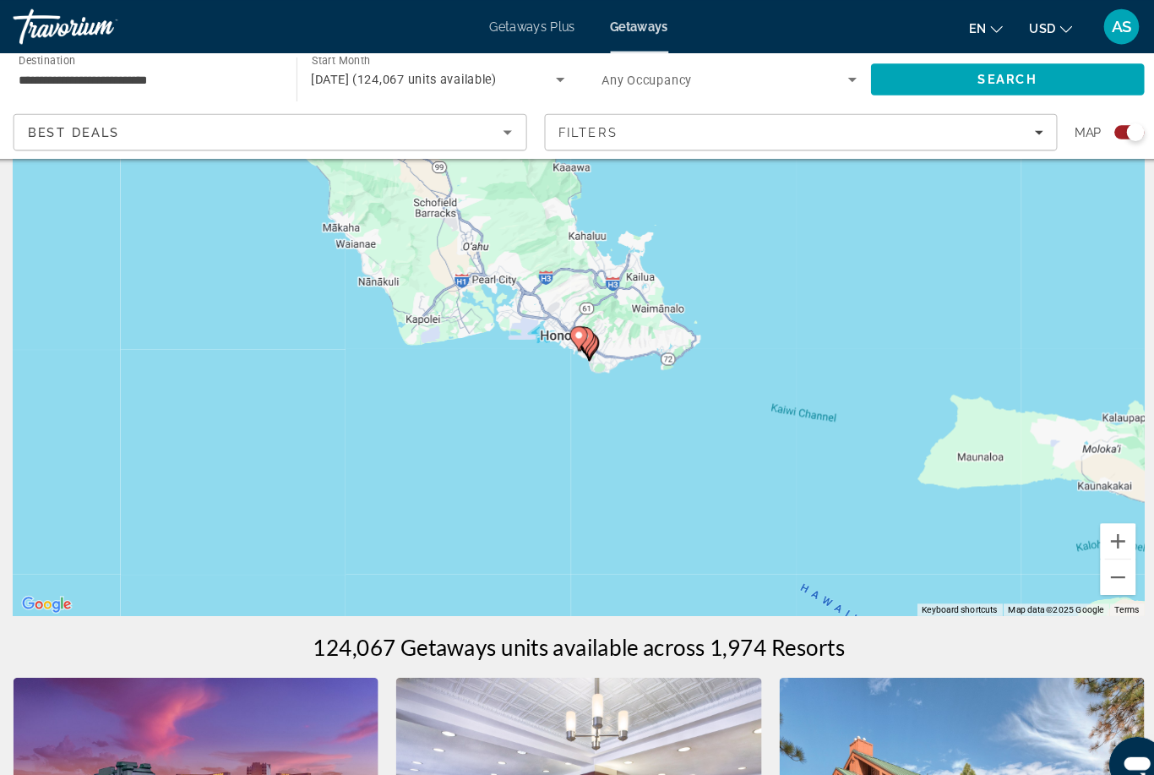
scroll to position [61, 0]
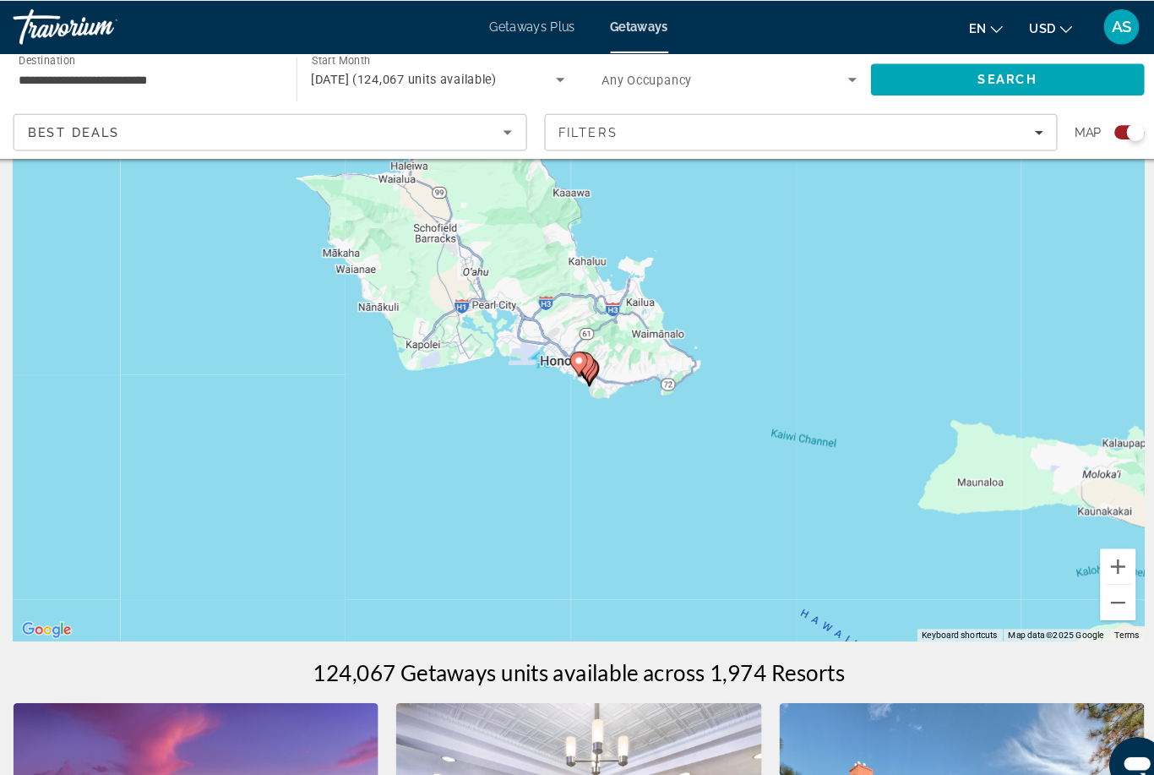
click at [606, 390] on div "To activate drag with keyboard, press Alt + Enter. Once in keyboard drag state,…" at bounding box center [577, 361] width 1086 height 507
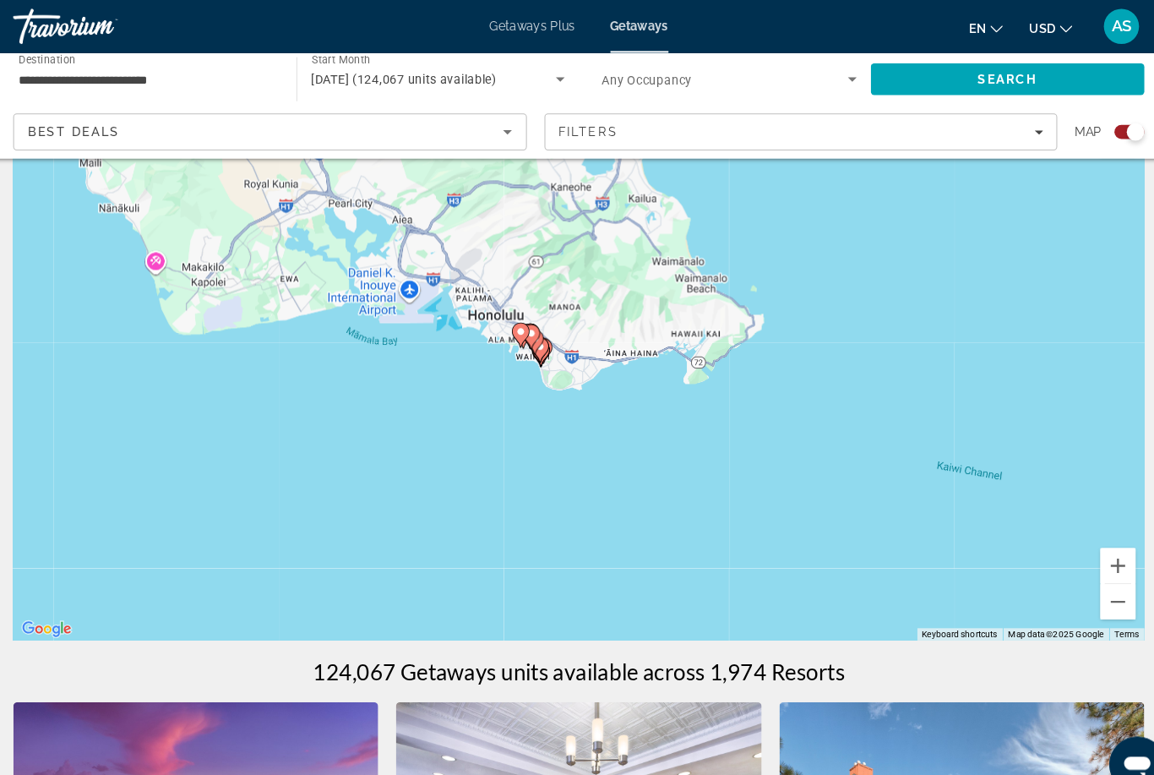
click at [530, 393] on div "To activate drag with keyboard, press Alt + Enter. Once in keyboard drag state,…" at bounding box center [577, 361] width 1086 height 507
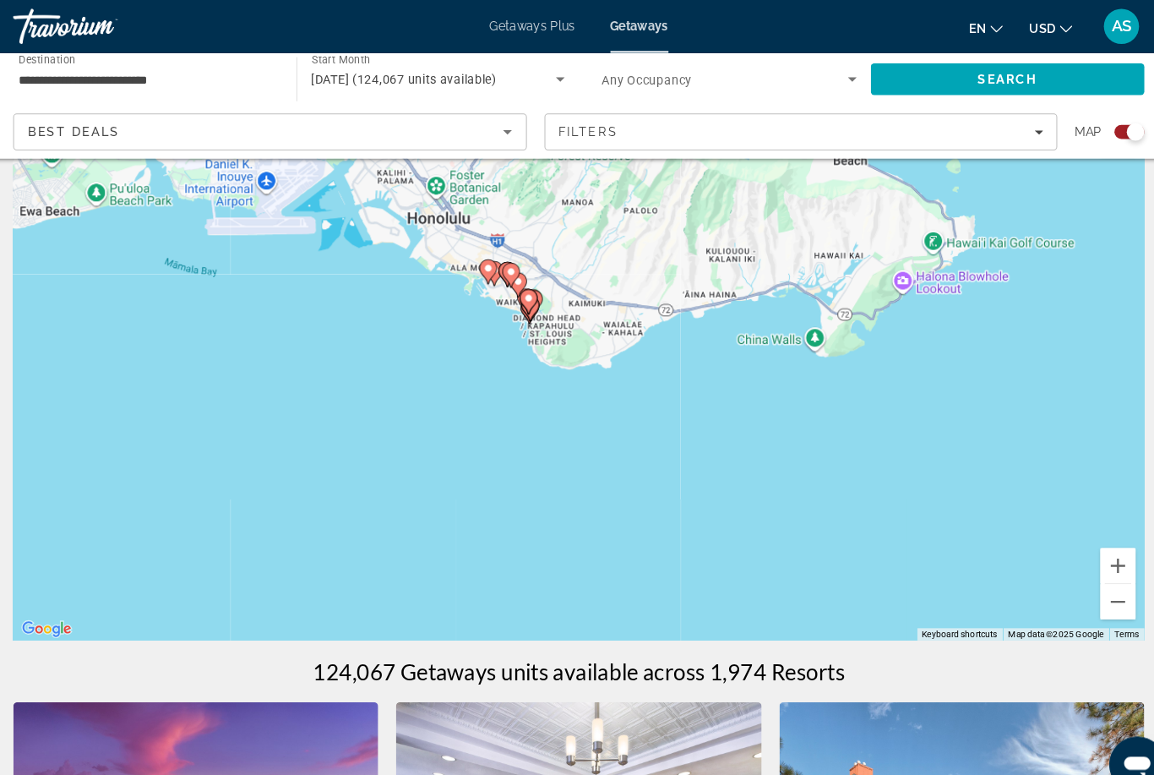
click at [503, 376] on div "To activate drag with keyboard, press Alt + Enter. Once in keyboard drag state,…" at bounding box center [577, 361] width 1086 height 507
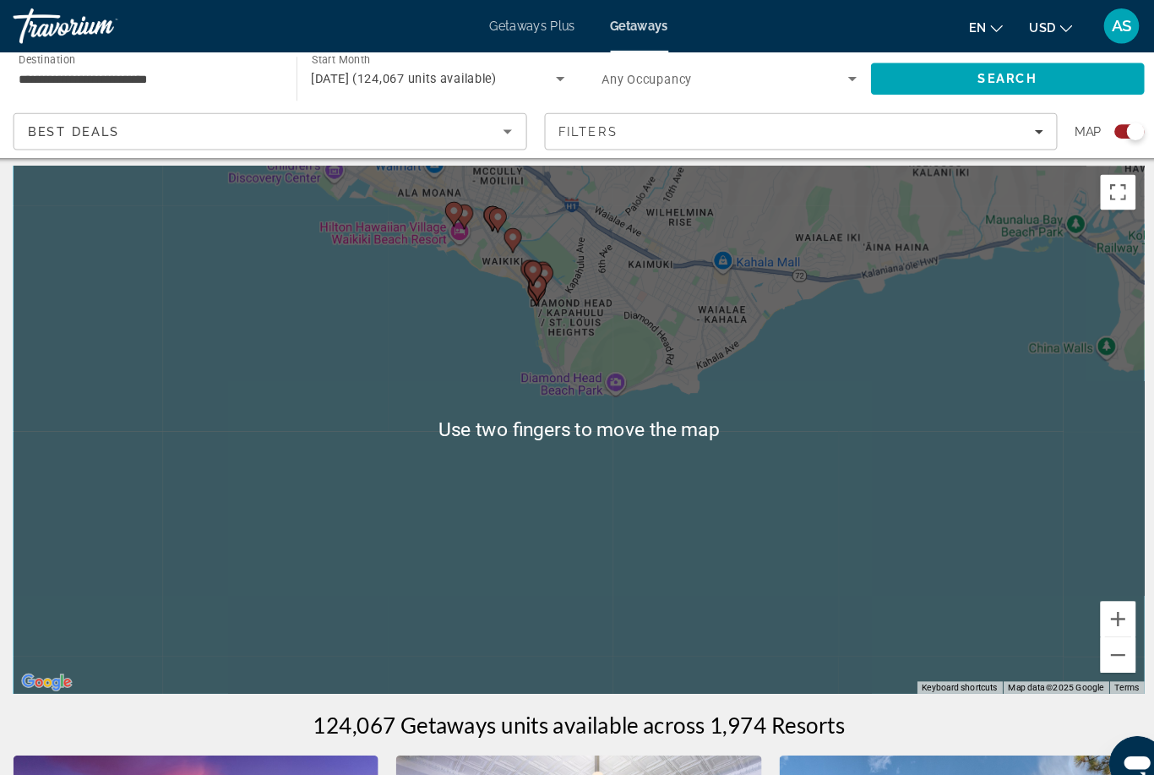
scroll to position [0, 0]
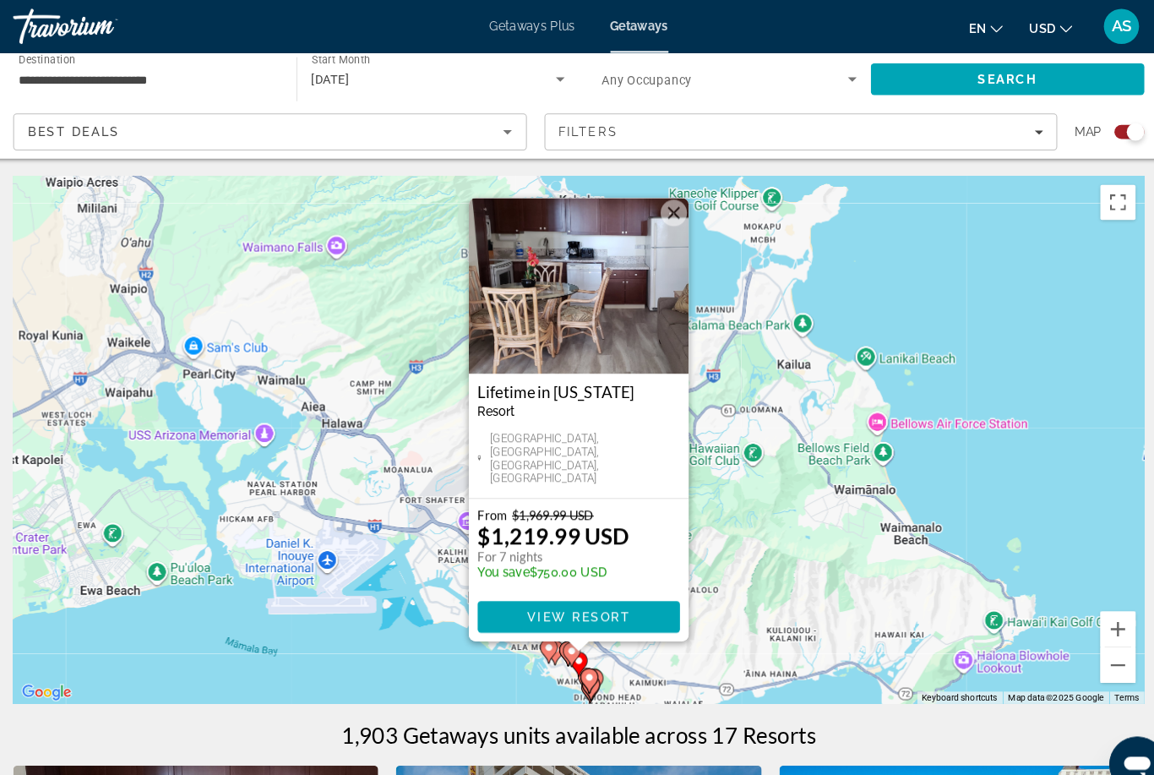
click at [656, 211] on button "Close" at bounding box center [668, 204] width 25 height 25
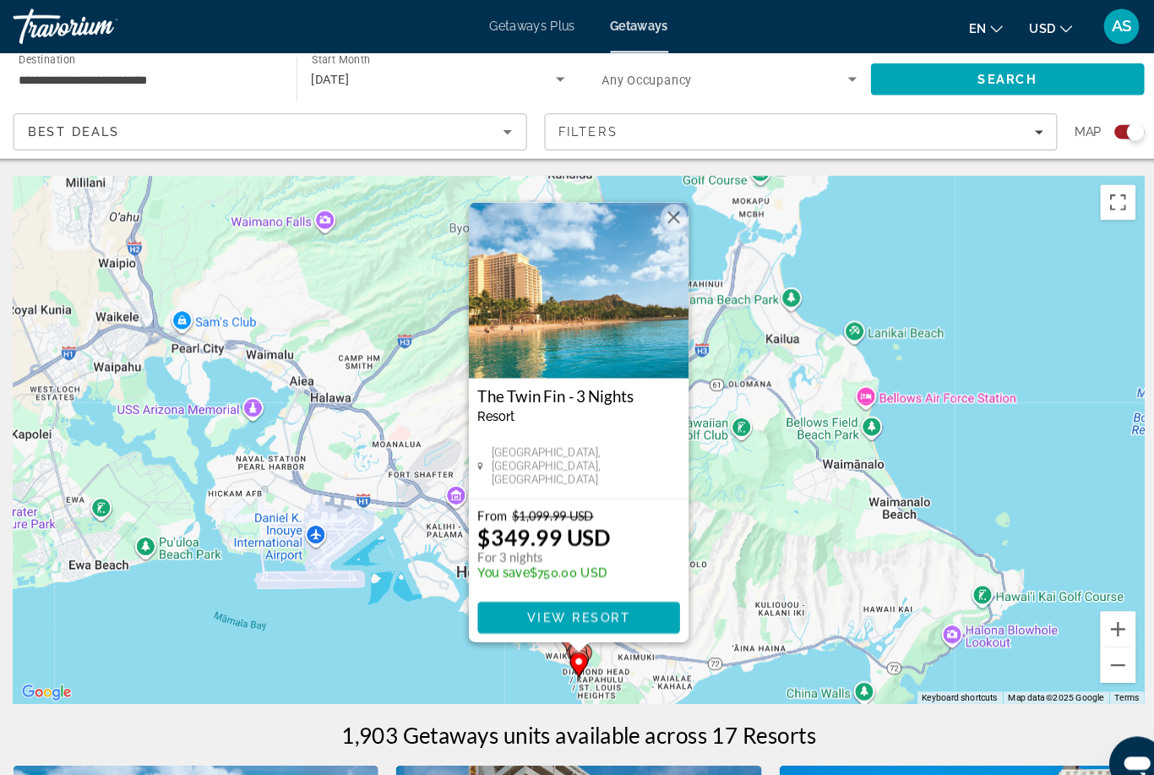
click at [612, 585] on span "Main content" at bounding box center [577, 593] width 194 height 41
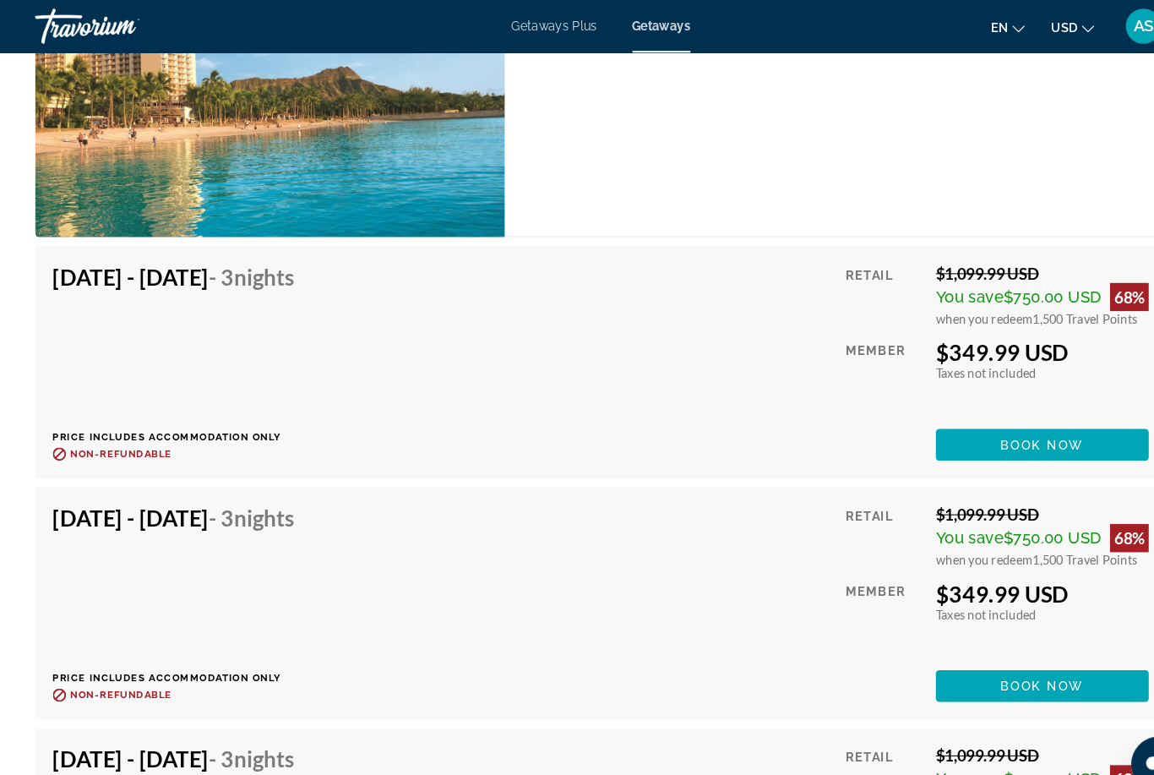
scroll to position [3214, 0]
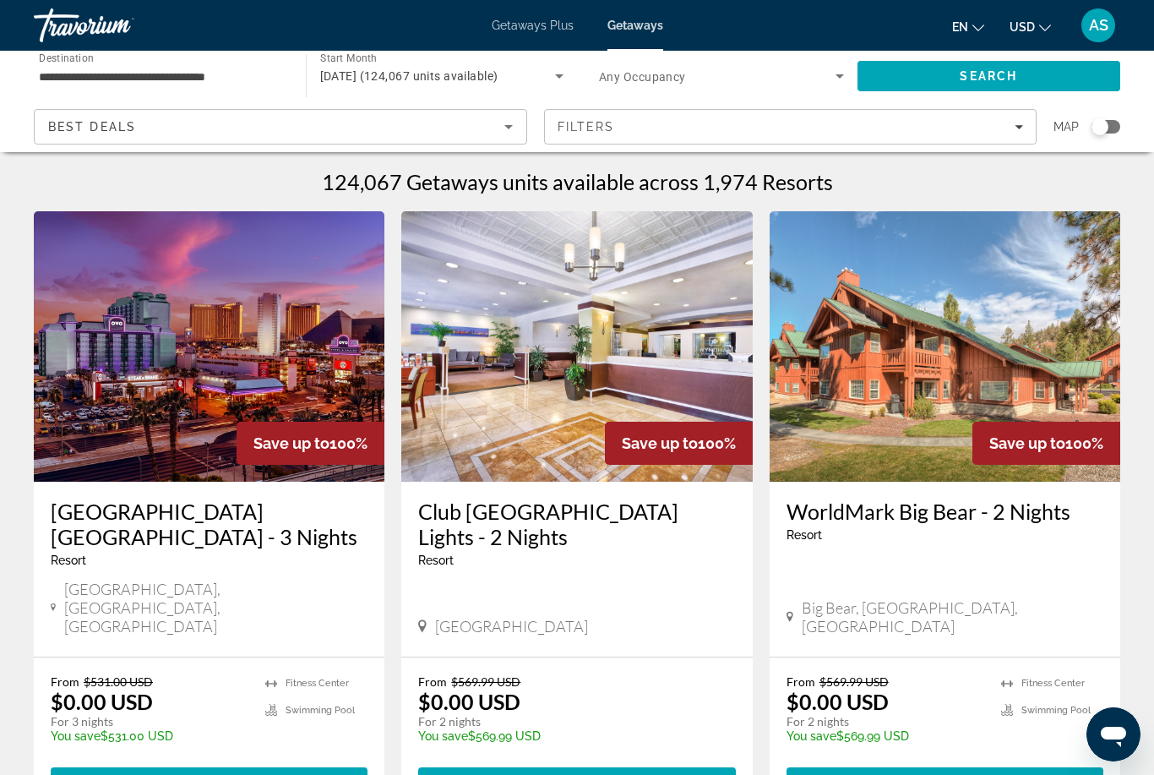
click at [1108, 129] on div "Search widget" at bounding box center [1100, 126] width 17 height 17
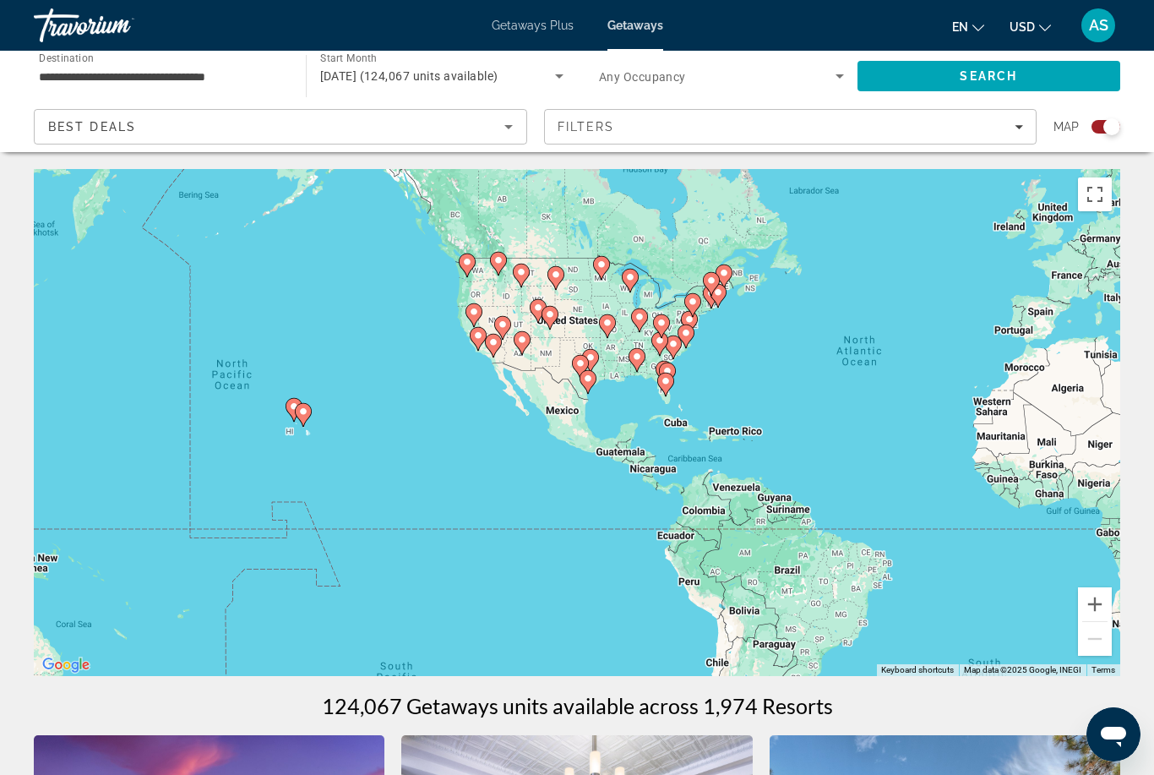
click at [1105, 604] on button "Zoom in" at bounding box center [1095, 604] width 34 height 34
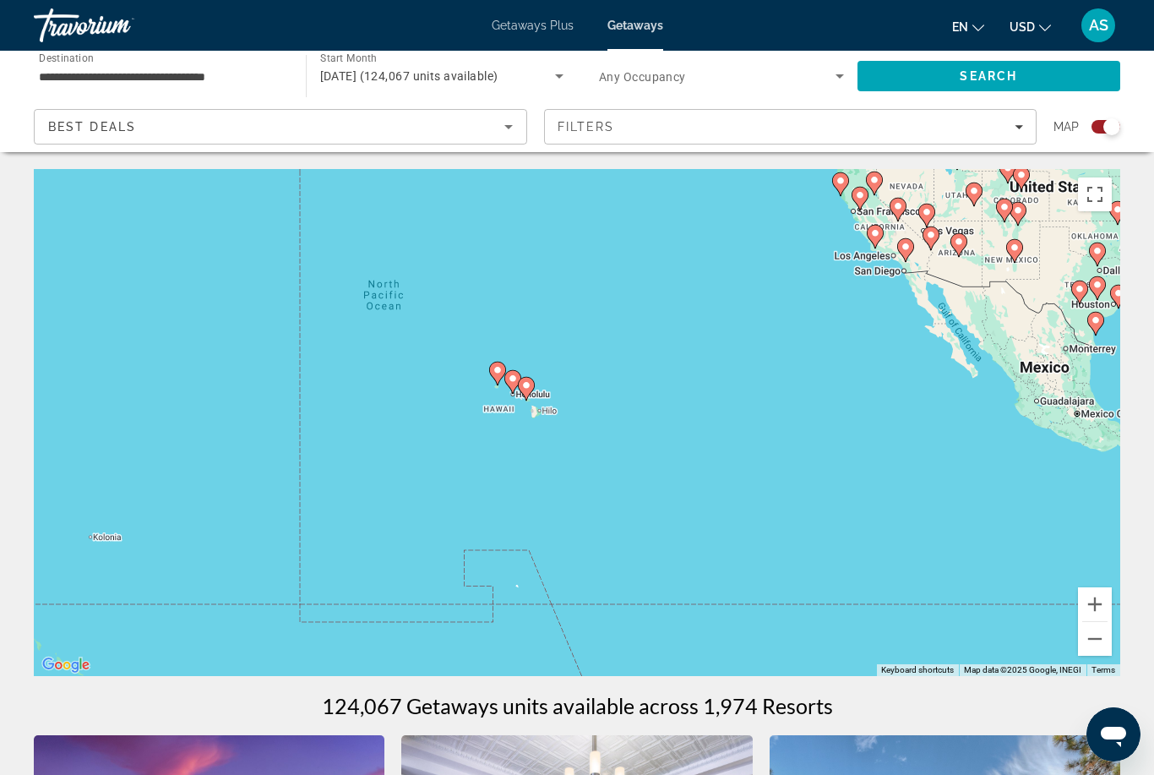
click at [1084, 607] on button "Zoom in" at bounding box center [1095, 604] width 34 height 34
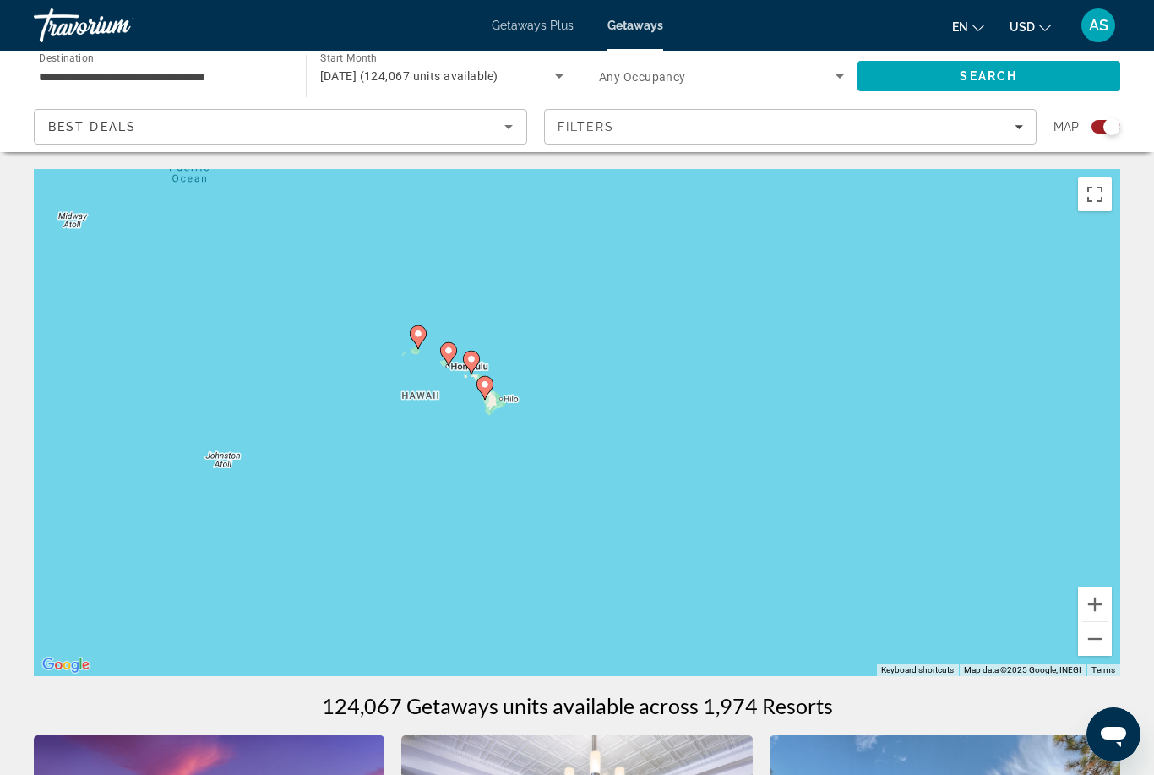
click at [1086, 609] on button "Zoom in" at bounding box center [1095, 604] width 34 height 34
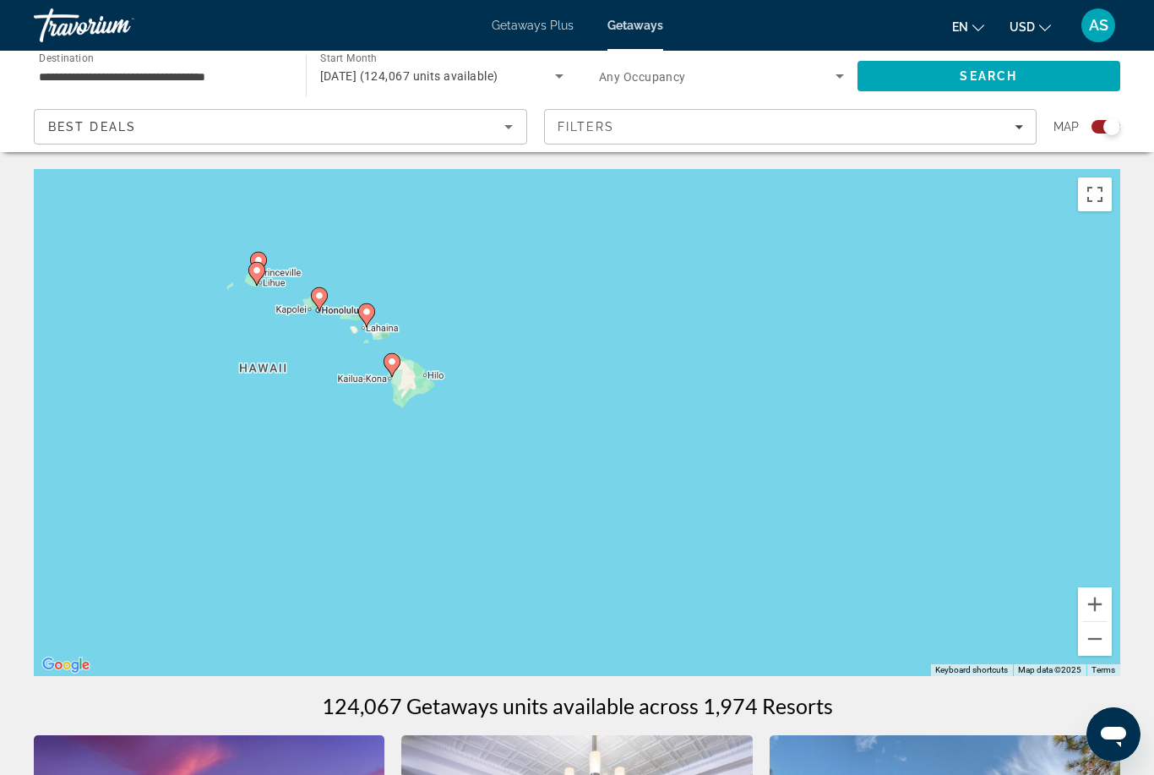
click at [1100, 599] on button "Zoom in" at bounding box center [1095, 604] width 34 height 34
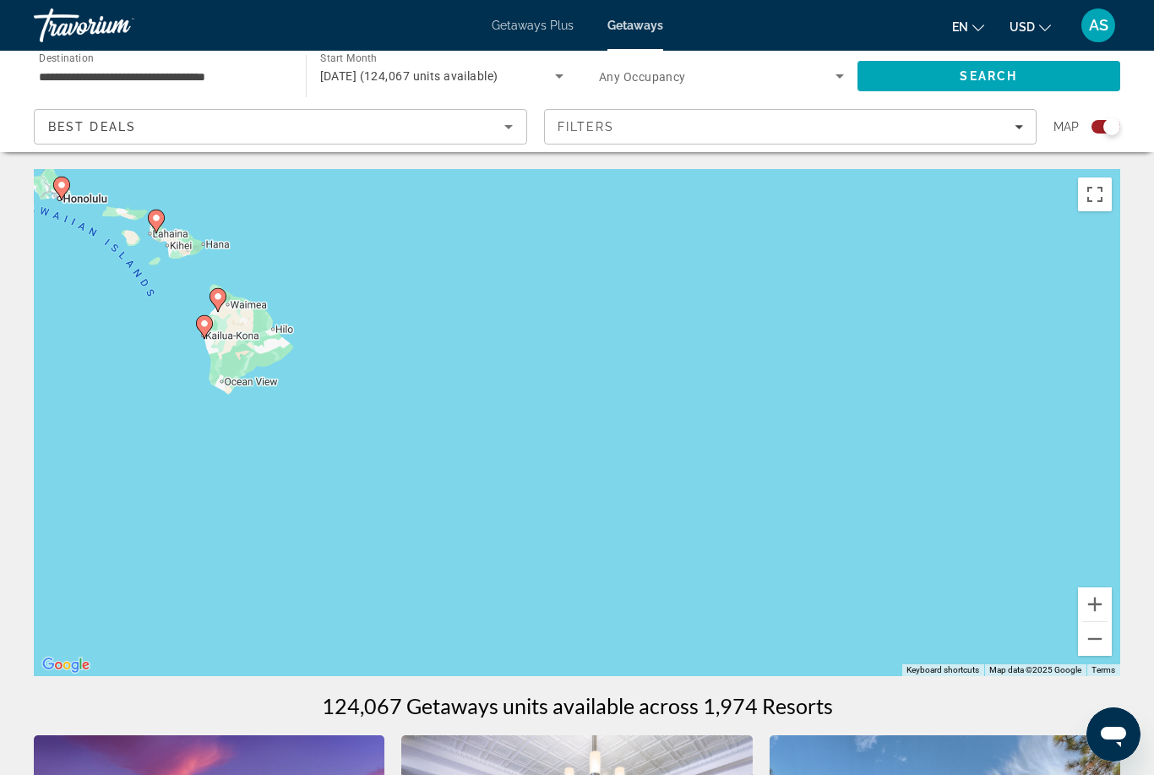
click at [1102, 610] on button "Zoom in" at bounding box center [1095, 604] width 34 height 34
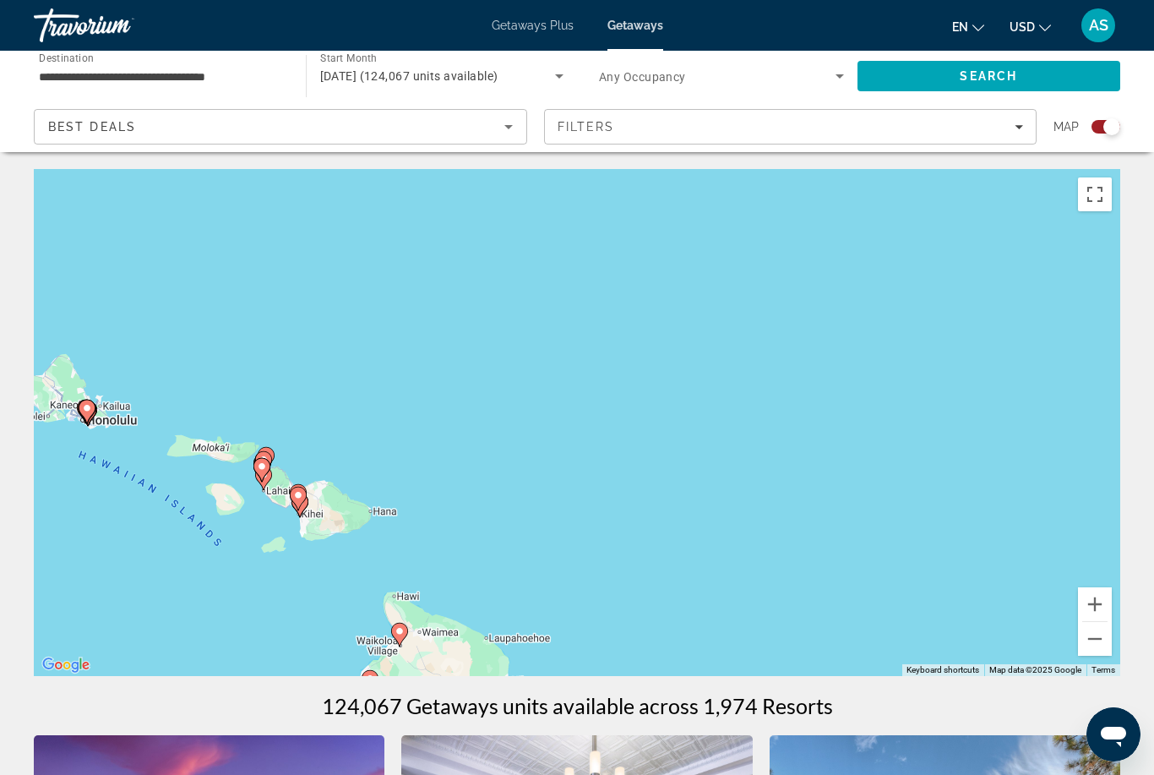
click at [1083, 607] on button "Zoom in" at bounding box center [1095, 604] width 34 height 34
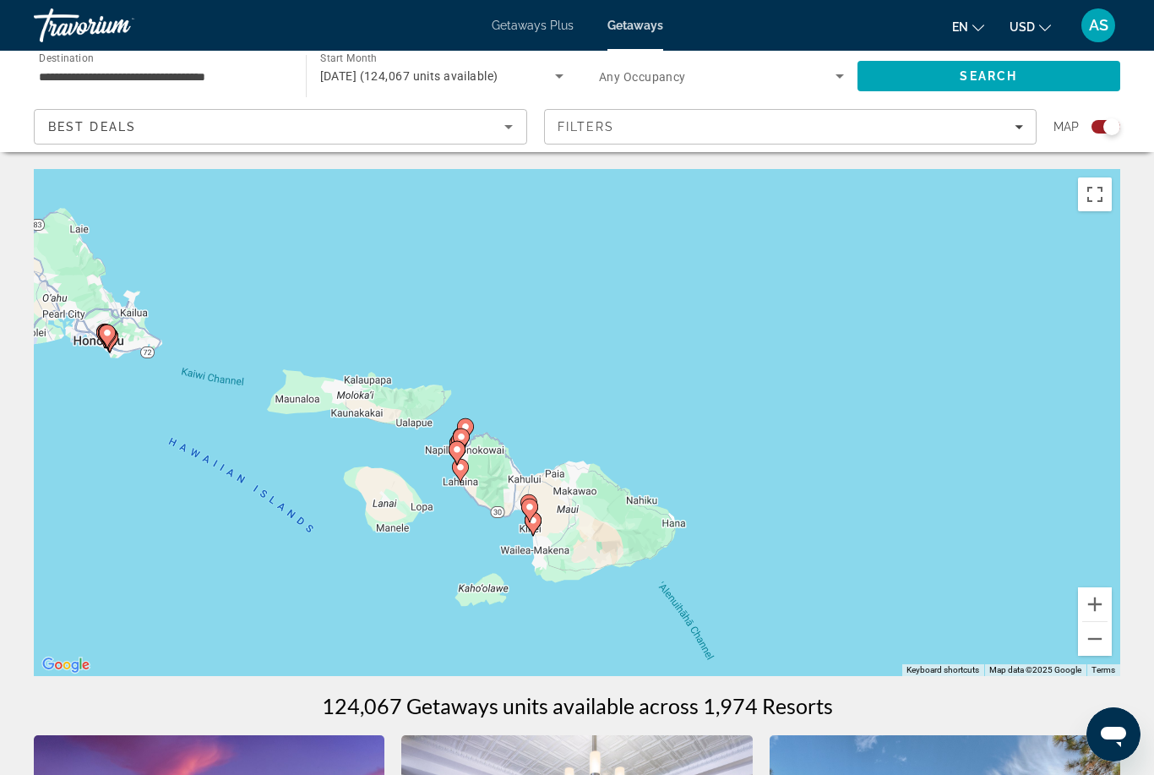
click at [1091, 600] on button "Zoom in" at bounding box center [1095, 604] width 34 height 34
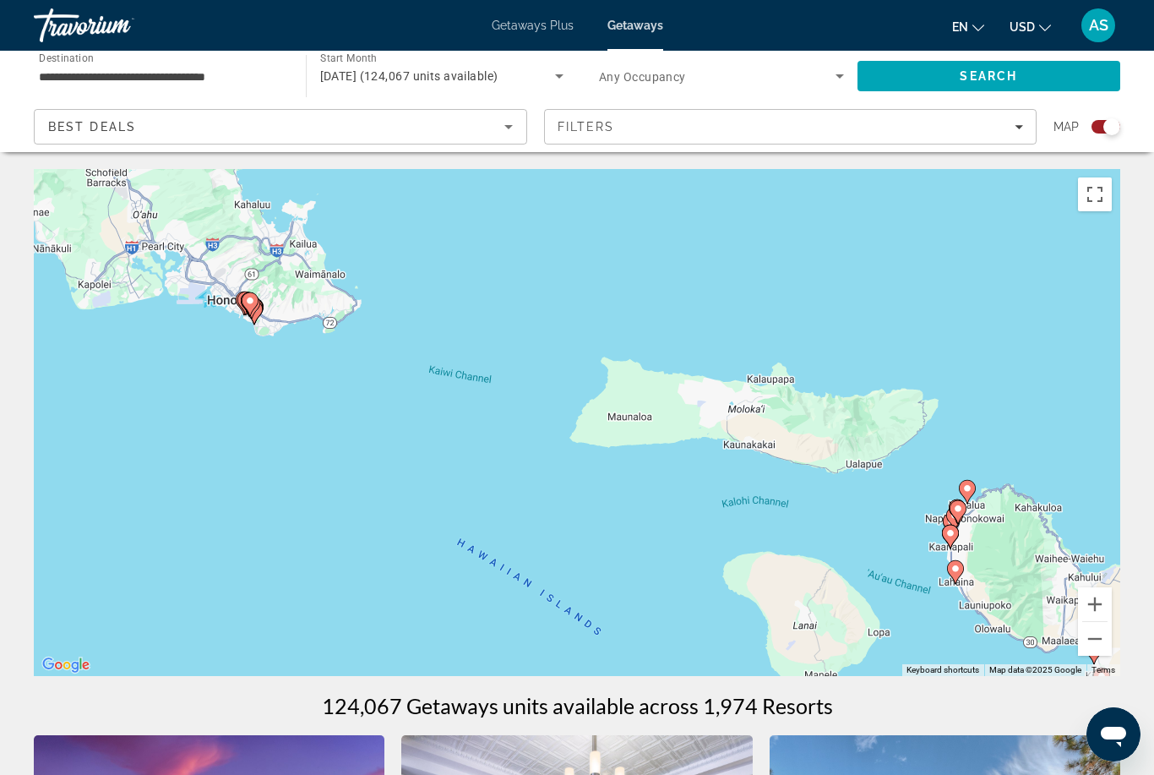
click at [1097, 603] on button "Zoom in" at bounding box center [1095, 604] width 34 height 34
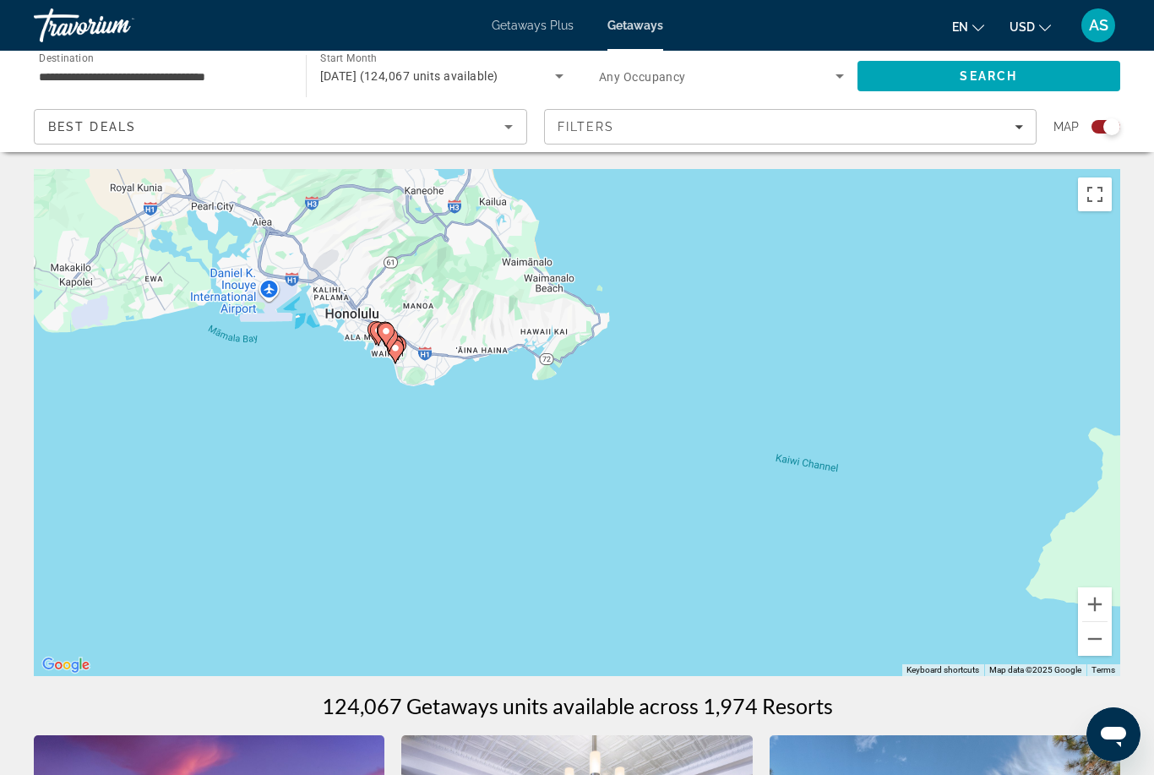
click at [1119, 601] on div "To activate drag with keyboard, press Alt + Enter. Once in keyboard drag state,…" at bounding box center [577, 422] width 1086 height 507
click at [1097, 603] on button "Zoom in" at bounding box center [1095, 604] width 34 height 34
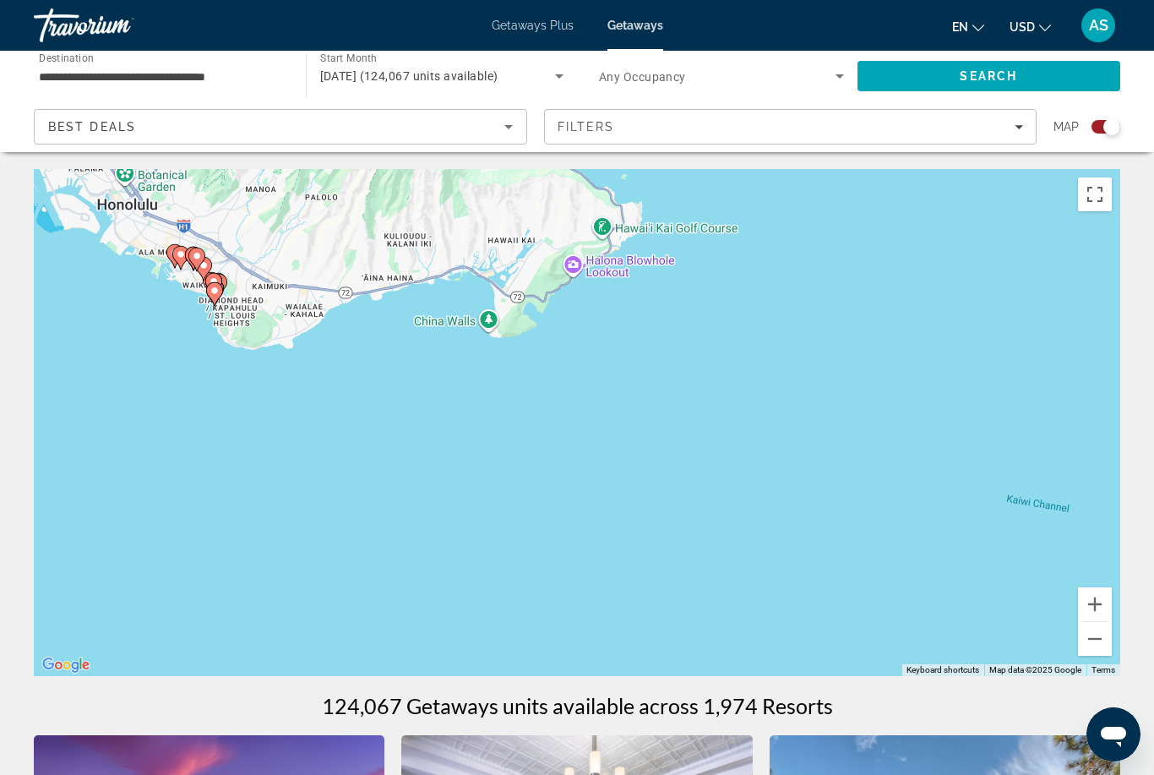
click at [1090, 608] on button "Zoom in" at bounding box center [1095, 604] width 34 height 34
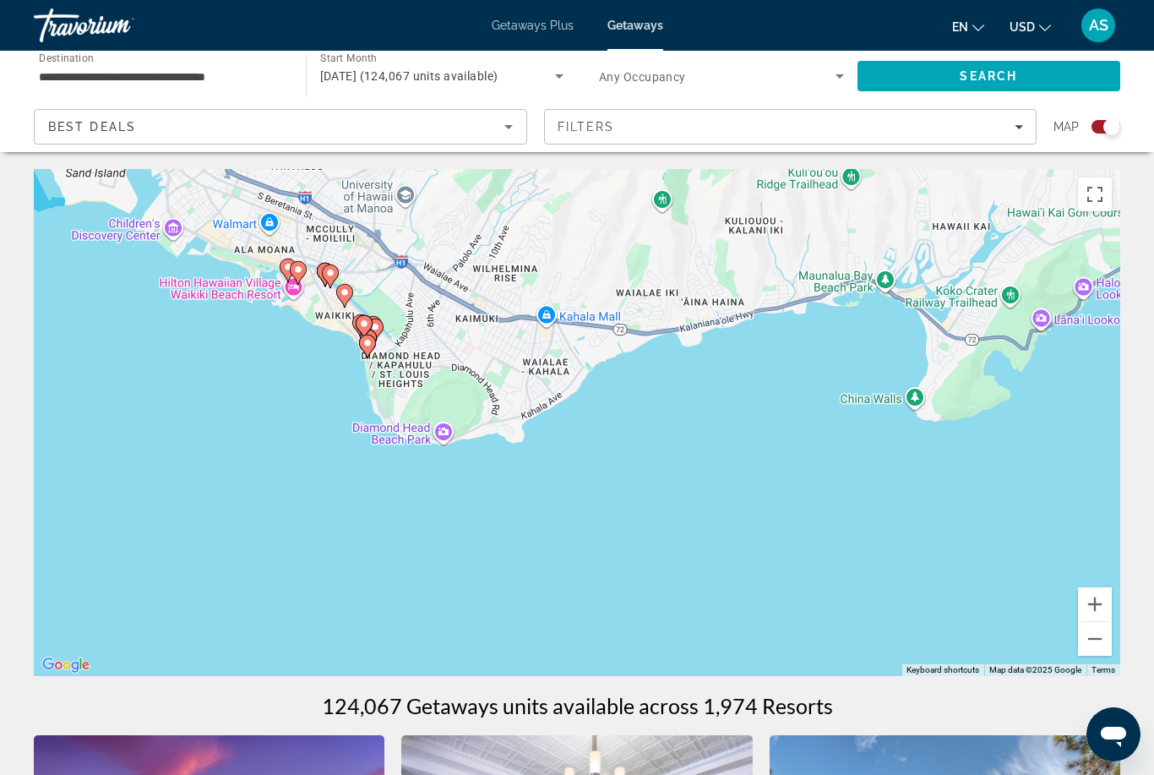
click at [1095, 608] on button "Zoom in" at bounding box center [1095, 604] width 34 height 34
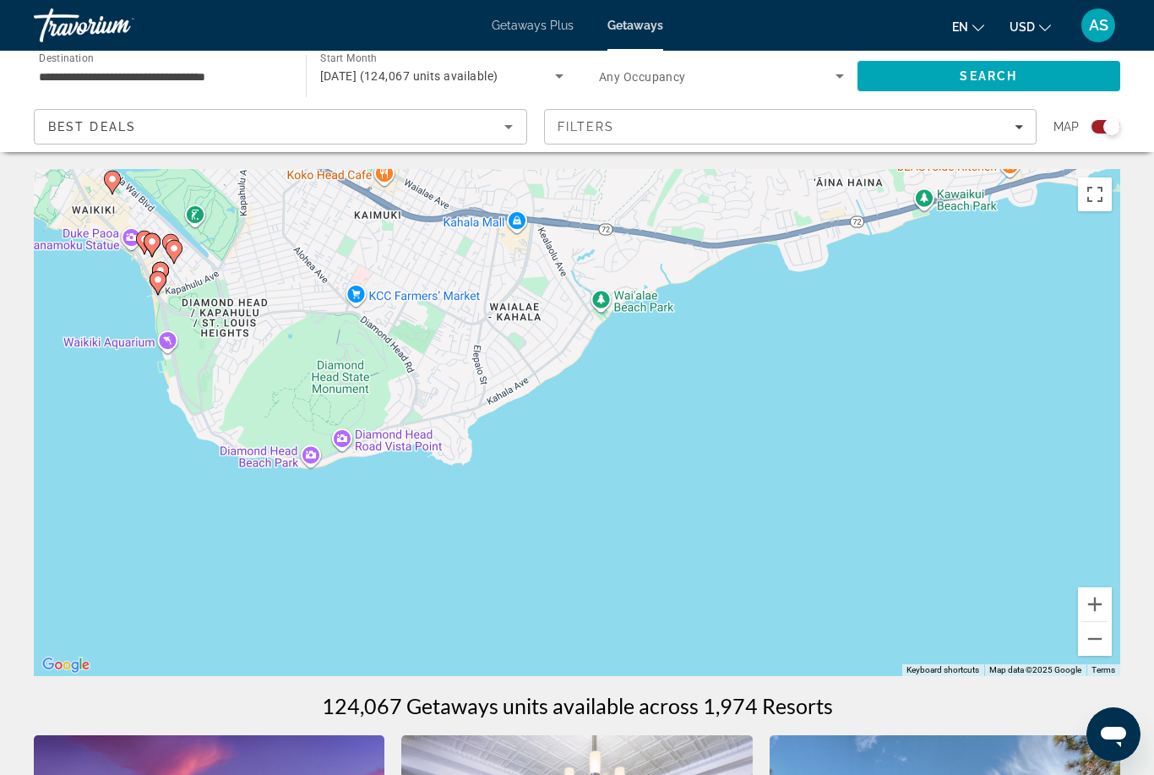
click at [1094, 610] on button "Zoom in" at bounding box center [1095, 604] width 34 height 34
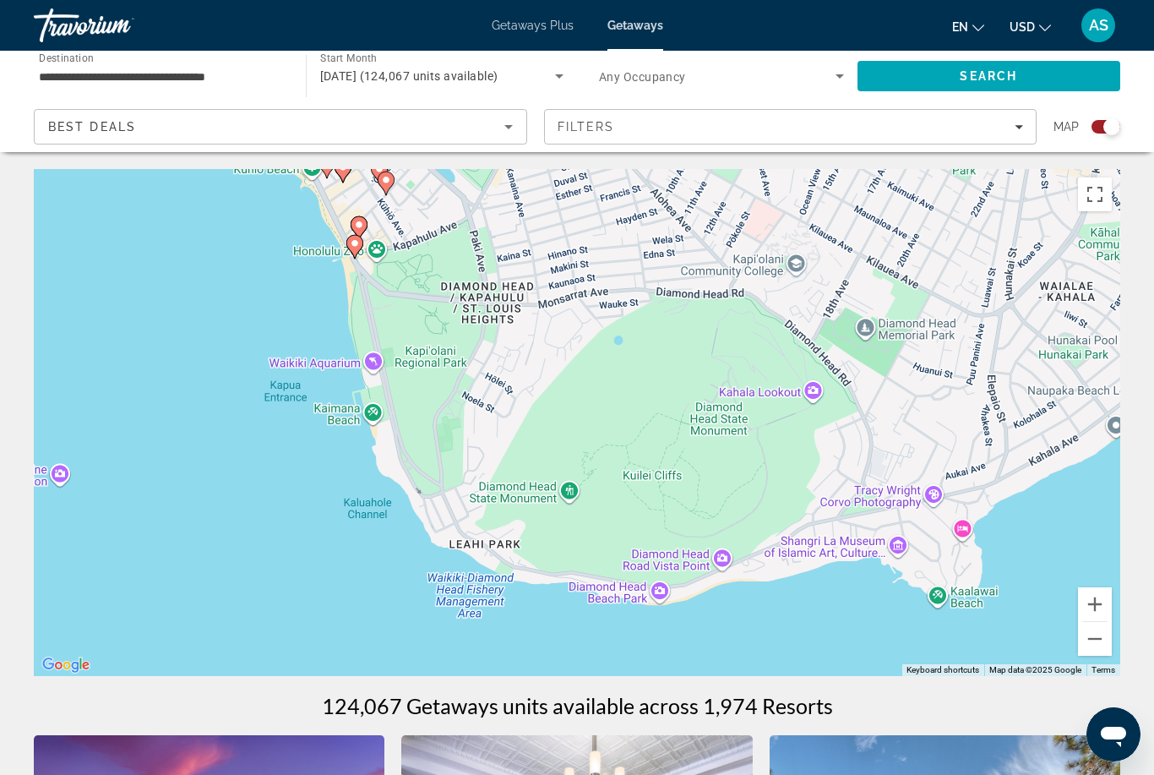
click at [357, 250] on div "To activate drag with keyboard, press Alt + Enter. Once in keyboard drag state,…" at bounding box center [577, 422] width 1086 height 507
